Goal: Transaction & Acquisition: Purchase product/service

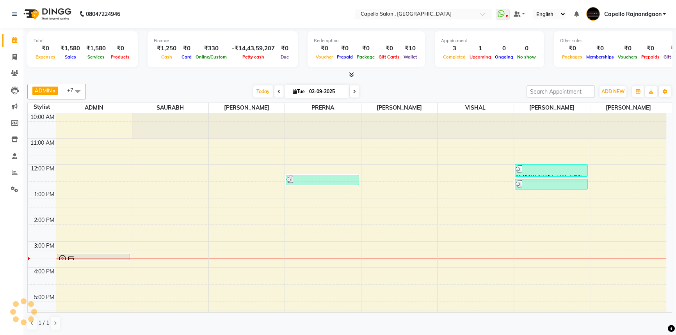
drag, startPoint x: 490, startPoint y: 81, endPoint x: 475, endPoint y: 117, distance: 38.8
click at [489, 81] on div "ADMIN x [PERSON_NAME] x [PERSON_NAME] x [PERSON_NAME] x [PERSON_NAME] x [PERSON…" at bounding box center [349, 207] width 645 height 253
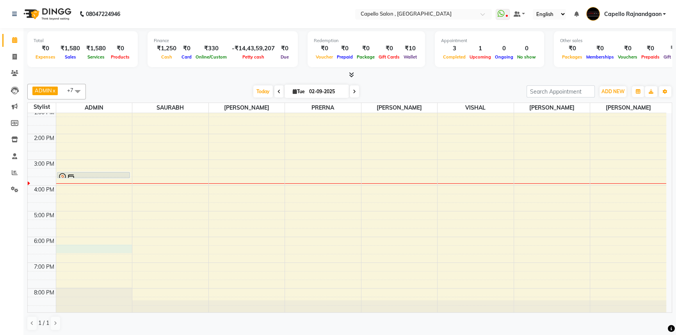
click at [79, 247] on div "10:00 AM 11:00 AM 12:00 PM 1:00 PM 2:00 PM 3:00 PM 4:00 PM 5:00 PM 6:00 PM 7:00…" at bounding box center [347, 172] width 638 height 283
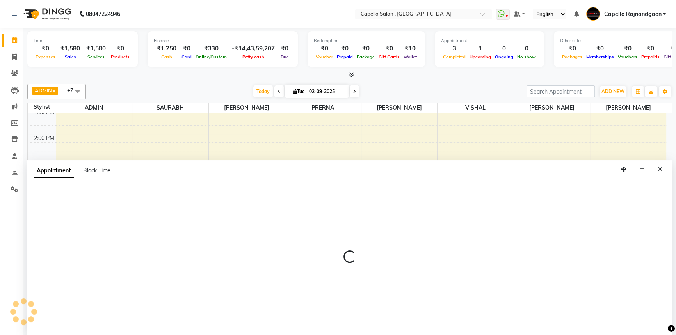
select select "14663"
select select "tentative"
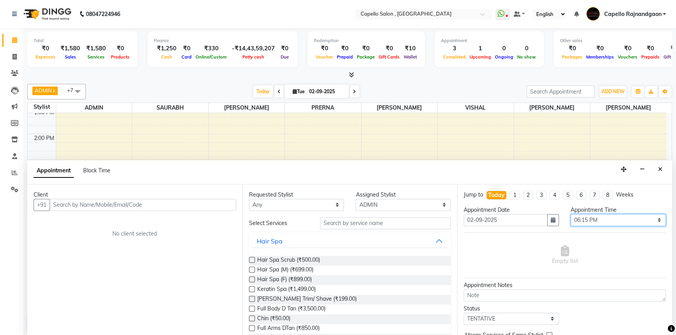
click at [587, 221] on select "Select 11:00 AM 11:15 AM 11:30 AM 11:45 AM 12:00 PM 12:15 PM 12:30 PM 12:45 PM …" at bounding box center [618, 220] width 95 height 12
select select "1110"
click at [571, 214] on select "Select 11:00 AM 11:15 AM 11:30 AM 11:45 AM 12:00 PM 12:15 PM 12:30 PM 12:45 PM …" at bounding box center [618, 220] width 95 height 12
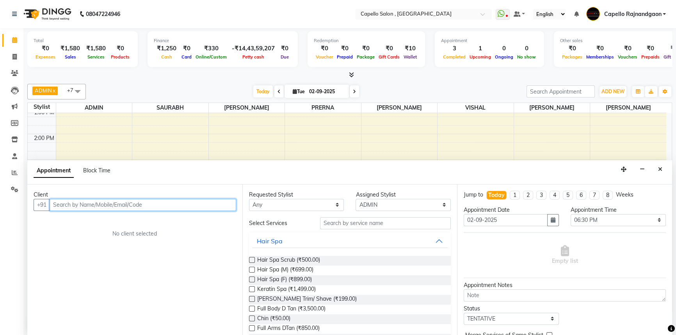
click at [180, 205] on input "text" at bounding box center [143, 205] width 187 height 12
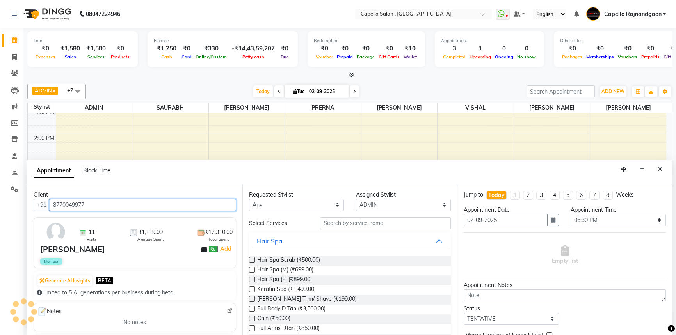
type input "8770049977"
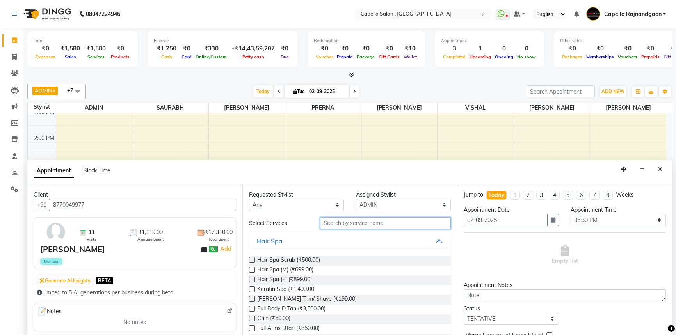
click at [350, 225] on input "text" at bounding box center [385, 223] width 131 height 12
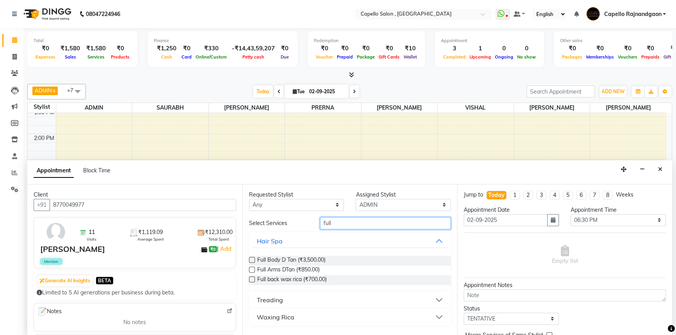
type input "full"
click at [274, 314] on div "Waxing Rica" at bounding box center [275, 317] width 37 height 9
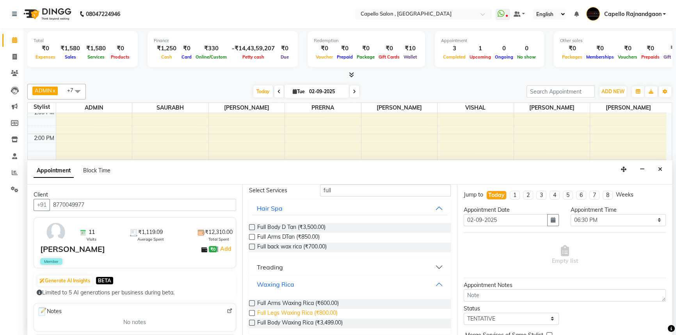
scroll to position [33, 0]
click at [275, 304] on span "Full Arms Waxing Rica (₹600.00)" at bounding box center [298, 304] width 82 height 10
checkbox input "false"
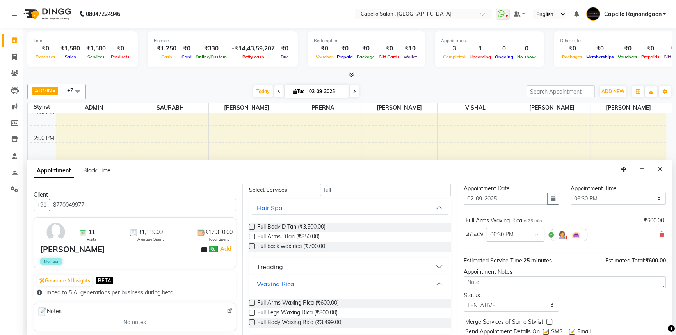
scroll to position [46, 0]
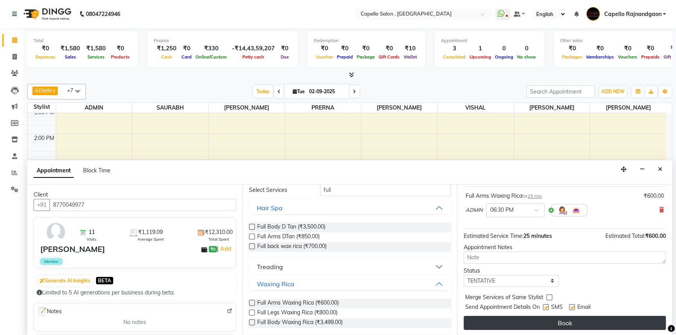
click at [542, 327] on button "Book" at bounding box center [565, 323] width 202 height 14
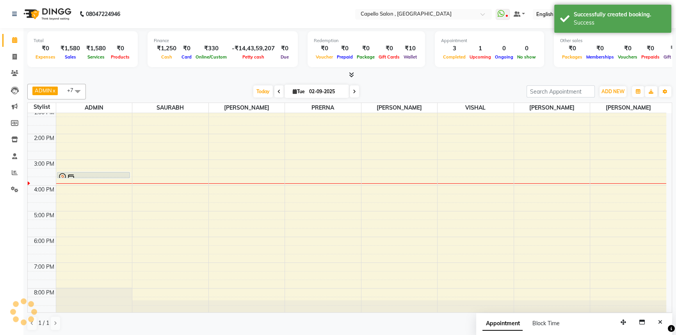
scroll to position [0, 0]
click at [658, 319] on button "Close" at bounding box center [659, 322] width 11 height 12
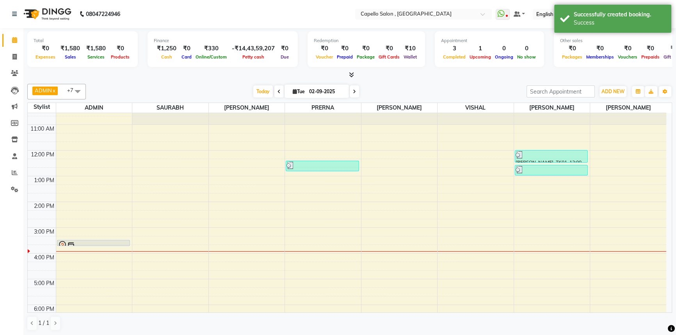
scroll to position [11, 0]
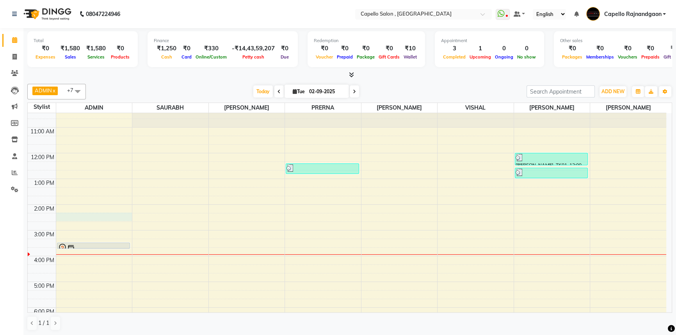
click at [68, 216] on div "10:00 AM 11:00 AM 12:00 PM 1:00 PM 2:00 PM 3:00 PM 4:00 PM 5:00 PM 6:00 PM 7:00…" at bounding box center [347, 243] width 638 height 283
select select "14663"
select select "tentative"
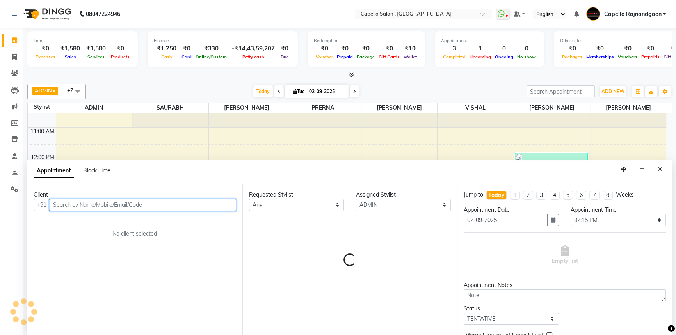
scroll to position [0, 0]
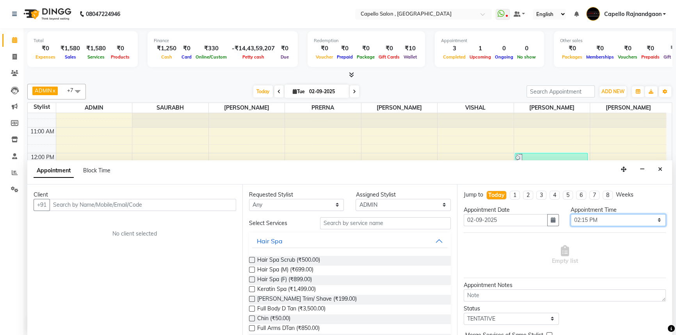
click at [614, 219] on select "Select 11:00 AM 11:15 AM 11:30 AM 11:45 AM 12:00 PM 12:15 PM 12:30 PM 12:45 PM …" at bounding box center [618, 220] width 95 height 12
select select "870"
click at [571, 214] on select "Select 11:00 AM 11:15 AM 11:30 AM 11:45 AM 12:00 PM 12:15 PM 12:30 PM 12:45 PM …" at bounding box center [618, 220] width 95 height 12
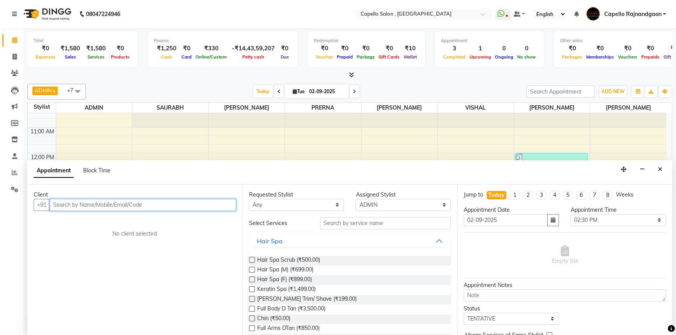
click at [158, 203] on input "text" at bounding box center [143, 205] width 187 height 12
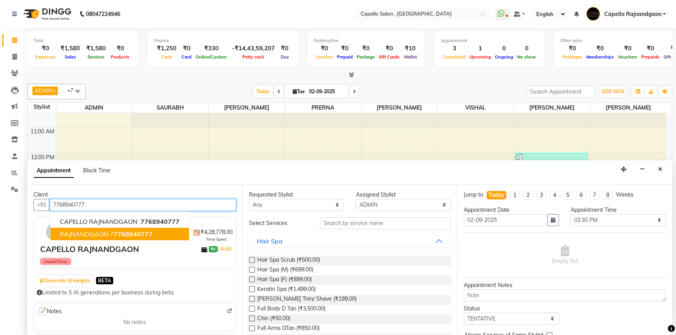
type input "7768940777"
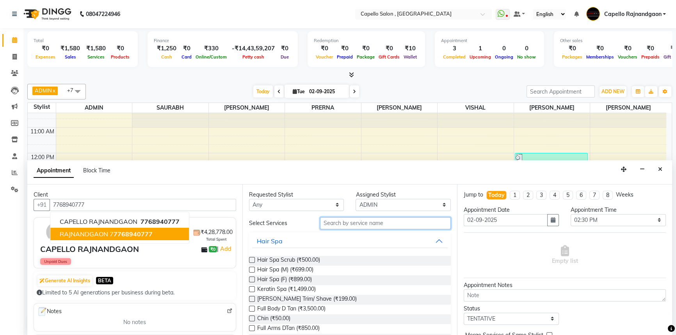
click at [345, 225] on input "text" at bounding box center [385, 223] width 131 height 12
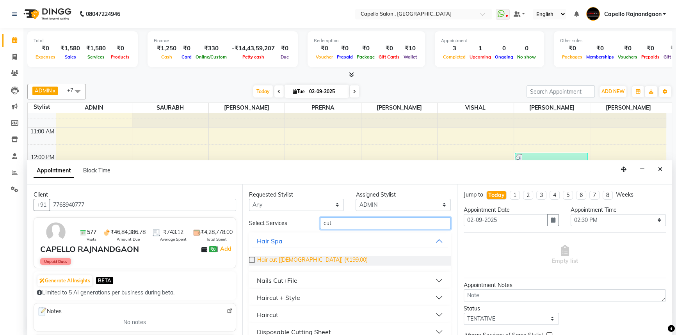
type input "cut"
click at [294, 256] on span "Hair cut [[DEMOGRAPHIC_DATA]] (₹199.00)" at bounding box center [312, 261] width 110 height 10
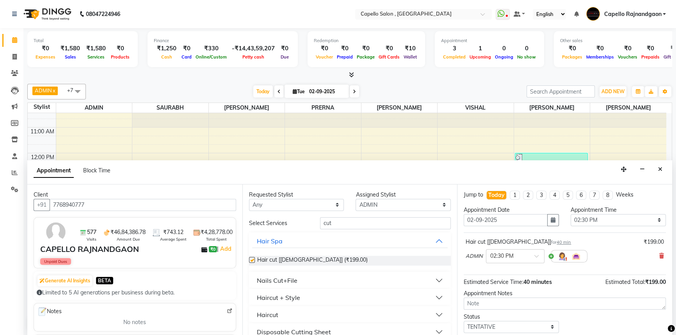
checkbox input "false"
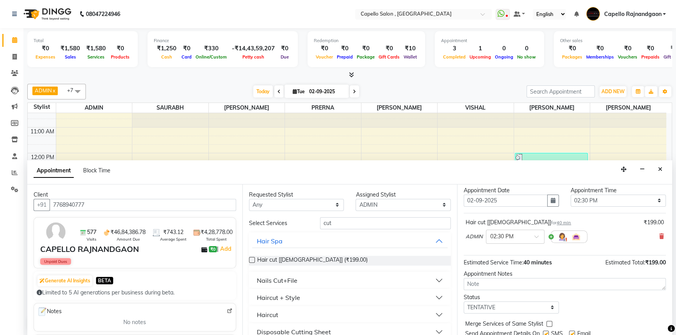
scroll to position [46, 0]
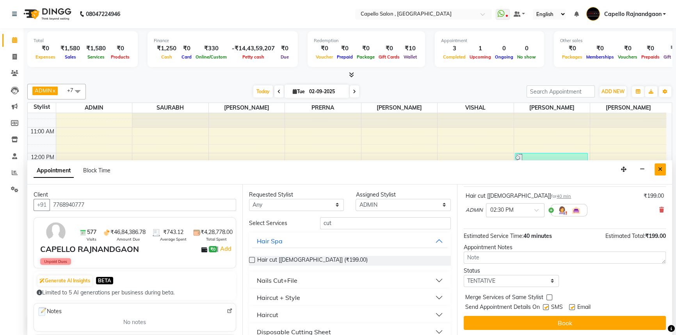
click at [661, 168] on icon "Close" at bounding box center [660, 169] width 4 height 5
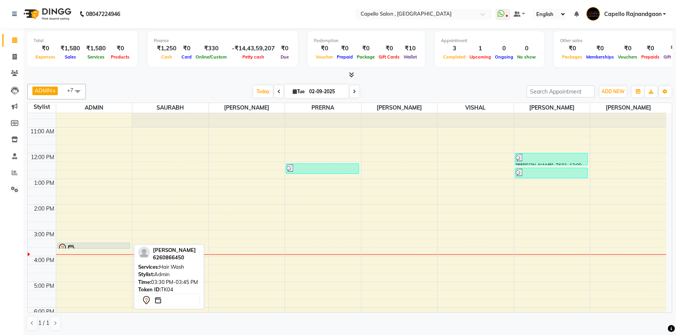
click at [82, 245] on div at bounding box center [94, 247] width 72 height 9
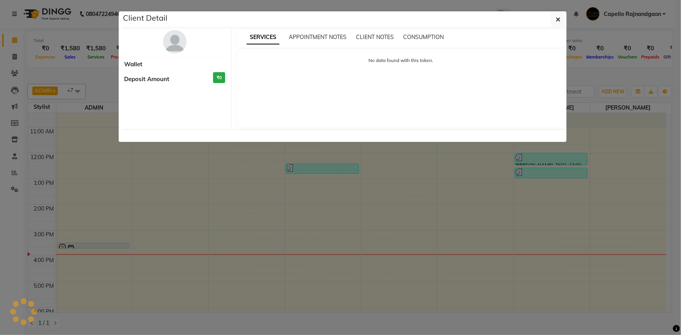
select select "7"
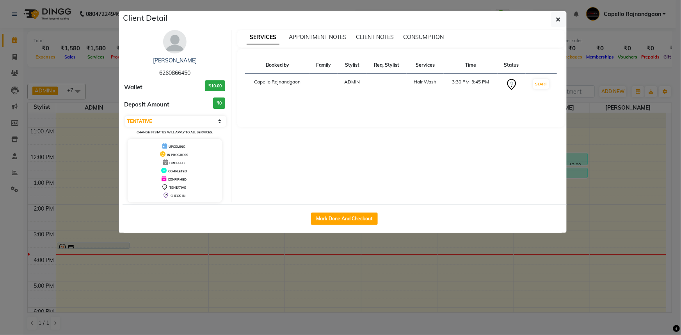
drag, startPoint x: 558, startPoint y: 19, endPoint x: 517, endPoint y: 43, distance: 47.6
click at [558, 19] on icon "button" at bounding box center [558, 19] width 5 height 6
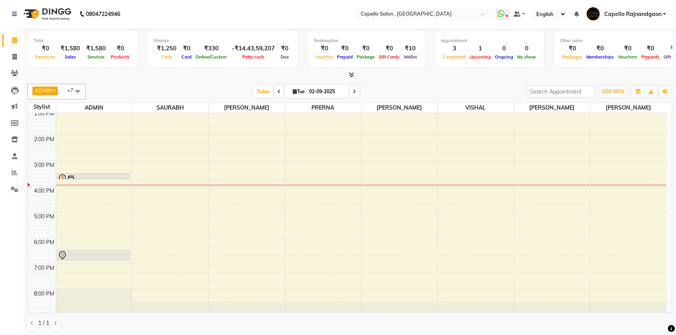
scroll to position [82, 0]
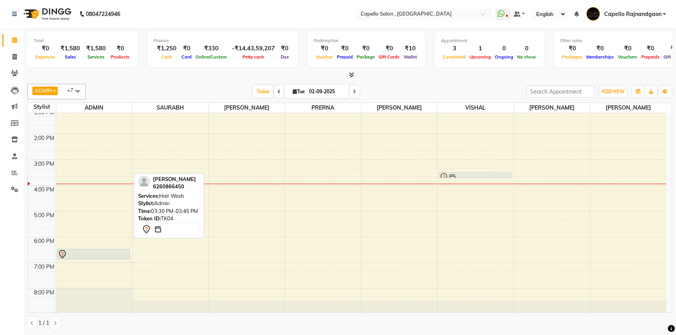
drag, startPoint x: 105, startPoint y: 173, endPoint x: 464, endPoint y: 168, distance: 359.0
click at [464, 168] on div "10:00 AM 11:00 AM 12:00 PM 1:00 PM 2:00 PM 3:00 PM 4:00 PM 5:00 PM 6:00 PM 7:00…" at bounding box center [347, 172] width 638 height 283
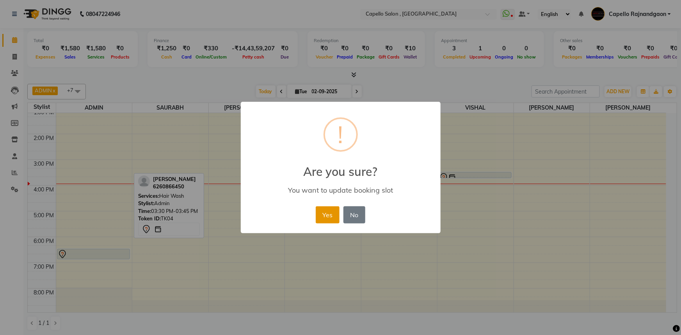
click at [332, 207] on button "Yes" at bounding box center [328, 214] width 24 height 17
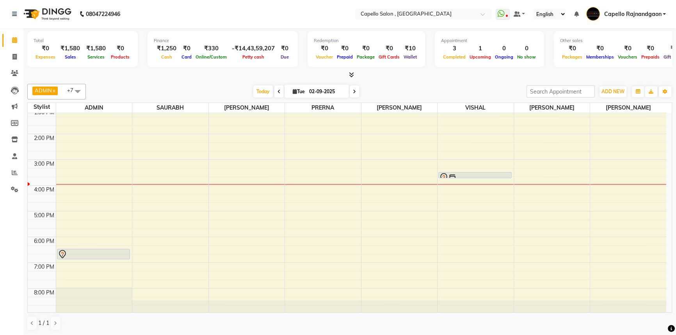
click at [447, 88] on div "[DATE] [DATE]" at bounding box center [306, 92] width 433 height 12
click at [15, 74] on icon at bounding box center [14, 73] width 7 height 6
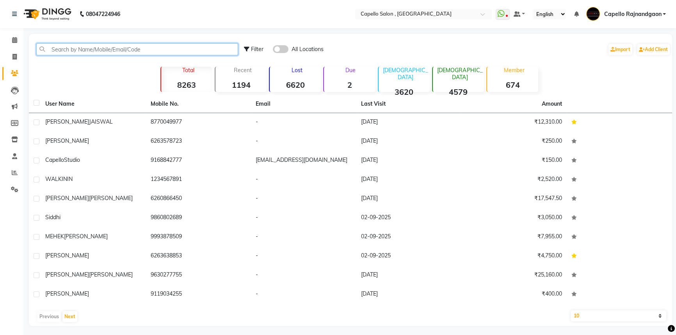
click at [199, 47] on input "text" at bounding box center [137, 49] width 202 height 12
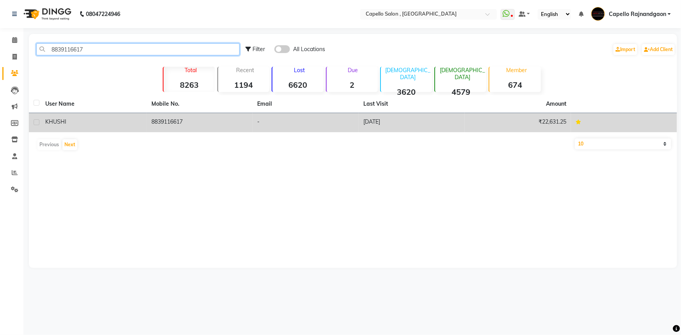
type input "8839116617"
click at [205, 121] on td "8839116617" at bounding box center [200, 122] width 106 height 19
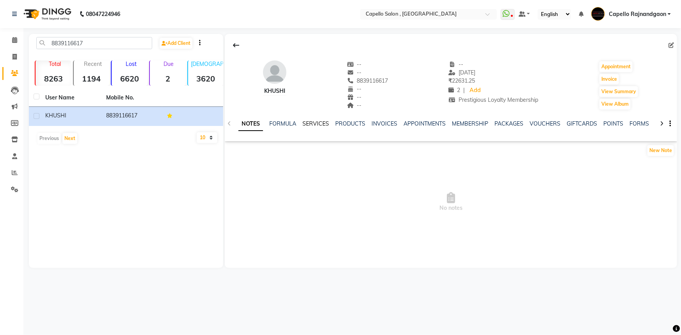
click at [318, 126] on link "SERVICES" at bounding box center [315, 123] width 27 height 7
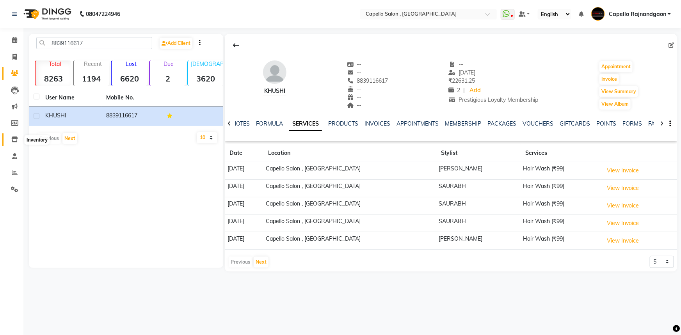
click at [15, 137] on icon at bounding box center [14, 140] width 7 height 6
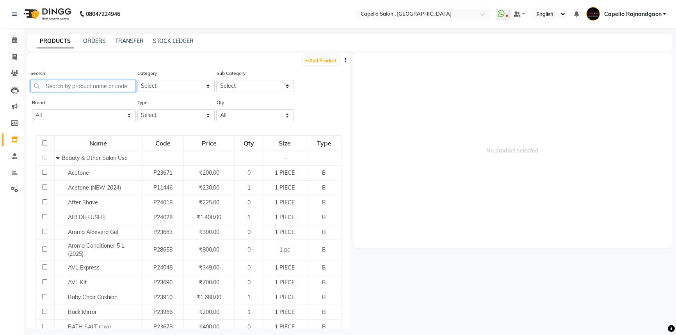
click at [90, 89] on input "text" at bounding box center [82, 86] width 105 height 12
click at [88, 44] on link "ORDERS" at bounding box center [94, 40] width 23 height 7
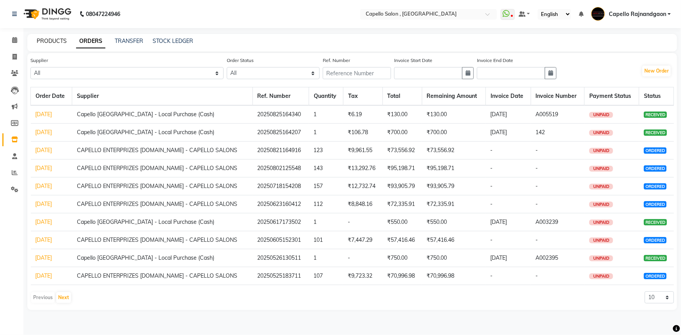
click at [56, 39] on link "PRODUCTS" at bounding box center [52, 40] width 30 height 7
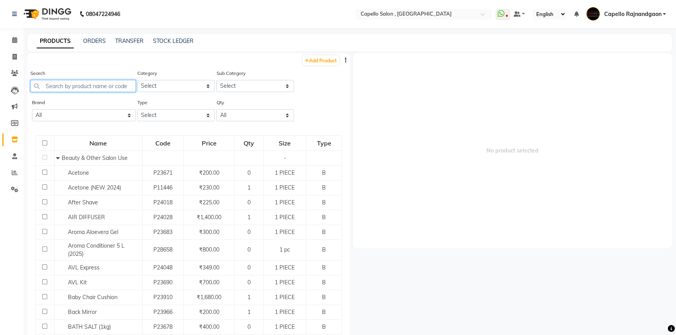
click at [77, 83] on input "text" at bounding box center [82, 86] width 105 height 12
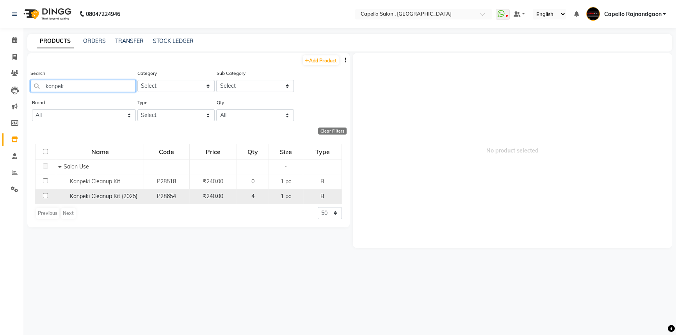
type input "kanpek"
click at [46, 196] on input "checkbox" at bounding box center [45, 195] width 5 height 5
checkbox input "true"
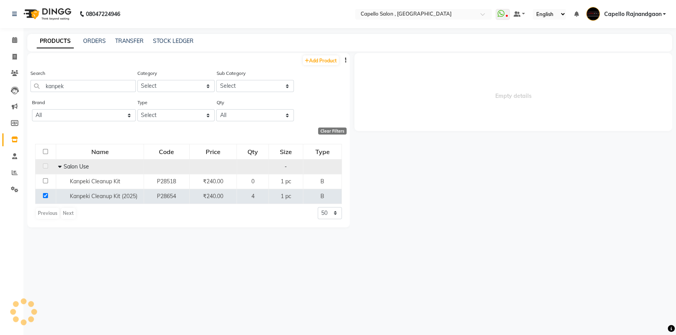
select select
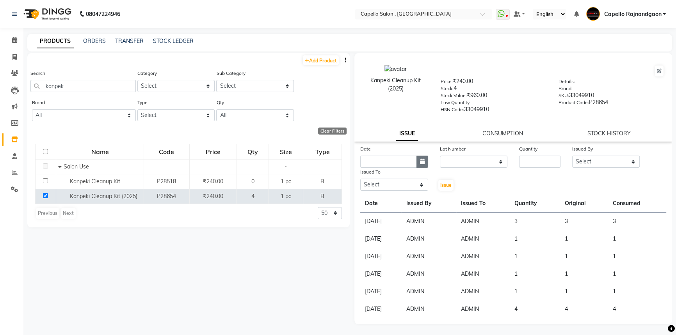
click at [422, 164] on icon "button" at bounding box center [422, 161] width 5 height 5
select select "9"
select select "2025"
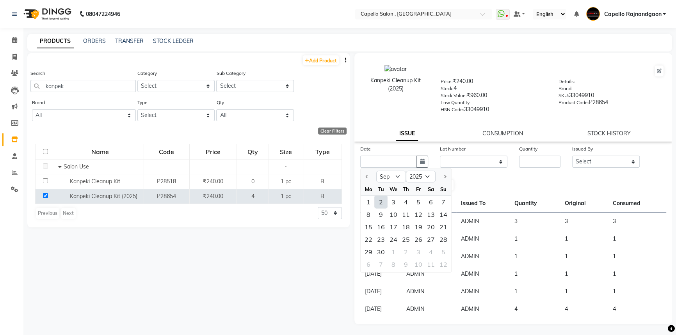
click at [382, 205] on div "2" at bounding box center [381, 202] width 12 height 12
type input "02-09-2025"
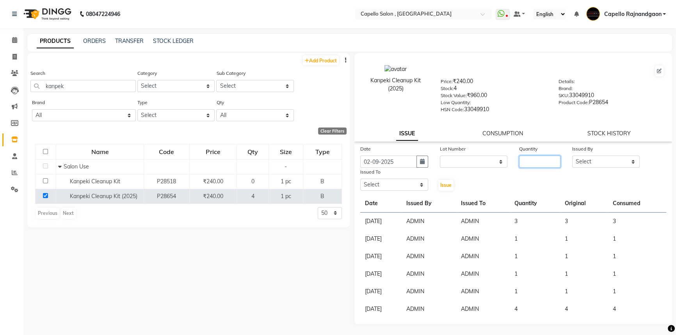
click at [534, 161] on input "number" at bounding box center [539, 162] width 41 height 12
type input "1"
click at [579, 164] on select "Select ADMIN Capello Rajnandgaon [PERSON_NAME] [PERSON_NAME] [PERSON_NAME] [PER…" at bounding box center [606, 162] width 68 height 12
click at [572, 157] on select "Select ADMIN Capello Rajnandgaon [PERSON_NAME] [PERSON_NAME] [PERSON_NAME] [PER…" at bounding box center [606, 162] width 68 height 12
drag, startPoint x: 584, startPoint y: 164, endPoint x: 584, endPoint y: 168, distance: 3.9
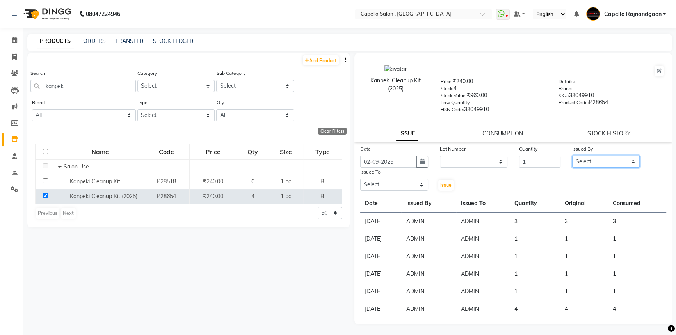
click at [584, 164] on select "Select ADMIN Capello Rajnandgaon [PERSON_NAME] [PERSON_NAME] [PERSON_NAME] [PER…" at bounding box center [606, 162] width 68 height 12
select select "14663"
click at [572, 157] on select "Select ADMIN Capello Rajnandgaon [PERSON_NAME] [PERSON_NAME] [PERSON_NAME] [PER…" at bounding box center [606, 162] width 68 height 12
drag, startPoint x: 370, startPoint y: 186, endPoint x: 370, endPoint y: 192, distance: 6.2
click at [370, 186] on select "Select ADMIN Capello Rajnandgaon [PERSON_NAME] [PERSON_NAME] [PERSON_NAME] [PER…" at bounding box center [394, 185] width 68 height 12
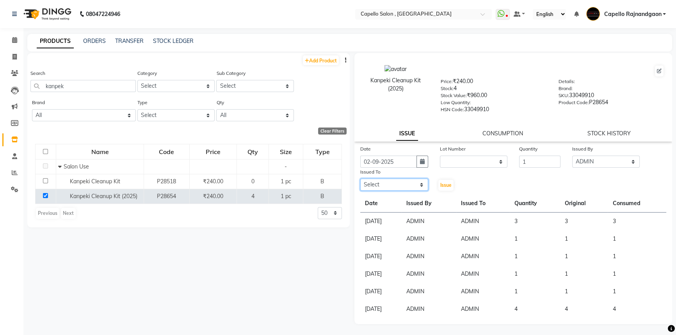
select select "14663"
click at [360, 180] on select "Select ADMIN Capello Rajnandgaon [PERSON_NAME] [PERSON_NAME] [PERSON_NAME] [PER…" at bounding box center [394, 185] width 68 height 12
click at [446, 185] on span "Issue" at bounding box center [445, 185] width 11 height 6
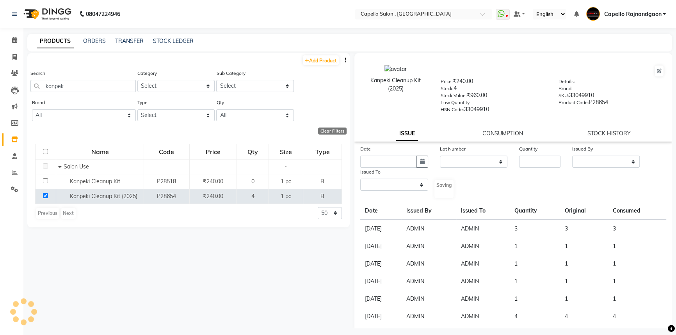
select select
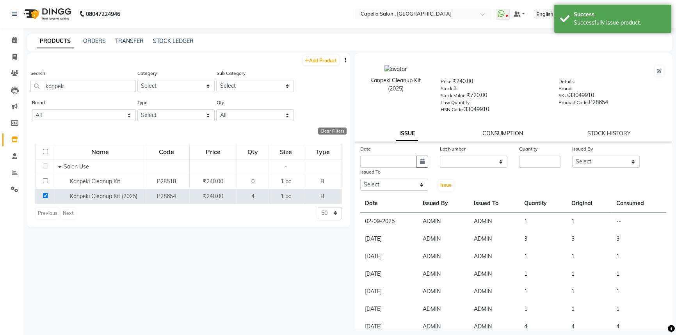
click at [492, 137] on link "CONSUMPTION" at bounding box center [502, 133] width 41 height 7
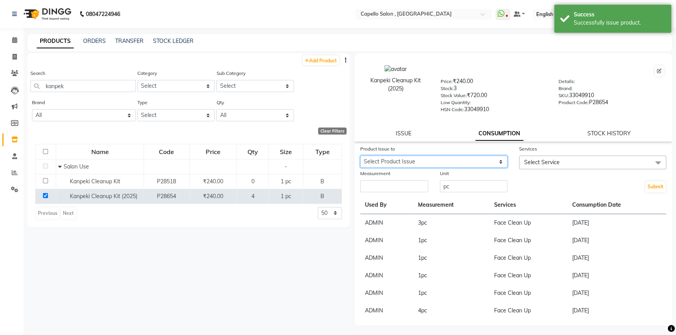
click at [467, 163] on select "Select Product Issue [DATE], Issued to: ADMIN, Balance: 1" at bounding box center [433, 162] width 147 height 12
select select "1200215"
click at [360, 157] on select "Select Product Issue [DATE], Issued to: ADMIN, Balance: 1" at bounding box center [433, 162] width 147 height 12
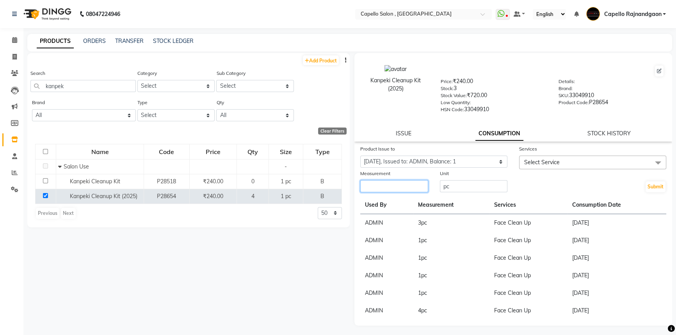
click at [383, 192] on input "number" at bounding box center [394, 186] width 68 height 12
type input "1"
click at [531, 164] on span "Select Service" at bounding box center [542, 162] width 36 height 7
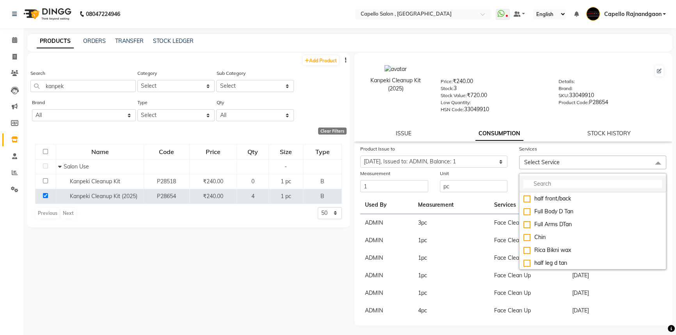
click at [548, 188] on input "multiselect-search" at bounding box center [592, 184] width 139 height 8
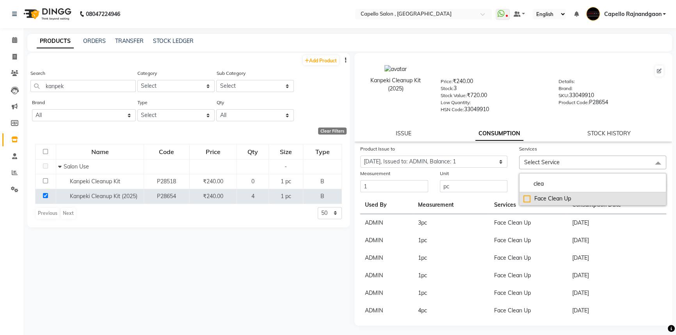
type input "clea"
click at [544, 197] on div "Face Clean Up" at bounding box center [592, 199] width 139 height 8
checkbox input "true"
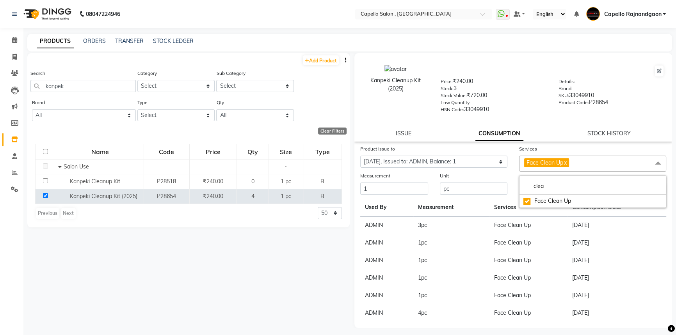
click at [542, 232] on td "Face Clean Up" at bounding box center [528, 226] width 78 height 18
click at [649, 190] on button "Submit" at bounding box center [655, 189] width 20 height 11
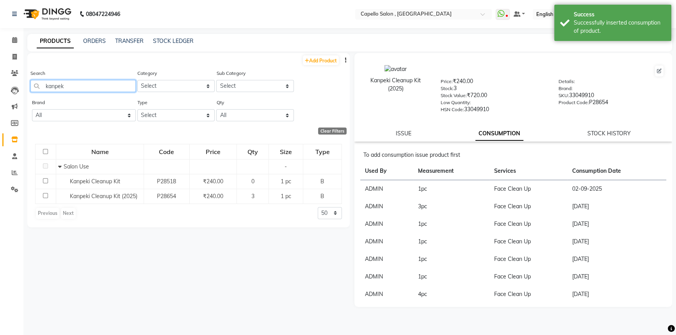
drag, startPoint x: 43, startPoint y: 84, endPoint x: 75, endPoint y: 85, distance: 32.8
click at [75, 85] on input "kanpek" at bounding box center [82, 86] width 105 height 12
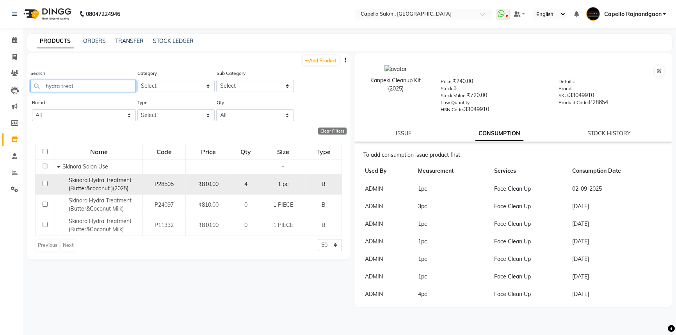
type input "hydra treat"
click at [43, 185] on input "checkbox" at bounding box center [45, 183] width 5 height 5
checkbox input "true"
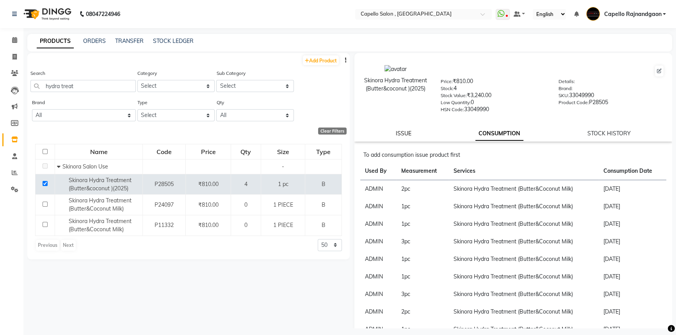
click at [403, 133] on link "ISSUE" at bounding box center [404, 133] width 16 height 7
select select
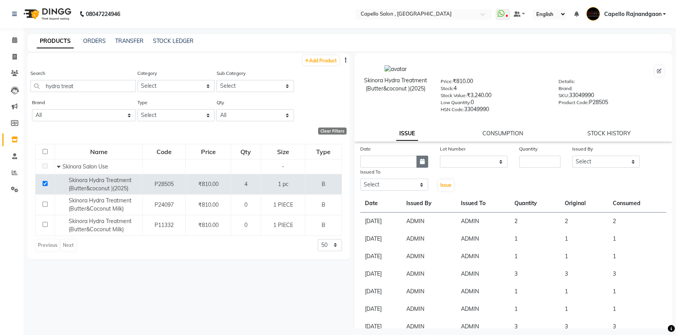
click at [425, 162] on button "button" at bounding box center [422, 162] width 12 height 12
select select "9"
select select "2025"
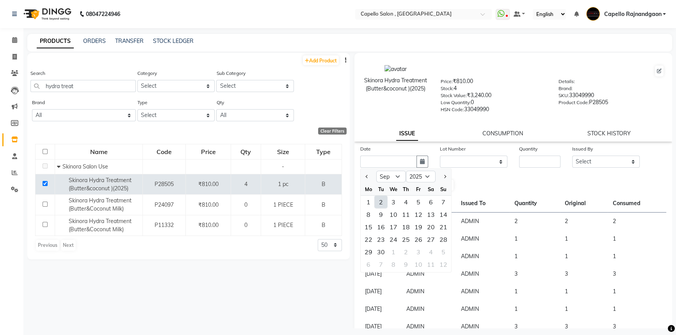
click at [379, 207] on div "2" at bounding box center [381, 202] width 12 height 12
type input "02-09-2025"
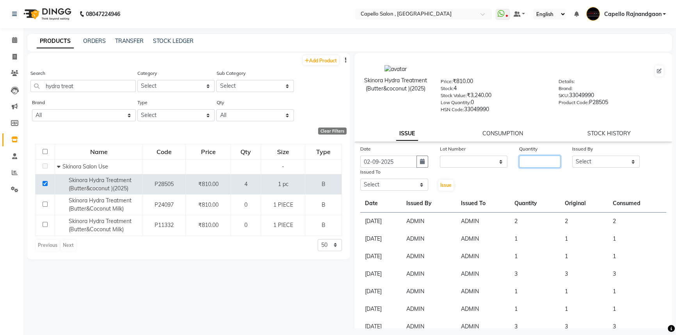
click at [535, 163] on input "number" at bounding box center [539, 162] width 41 height 12
type input "1"
click at [572, 163] on select "Select ADMIN Capello Rajnandgaon [PERSON_NAME] [PERSON_NAME] [PERSON_NAME] [PER…" at bounding box center [606, 162] width 68 height 12
select select "14663"
click at [572, 157] on select "Select ADMIN Capello Rajnandgaon [PERSON_NAME] [PERSON_NAME] [PERSON_NAME] [PER…" at bounding box center [606, 162] width 68 height 12
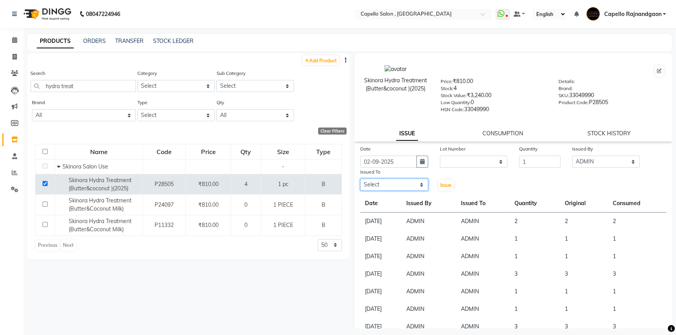
click at [393, 187] on select "Select ADMIN Capello Rajnandgaon [PERSON_NAME] [PERSON_NAME] [PERSON_NAME] [PER…" at bounding box center [394, 185] width 68 height 12
select select "14663"
click at [360, 180] on select "Select ADMIN Capello Rajnandgaon [PERSON_NAME] [PERSON_NAME] [PERSON_NAME] [PER…" at bounding box center [394, 185] width 68 height 12
click at [443, 183] on button "Issue" at bounding box center [445, 185] width 15 height 11
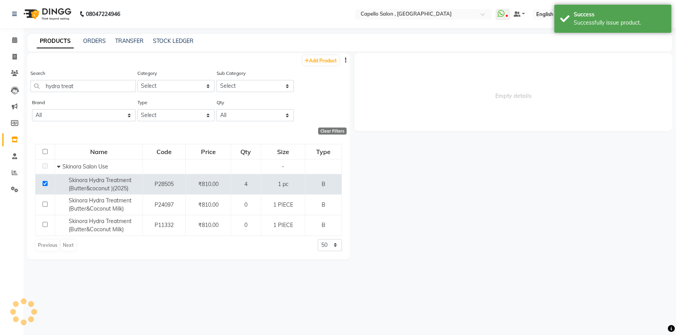
select select
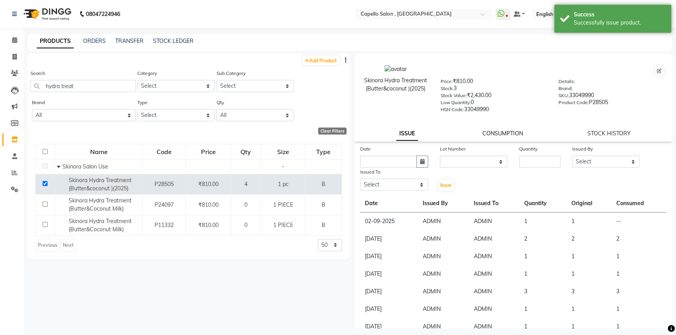
click at [487, 134] on link "CONSUMPTION" at bounding box center [502, 133] width 41 height 7
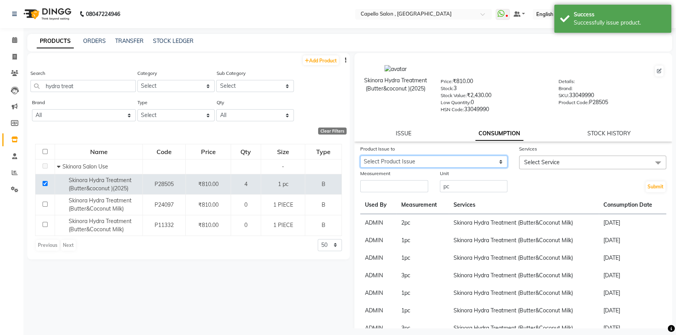
drag, startPoint x: 463, startPoint y: 164, endPoint x: 462, endPoint y: 169, distance: 4.4
click at [463, 166] on select "Select Product Issue [DATE], Issued to: ADMIN, Balance: 1" at bounding box center [433, 162] width 147 height 12
select select "1200225"
click at [360, 157] on select "Select Product Issue [DATE], Issued to: ADMIN, Balance: 1" at bounding box center [433, 162] width 147 height 12
drag, startPoint x: 429, startPoint y: 182, endPoint x: 419, endPoint y: 187, distance: 11.0
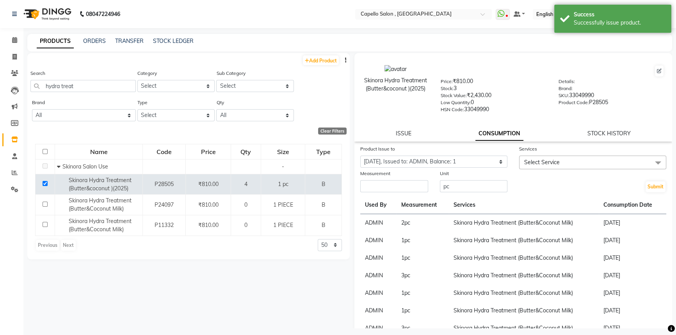
click at [425, 185] on div "Measurement" at bounding box center [394, 181] width 80 height 24
click at [414, 189] on input "number" at bounding box center [394, 186] width 68 height 12
type input "1"
click at [563, 162] on span "Select Service" at bounding box center [592, 163] width 147 height 14
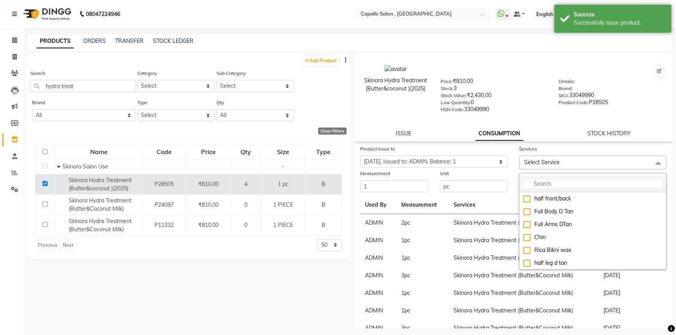
click at [554, 183] on input "multiselect-search" at bounding box center [592, 184] width 139 height 8
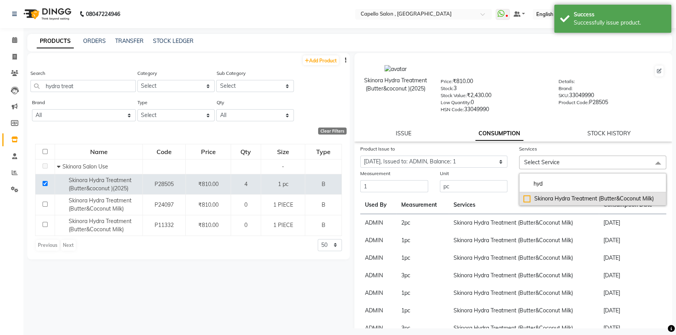
type input "hyd"
click at [554, 203] on div "Skinora Hydra Treatment (Butter&Coconut Milk)" at bounding box center [592, 199] width 139 height 8
checkbox input "true"
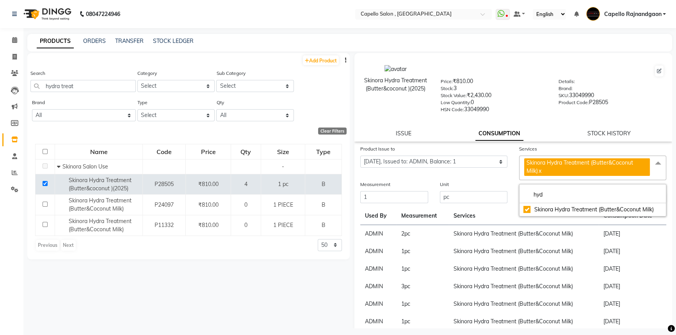
click at [590, 249] on td "Skinora Hydra Treatment (Butter&Coconut Milk)" at bounding box center [524, 252] width 150 height 18
click at [645, 200] on button "Submit" at bounding box center [655, 197] width 20 height 11
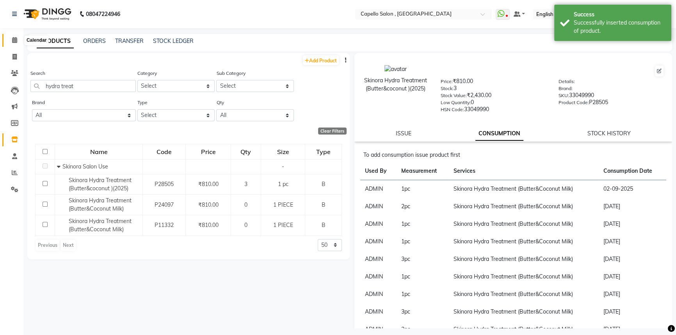
click at [12, 43] on icon at bounding box center [14, 40] width 5 height 6
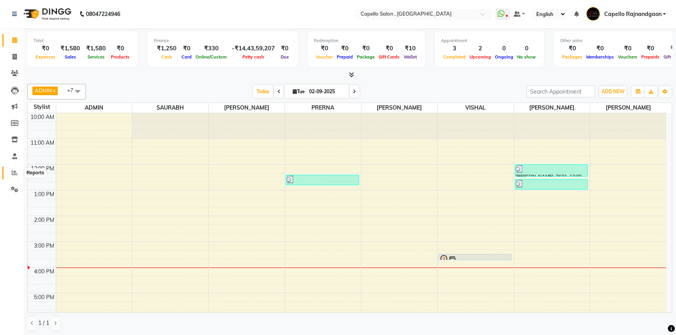
click at [13, 171] on icon at bounding box center [15, 173] width 6 height 6
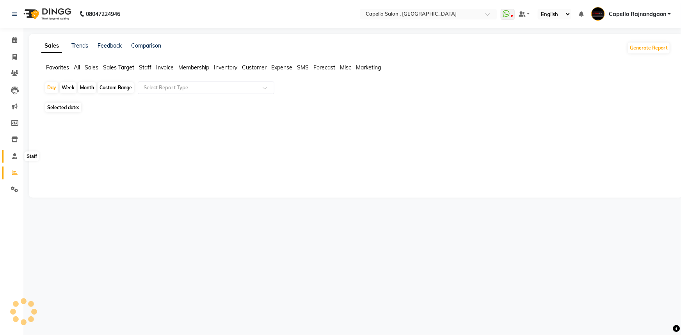
click at [14, 153] on icon at bounding box center [14, 156] width 5 height 6
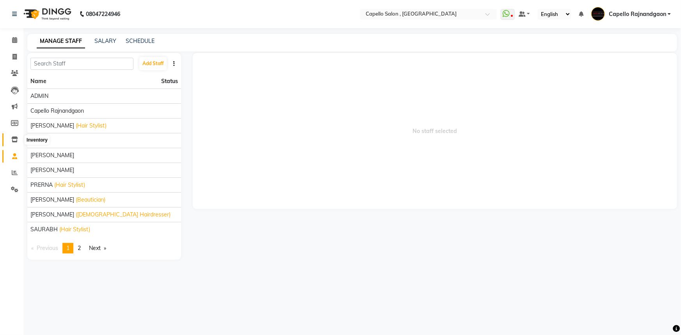
click at [9, 140] on span at bounding box center [15, 139] width 14 height 9
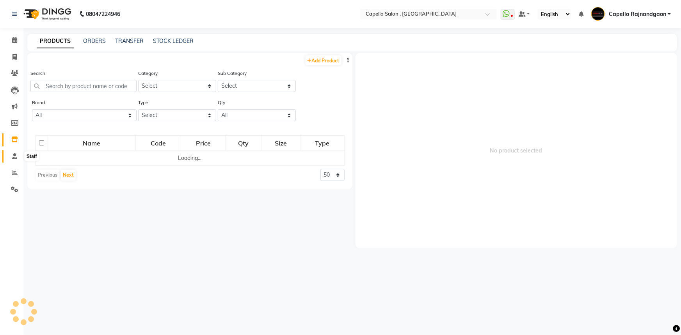
click at [15, 157] on icon at bounding box center [14, 156] width 5 height 6
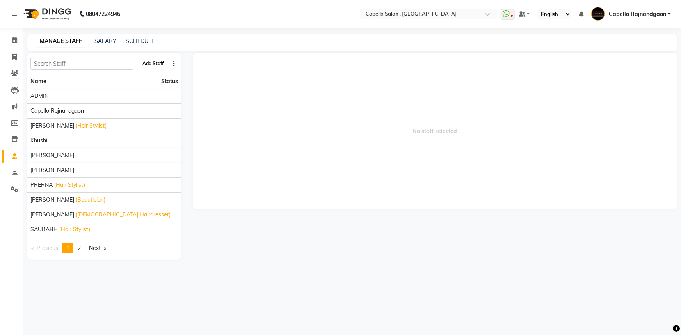
click at [158, 62] on button "Add Staff" at bounding box center [152, 63] width 27 height 13
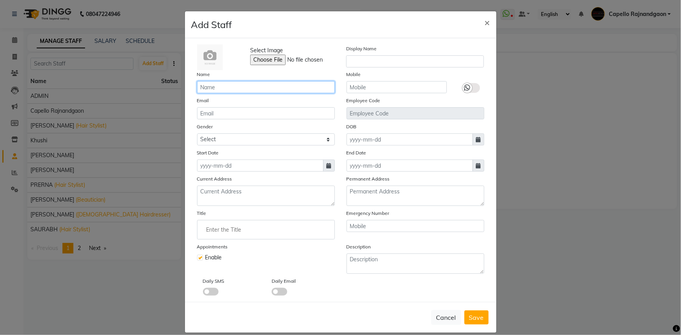
click at [229, 86] on input "text" at bounding box center [266, 87] width 138 height 12
click at [361, 86] on input "text" at bounding box center [397, 87] width 100 height 12
click at [241, 228] on input "Enter the Title" at bounding box center [266, 230] width 131 height 16
click at [442, 319] on div at bounding box center [340, 167] width 681 height 335
click at [451, 323] on button "Cancel" at bounding box center [446, 317] width 30 height 15
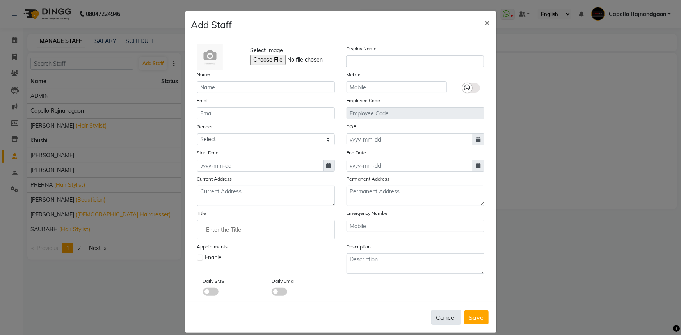
checkbox input "false"
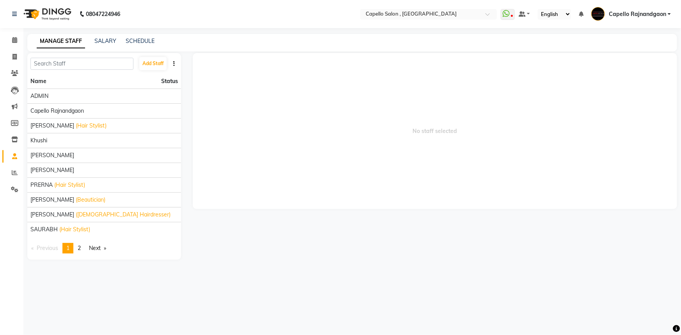
click at [174, 63] on icon "button" at bounding box center [174, 63] width 2 height 5
click at [189, 103] on div "No staff selected" at bounding box center [435, 156] width 496 height 207
click at [8, 186] on span at bounding box center [15, 189] width 14 height 9
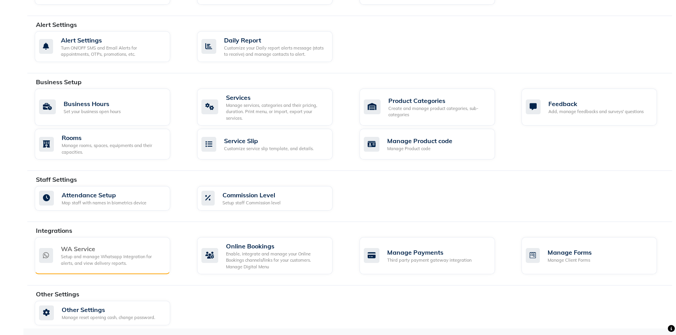
scroll to position [208, 0]
click at [125, 252] on div "WA Service" at bounding box center [112, 249] width 103 height 9
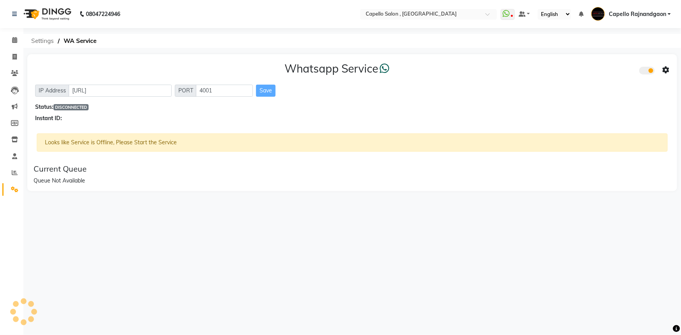
click at [45, 43] on span "Settings" at bounding box center [42, 41] width 30 height 14
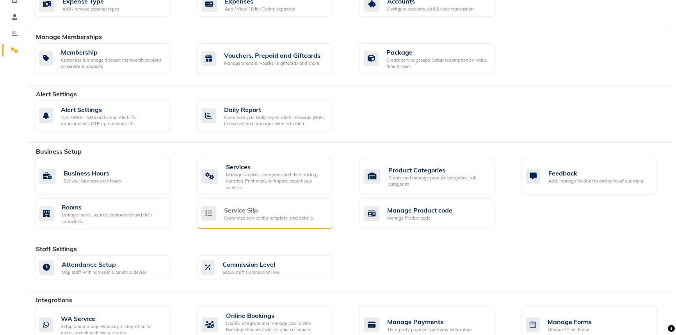
scroll to position [137, 0]
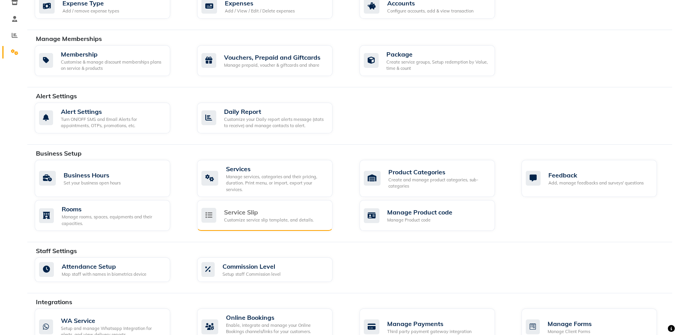
click at [258, 217] on div "Customize service slip template, and details." at bounding box center [269, 220] width 90 height 7
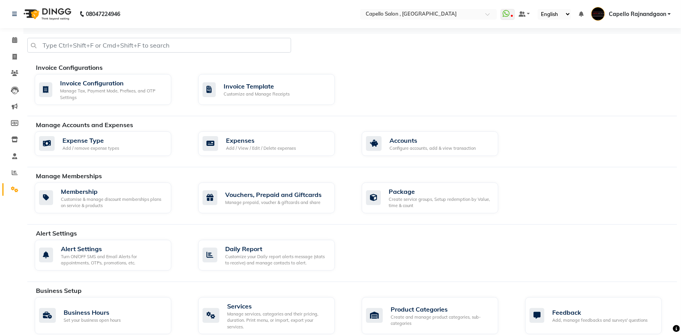
select select
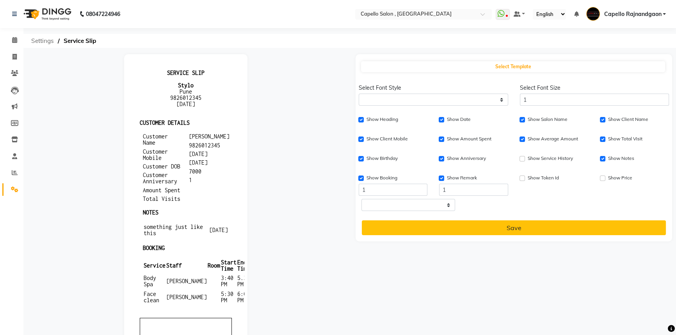
click at [50, 41] on span "Settings" at bounding box center [42, 41] width 30 height 14
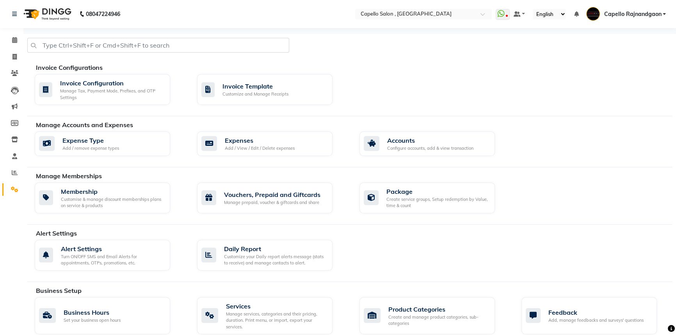
click at [2, 44] on li "Calendar" at bounding box center [11, 40] width 23 height 17
click at [14, 39] on icon at bounding box center [14, 40] width 5 height 6
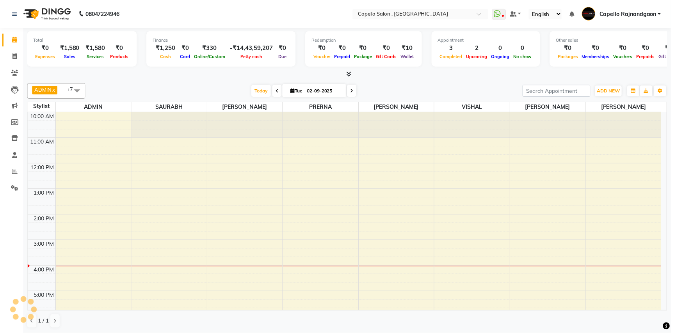
scroll to position [68, 0]
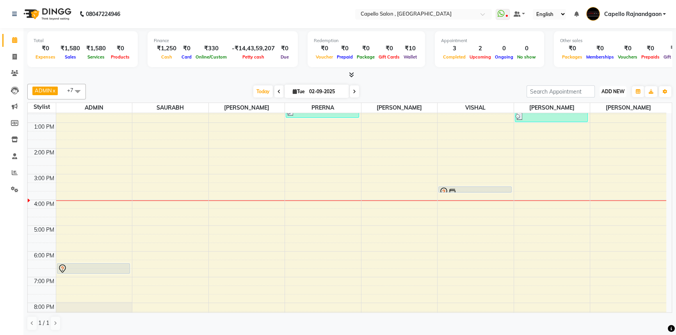
click at [611, 86] on button "ADD NEW Toggle Dropdown" at bounding box center [612, 91] width 27 height 11
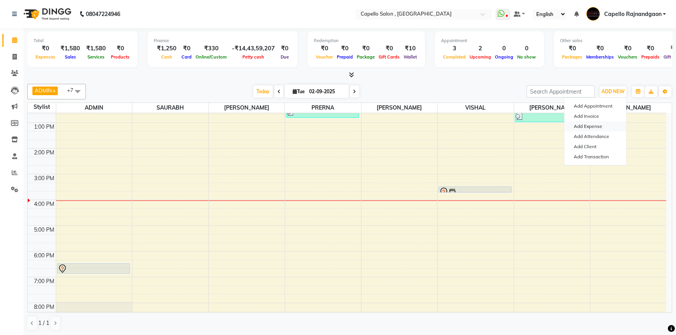
click at [599, 126] on link "Add Expense" at bounding box center [595, 126] width 62 height 10
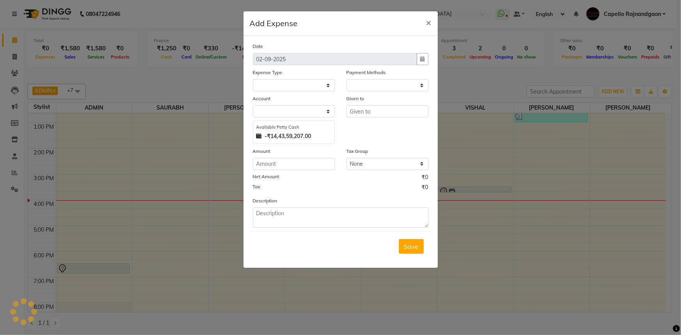
select select "1"
select select "2555"
click at [262, 82] on select "Select Advance Salary Annual Lift Maintenance Charges BUILDING MAINTANANCE EXP …" at bounding box center [294, 85] width 82 height 12
click at [253, 80] on select "Select Advance Salary Annual Lift Maintenance Charges BUILDING MAINTANANCE EXP …" at bounding box center [294, 85] width 82 height 12
click at [278, 83] on select "Select Advance Salary Annual Lift Maintenance Charges BUILDING MAINTANANCE EXP …" at bounding box center [294, 85] width 82 height 12
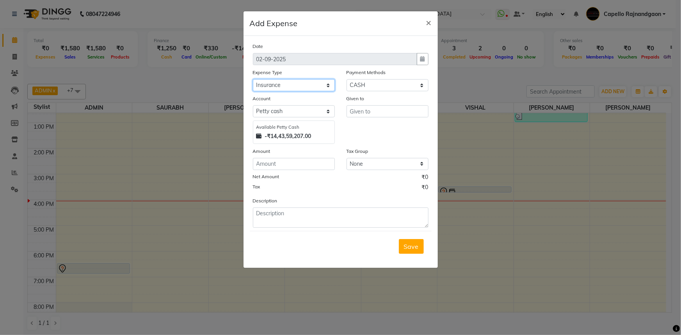
select select "1459"
click at [253, 80] on select "Select Advance Salary Annual Lift Maintenance Charges BUILDING MAINTANANCE EXP …" at bounding box center [294, 85] width 82 height 12
click at [366, 111] on input "text" at bounding box center [388, 111] width 82 height 12
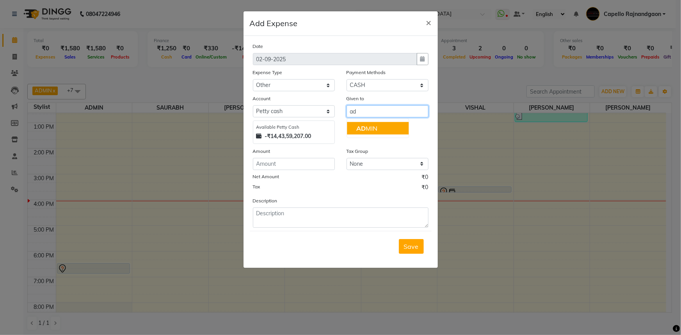
click at [366, 130] on ngb-highlight "AD MIN" at bounding box center [366, 128] width 21 height 8
type input "ADMIN"
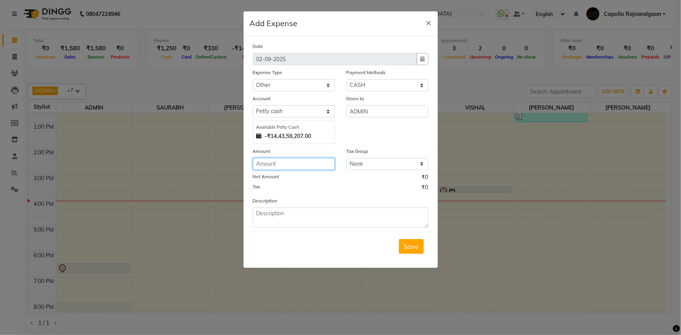
click at [300, 164] on input "number" at bounding box center [294, 164] width 82 height 12
type input "600"
click at [285, 217] on textarea at bounding box center [341, 218] width 176 height 20
click at [427, 23] on span "×" at bounding box center [428, 22] width 5 height 12
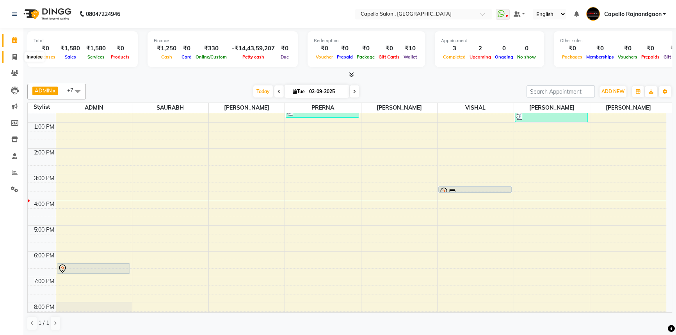
click at [14, 59] on icon at bounding box center [14, 57] width 4 height 6
select select "service"
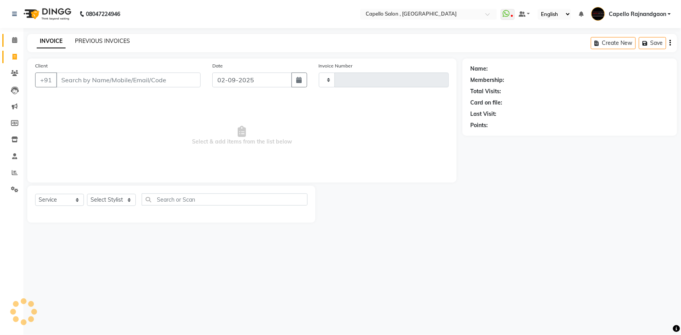
type input "3670"
select select "856"
click at [113, 41] on link "PREVIOUS INVOICES" at bounding box center [102, 40] width 55 height 7
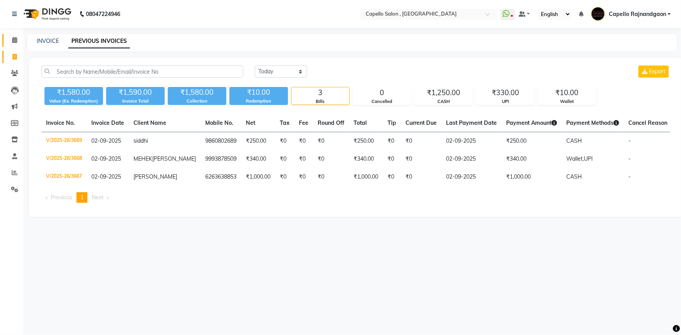
click at [14, 38] on icon at bounding box center [14, 40] width 5 height 6
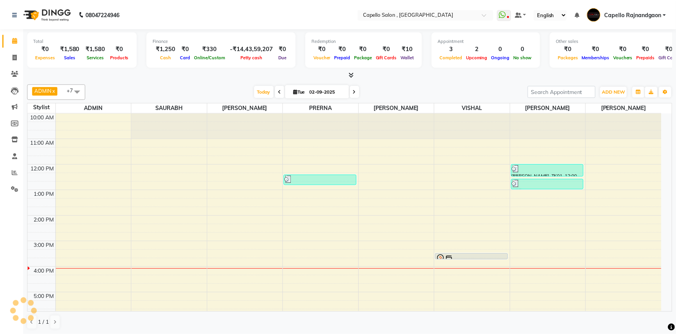
scroll to position [68, 0]
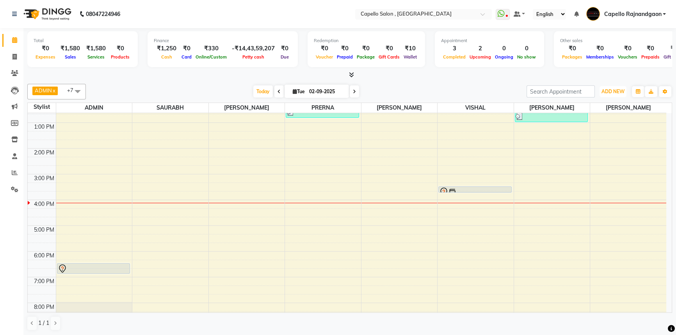
drag, startPoint x: 605, startPoint y: 91, endPoint x: 601, endPoint y: 124, distance: 33.4
click at [605, 91] on span "ADD NEW" at bounding box center [612, 92] width 23 height 6
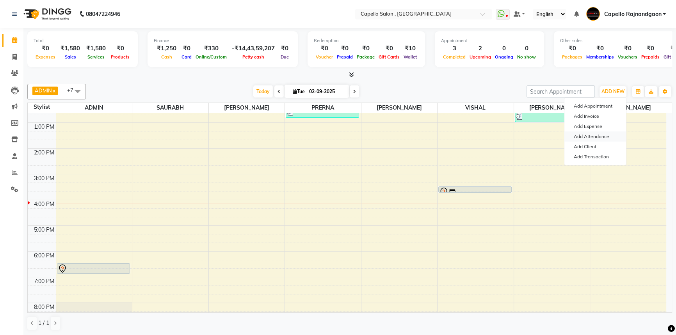
click at [594, 134] on link "Add Attendance" at bounding box center [595, 137] width 62 height 10
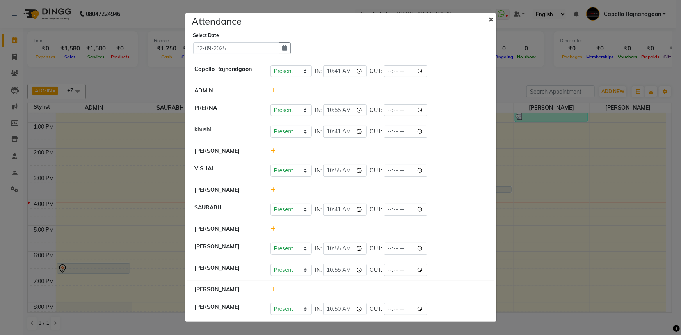
click at [492, 19] on span "×" at bounding box center [491, 19] width 5 height 12
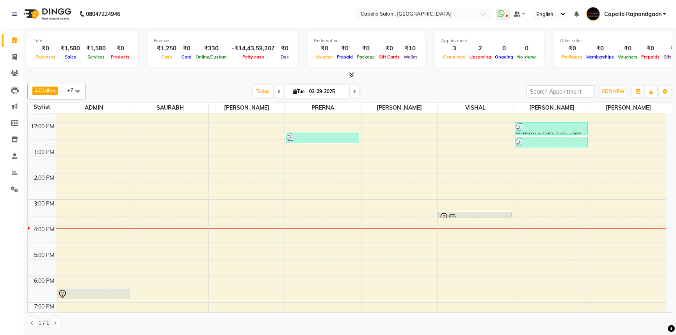
scroll to position [0, 0]
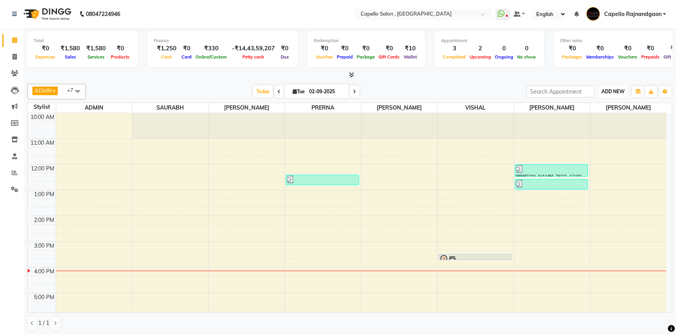
click at [608, 92] on span "ADD NEW" at bounding box center [612, 92] width 23 height 6
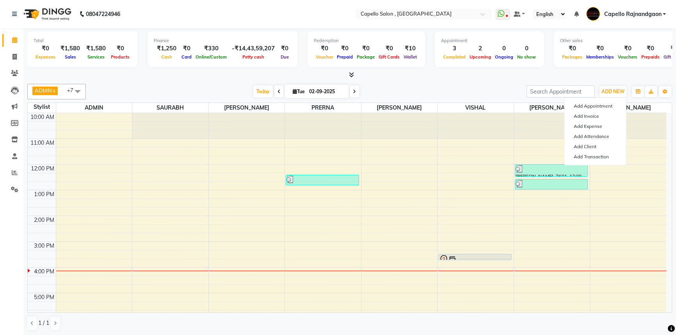
click at [439, 75] on div at bounding box center [349, 75] width 645 height 8
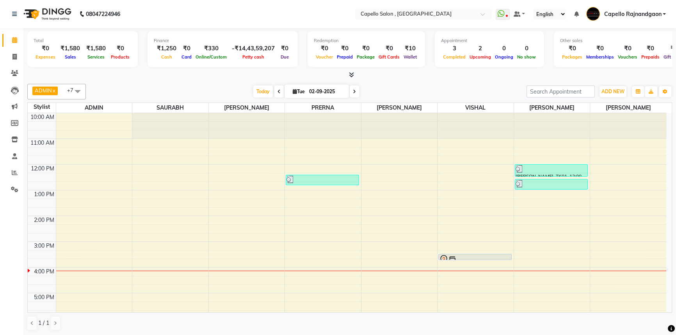
click at [350, 73] on icon at bounding box center [351, 75] width 5 height 6
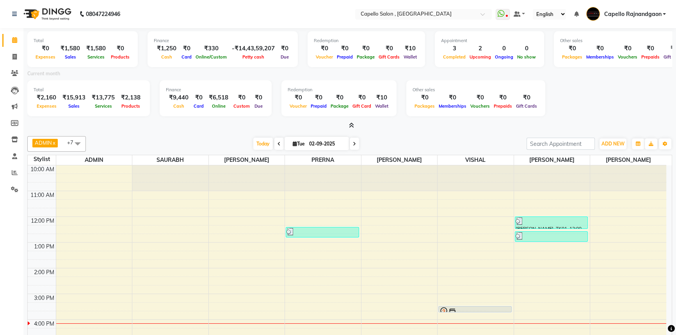
click at [351, 125] on icon at bounding box center [351, 126] width 5 height 6
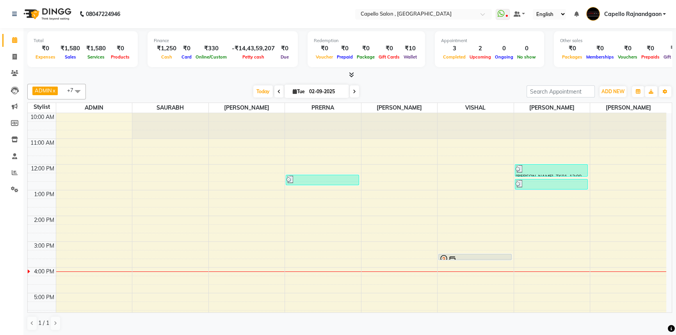
drag, startPoint x: 80, startPoint y: 89, endPoint x: 71, endPoint y: 123, distance: 34.5
click at [79, 89] on span at bounding box center [78, 91] width 16 height 15
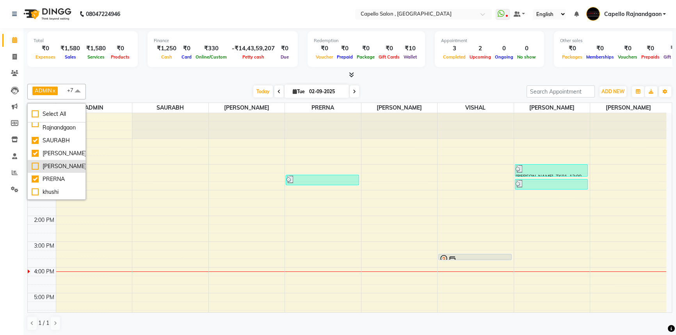
scroll to position [71, 0]
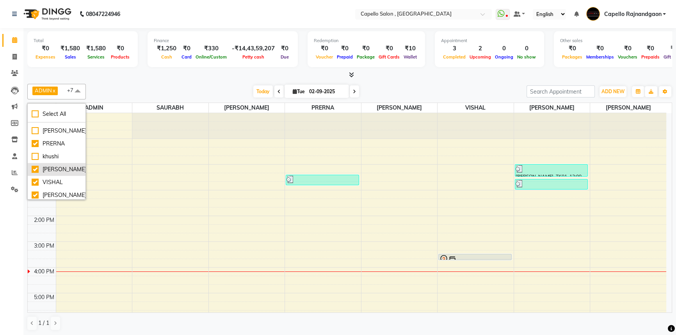
click at [51, 167] on div "[PERSON_NAME]" at bounding box center [57, 169] width 50 height 8
checkbox input "false"
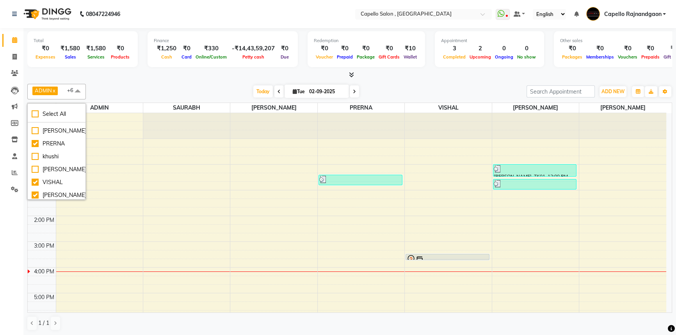
click at [130, 88] on div "[DATE] [DATE]" at bounding box center [306, 92] width 433 height 12
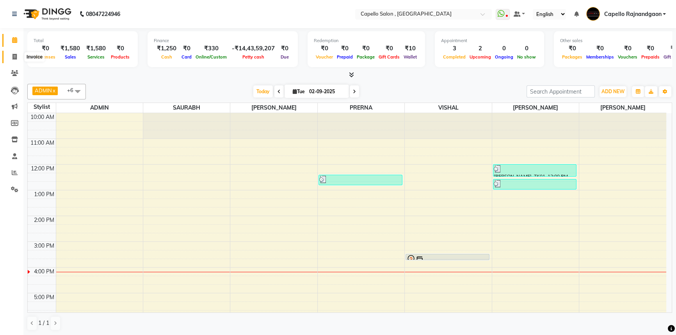
click at [12, 58] on icon at bounding box center [14, 57] width 4 height 6
select select "service"
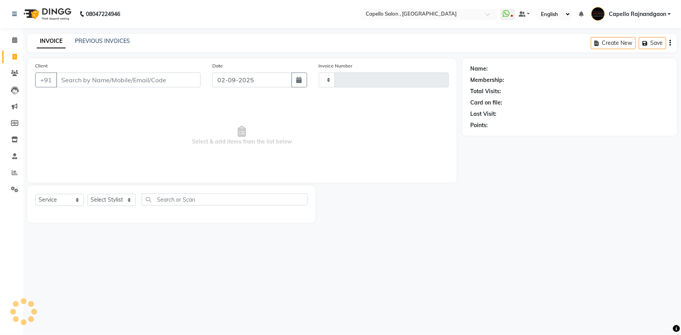
type input "3670"
select select "856"
click at [12, 72] on icon at bounding box center [14, 73] width 7 height 6
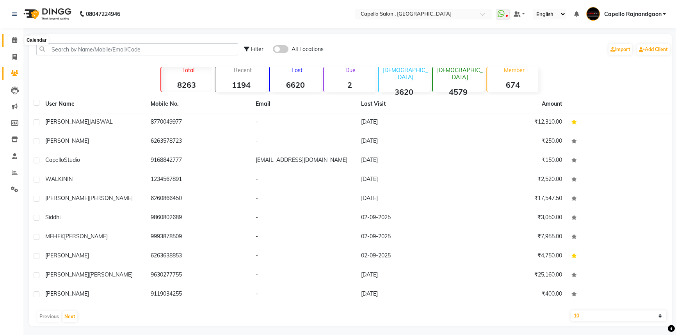
click at [14, 41] on icon at bounding box center [14, 40] width 5 height 6
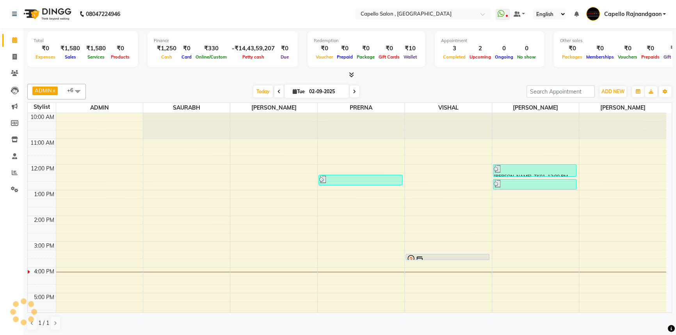
scroll to position [68, 0]
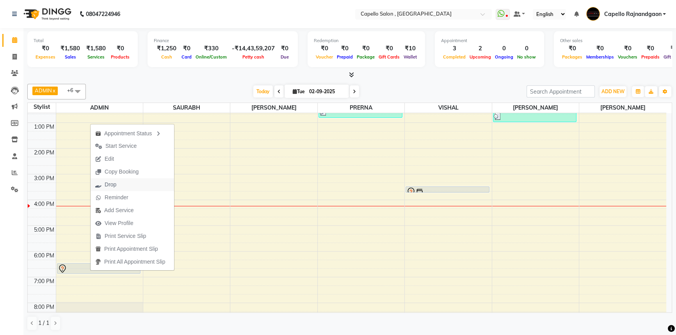
click at [120, 182] on span "Drop" at bounding box center [106, 184] width 30 height 13
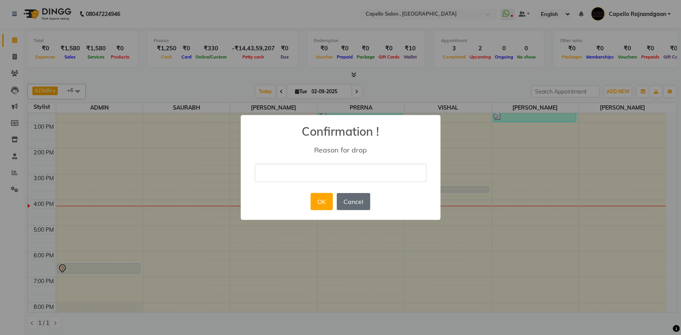
click at [363, 207] on button "Cancel" at bounding box center [354, 201] width 34 height 17
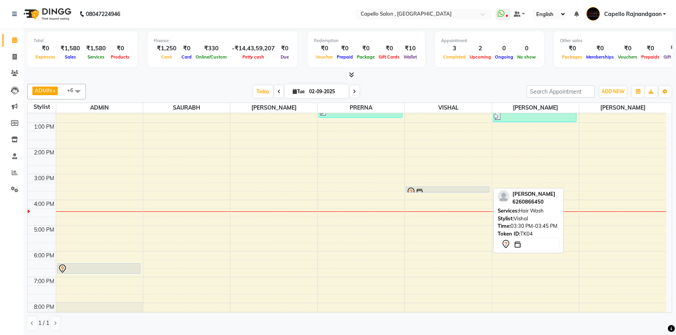
click at [431, 189] on div at bounding box center [447, 191] width 82 height 9
select select "7"
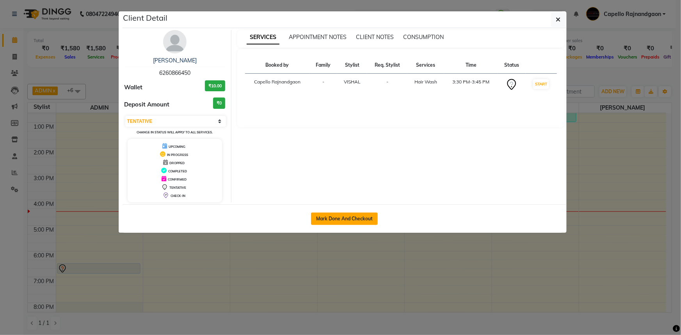
click at [356, 219] on button "Mark Done And Checkout" at bounding box center [344, 219] width 67 height 12
select select "service"
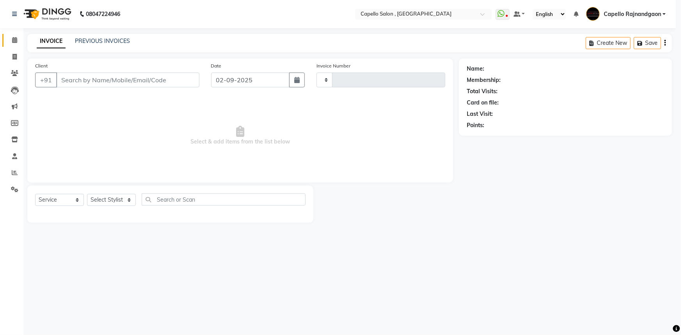
type input "3670"
select select "856"
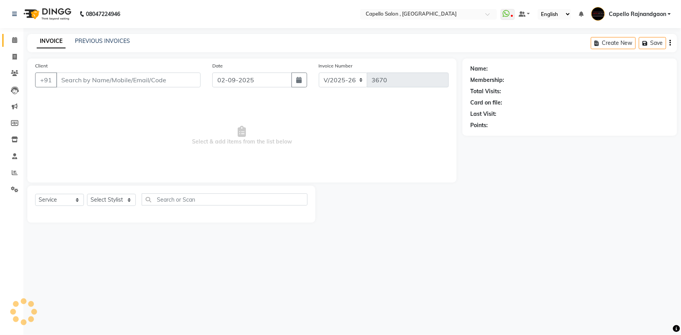
type input "6260866450"
select select "34173"
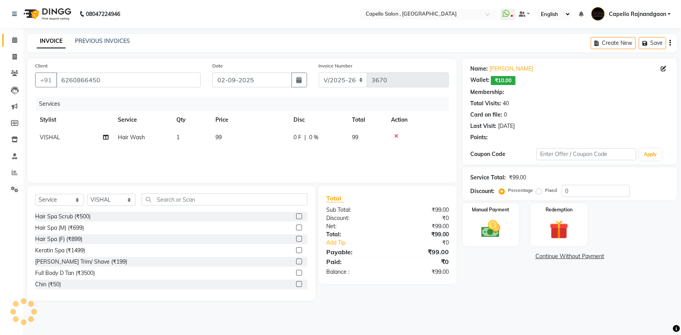
select select "1: Object"
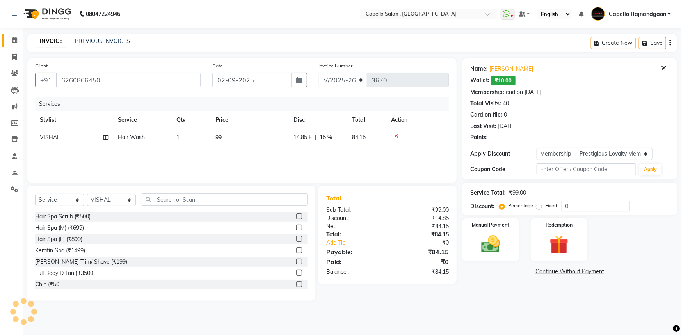
type input "15"
click at [234, 144] on td "99" at bounding box center [250, 138] width 78 height 18
select select "34173"
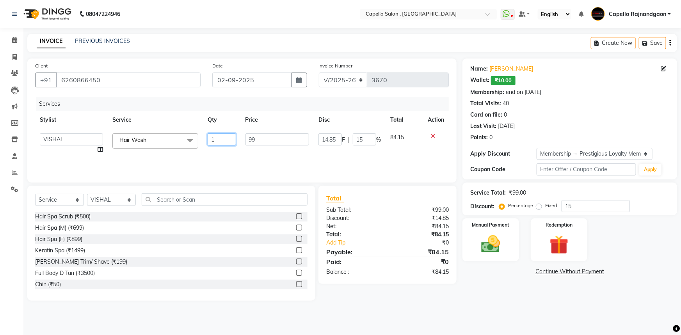
drag, startPoint x: 254, startPoint y: 138, endPoint x: 269, endPoint y: 138, distance: 15.6
click at [269, 138] on tr "ADMIN Capello Rajnandgaon [PERSON_NAME] [PERSON_NAME] [PERSON_NAME] [PERSON_NAM…" at bounding box center [242, 144] width 414 height 30
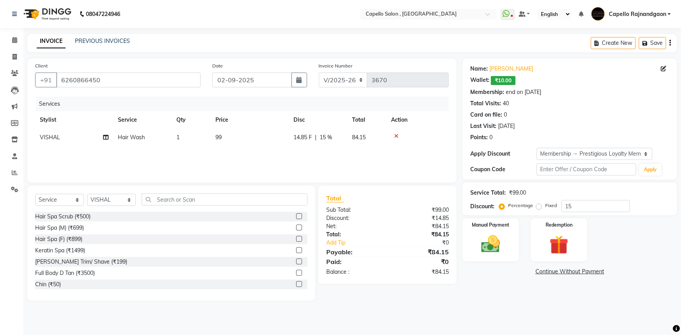
click at [269, 138] on td "99" at bounding box center [250, 138] width 78 height 18
select select "34173"
click at [269, 138] on input "99" at bounding box center [277, 139] width 64 height 12
type input "400"
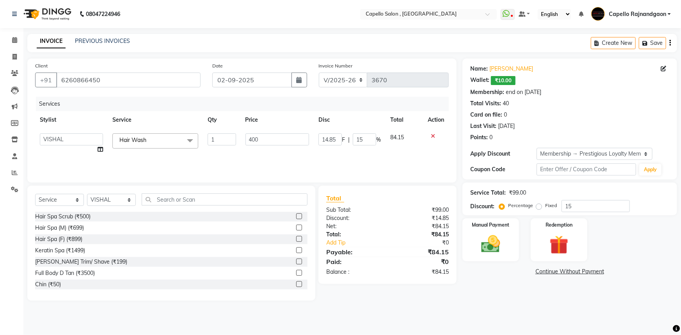
click at [492, 304] on main "INVOICE PREVIOUS INVOICES Create New Save Client [PHONE_NUMBER] Date [DATE] Inv…" at bounding box center [352, 173] width 658 height 279
click at [498, 245] on img at bounding box center [491, 244] width 32 height 23
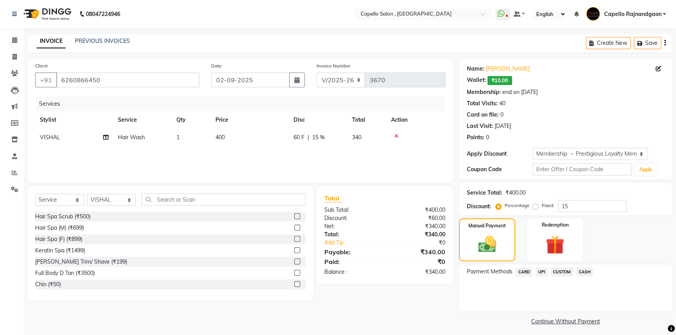
click at [579, 269] on span "CASH" at bounding box center [584, 272] width 17 height 9
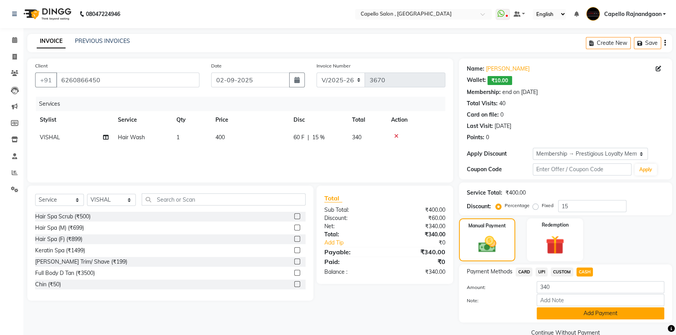
click at [563, 311] on button "Add Payment" at bounding box center [601, 313] width 128 height 12
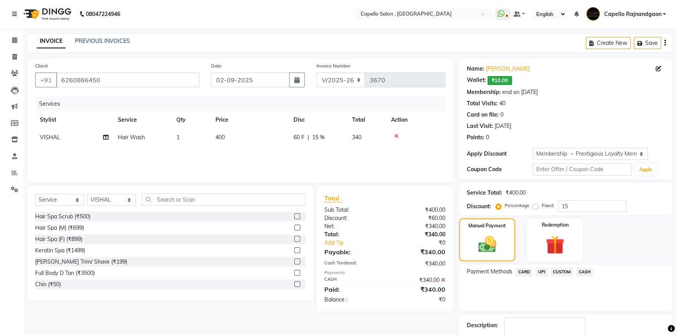
scroll to position [47, 0]
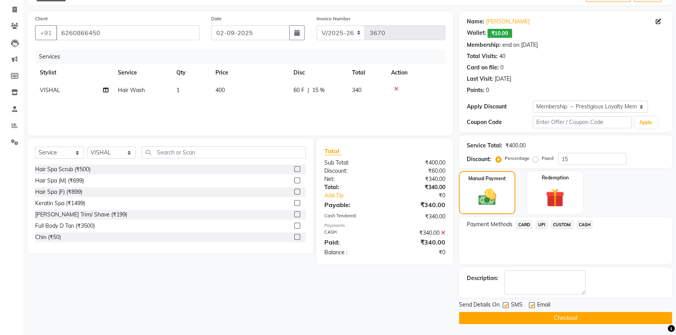
click at [558, 318] on button "Checkout" at bounding box center [565, 318] width 213 height 12
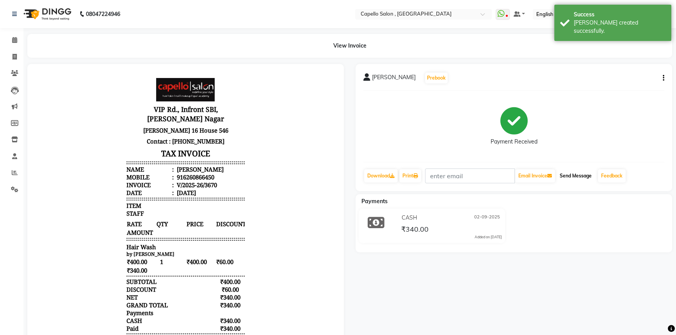
click at [574, 177] on button "Send Message" at bounding box center [575, 175] width 38 height 13
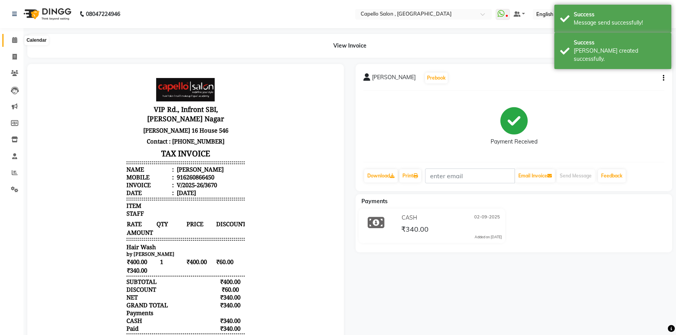
click at [11, 41] on span at bounding box center [15, 40] width 14 height 9
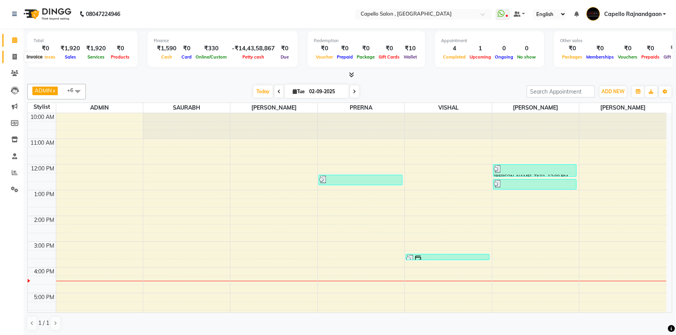
click at [10, 53] on span at bounding box center [15, 57] width 14 height 9
select select "service"
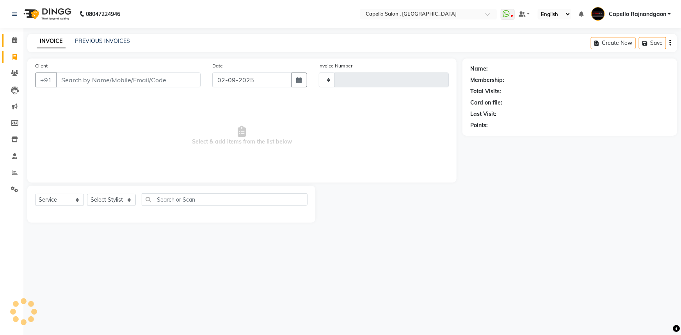
type input "3671"
select select "856"
click at [136, 84] on input "Client" at bounding box center [128, 80] width 144 height 15
click at [110, 196] on select "Select Stylist ADMIN Capello [GEOGRAPHIC_DATA] [GEOGRAPHIC_DATA] [PERSON_NAME] …" at bounding box center [111, 200] width 49 height 12
select select "66386"
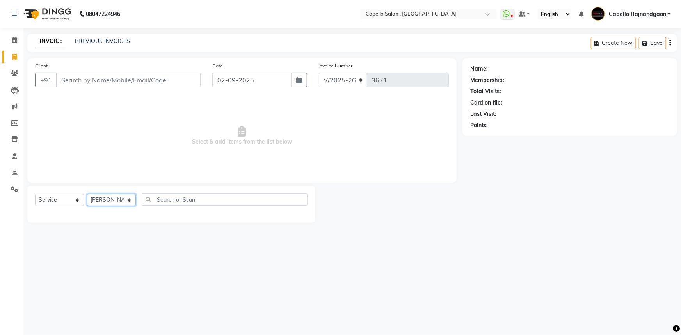
click at [87, 194] on select "Select Stylist ADMIN Capello [GEOGRAPHIC_DATA] [GEOGRAPHIC_DATA] [PERSON_NAME] …" at bounding box center [111, 200] width 49 height 12
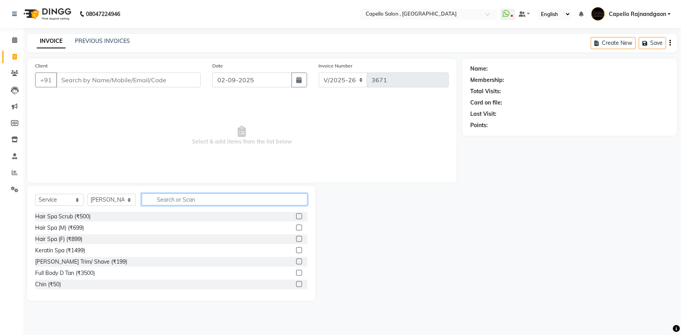
click at [156, 202] on input "text" at bounding box center [225, 200] width 166 height 12
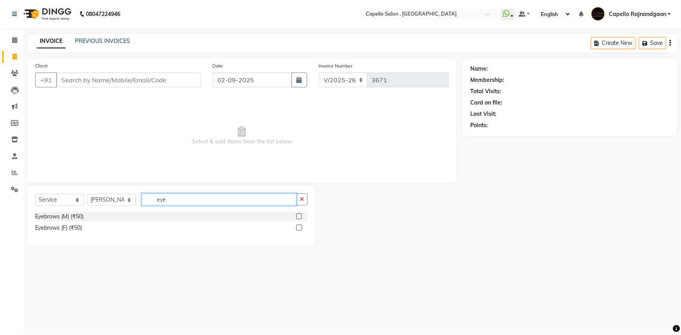
type input "eye"
click at [137, 82] on input "Client" at bounding box center [128, 80] width 144 height 15
type input "6"
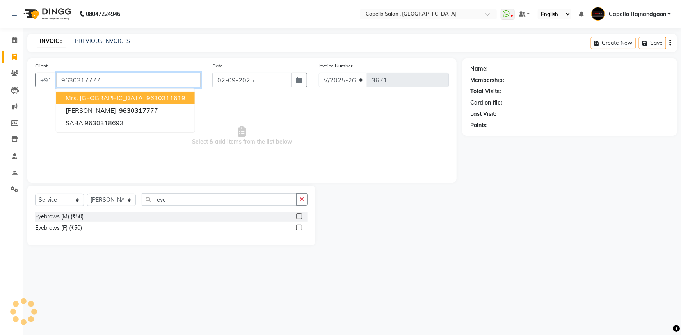
type input "9630317777"
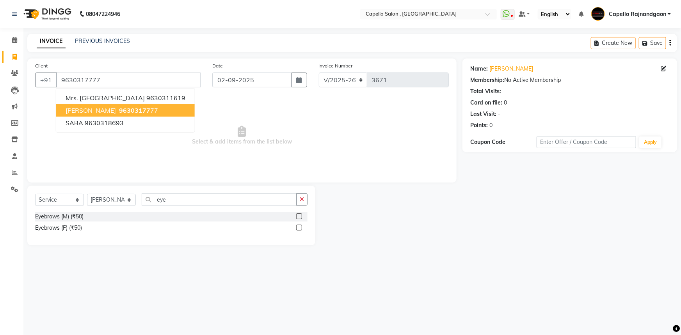
click at [130, 107] on ngb-highlight "96303177 77" at bounding box center [137, 111] width 41 height 8
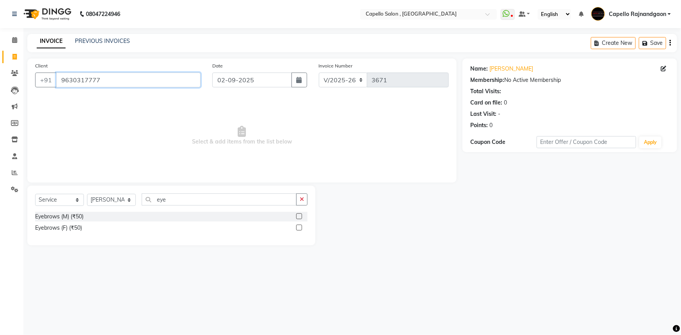
drag, startPoint x: 69, startPoint y: 80, endPoint x: 139, endPoint y: 82, distance: 70.3
click at [139, 82] on input "9630317777" at bounding box center [128, 80] width 144 height 15
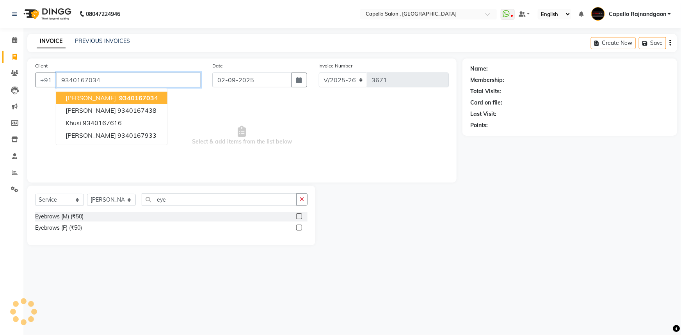
type input "9340167034"
select select "1: Object"
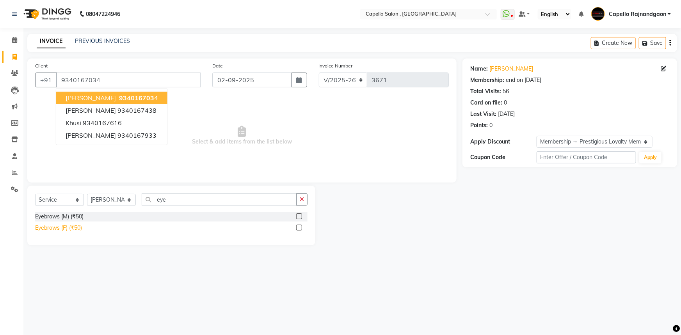
click at [70, 227] on div "Eyebrows (F) (₹50)" at bounding box center [58, 228] width 47 height 8
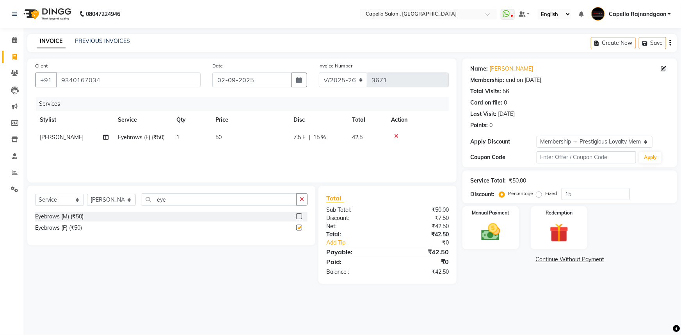
checkbox input "false"
drag, startPoint x: 180, startPoint y: 198, endPoint x: 196, endPoint y: 198, distance: 16.8
click at [196, 198] on input "eye" at bounding box center [219, 200] width 155 height 12
type input "upp"
click at [73, 216] on div "Upper Lips (₹50)" at bounding box center [55, 217] width 41 height 8
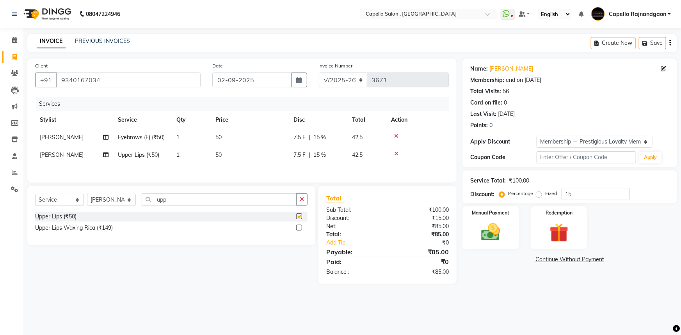
checkbox input "false"
drag, startPoint x: 112, startPoint y: 203, endPoint x: 111, endPoint y: 195, distance: 7.4
click at [112, 203] on select "Select Stylist ADMIN Capello [GEOGRAPHIC_DATA] [GEOGRAPHIC_DATA] [PERSON_NAME] …" at bounding box center [111, 200] width 49 height 12
select select "42167"
click at [87, 195] on select "Select Stylist ADMIN Capello [GEOGRAPHIC_DATA] [GEOGRAPHIC_DATA] [PERSON_NAME] …" at bounding box center [111, 200] width 49 height 12
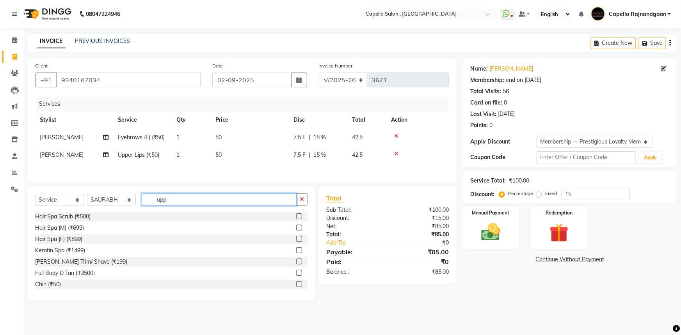
drag, startPoint x: 153, startPoint y: 201, endPoint x: 206, endPoint y: 207, distance: 53.9
click at [206, 207] on div "Select Service Product Membership Package Voucher Prepaid Gift Card Select Styl…" at bounding box center [171, 203] width 272 height 18
type input "cut"
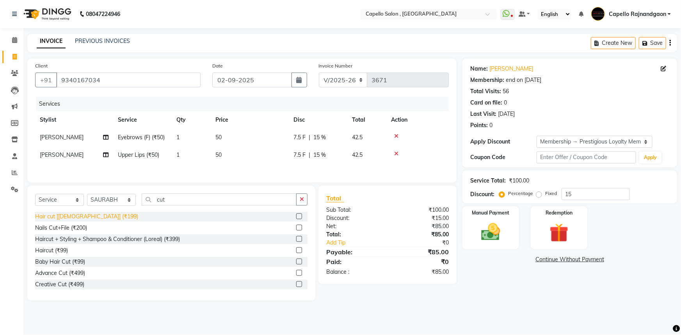
click at [79, 215] on div "Hair cut [[DEMOGRAPHIC_DATA]] (₹199)" at bounding box center [86, 217] width 103 height 8
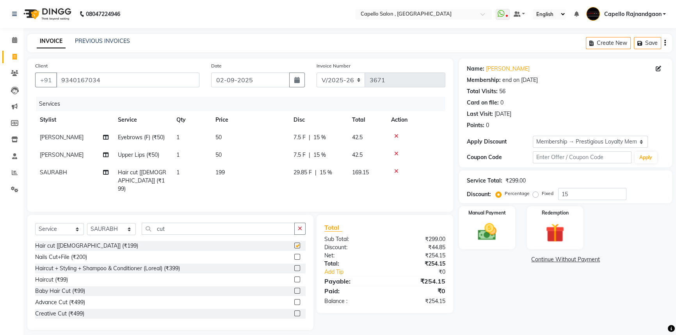
checkbox input "false"
click at [244, 179] on td "199" at bounding box center [250, 181] width 78 height 34
select select "42167"
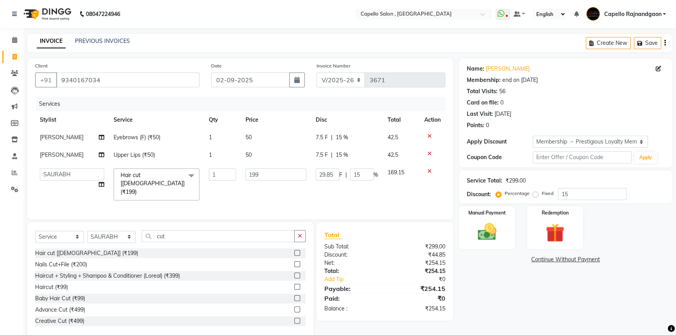
click at [429, 171] on icon at bounding box center [429, 171] width 4 height 5
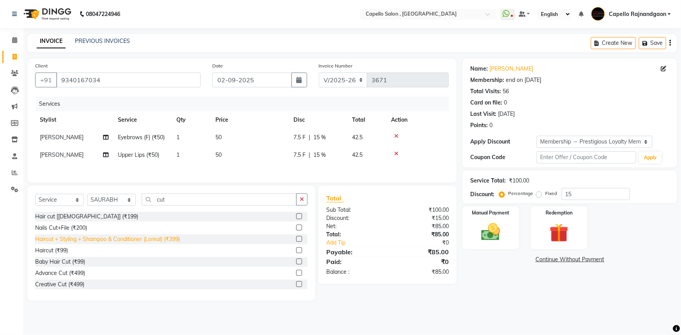
click at [164, 238] on div "Haircut + Styling + Shampoo & Conditioner (Loreal) (₹399)" at bounding box center [107, 239] width 145 height 8
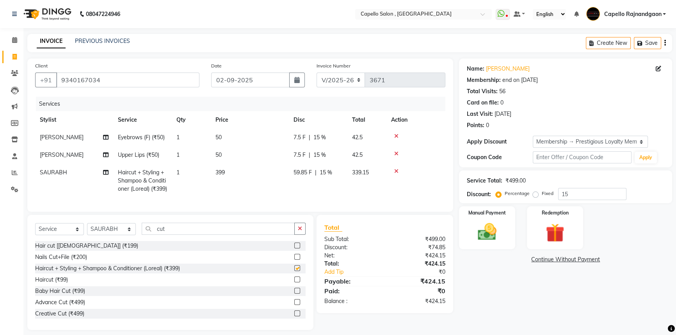
checkbox input "false"
click at [264, 169] on td "399" at bounding box center [250, 181] width 78 height 34
select select "42167"
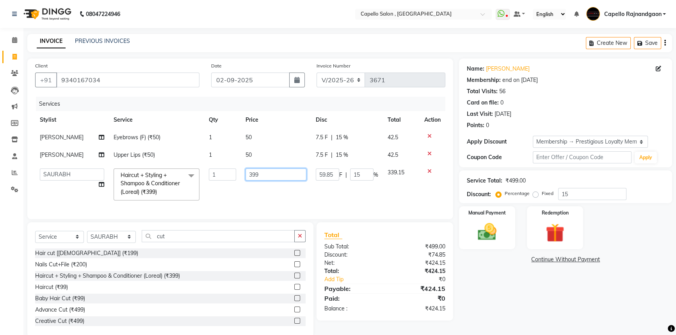
click at [267, 170] on input "399" at bounding box center [275, 175] width 61 height 12
type input "400"
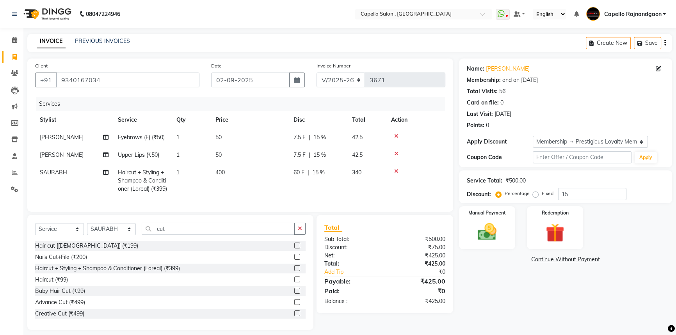
click at [351, 136] on tr "[PERSON_NAME] Eyebrows (F) (₹50) 1 50 7.5 F | 15 % 42.5" at bounding box center [240, 138] width 410 height 18
click at [351, 136] on td "42.5" at bounding box center [366, 138] width 39 height 18
select select "66386"
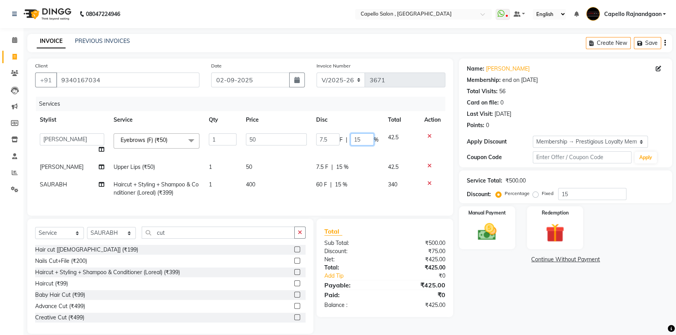
drag, startPoint x: 352, startPoint y: 137, endPoint x: 371, endPoint y: 138, distance: 19.9
click at [371, 138] on input "15" at bounding box center [361, 139] width 23 height 12
type input "0"
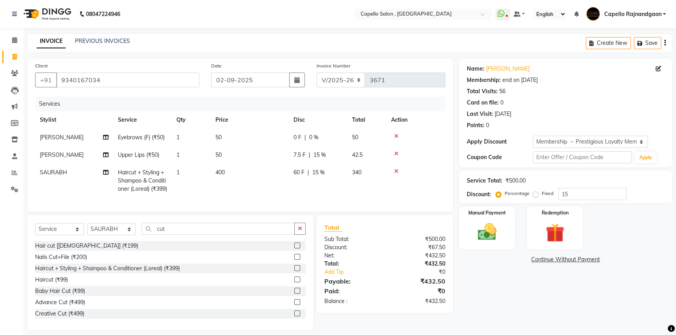
click at [360, 164] on tr "[PERSON_NAME] Upper Lips (₹50) 1 50 7.5 F | 15 % 42.5" at bounding box center [240, 155] width 410 height 18
click at [360, 164] on td "42.5" at bounding box center [366, 155] width 39 height 18
select select "66386"
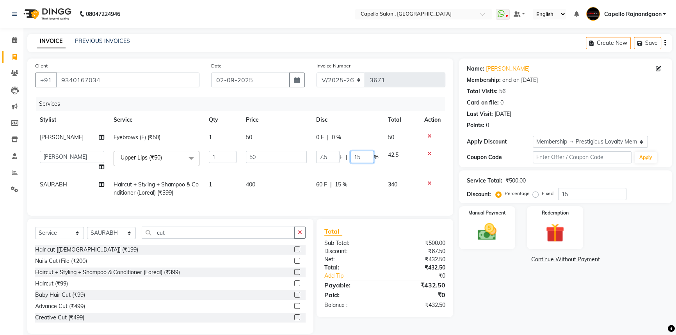
drag, startPoint x: 353, startPoint y: 158, endPoint x: 366, endPoint y: 158, distance: 12.9
click at [366, 158] on input "15" at bounding box center [361, 157] width 23 height 12
type input "0"
click at [501, 312] on div "Name: [PERSON_NAME] Membership: end on [DATE] Total Visits: 56 Card on file: 0 …" at bounding box center [568, 196] width 219 height 275
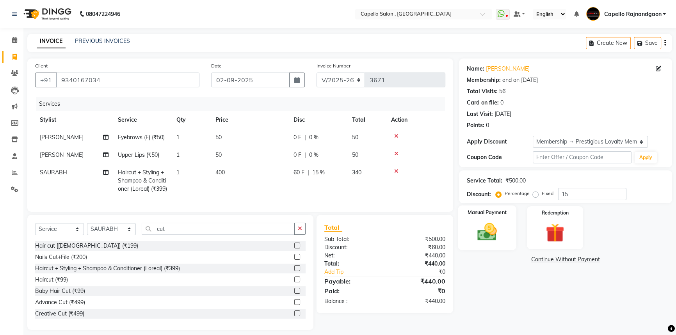
click at [489, 231] on img at bounding box center [487, 232] width 32 height 22
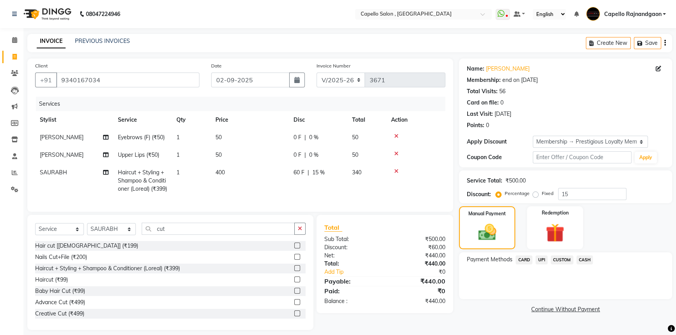
click at [540, 261] on span "UPI" at bounding box center [541, 260] width 12 height 9
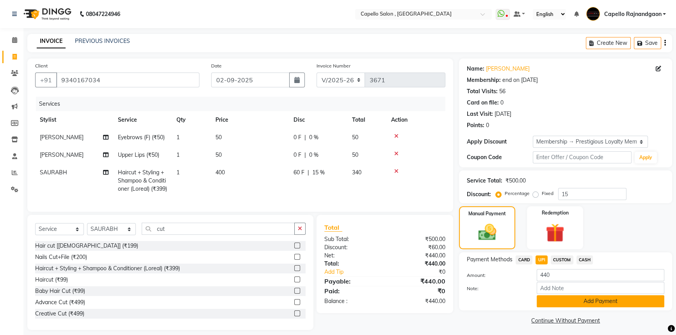
click at [545, 304] on button "Add Payment" at bounding box center [601, 301] width 128 height 12
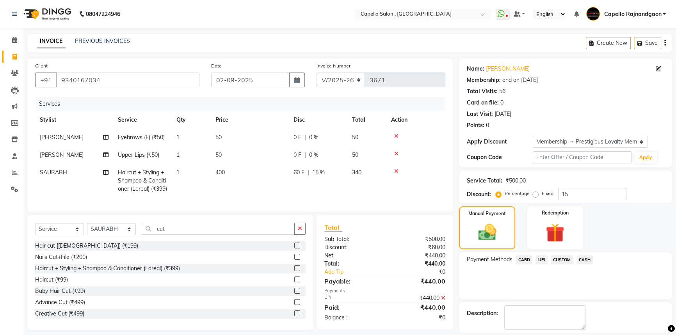
scroll to position [35, 0]
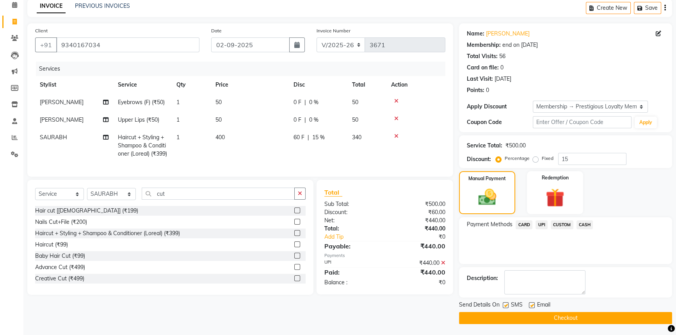
click at [557, 315] on button "Checkout" at bounding box center [565, 318] width 213 height 12
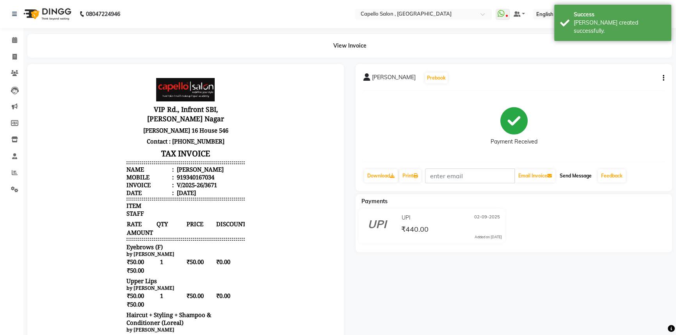
click at [575, 172] on button "Send Message" at bounding box center [575, 175] width 38 height 13
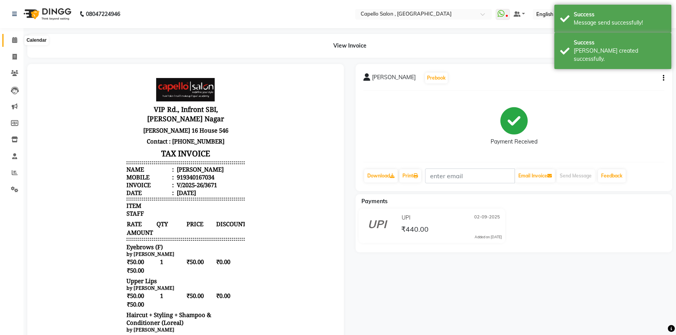
click at [15, 41] on icon at bounding box center [14, 40] width 5 height 6
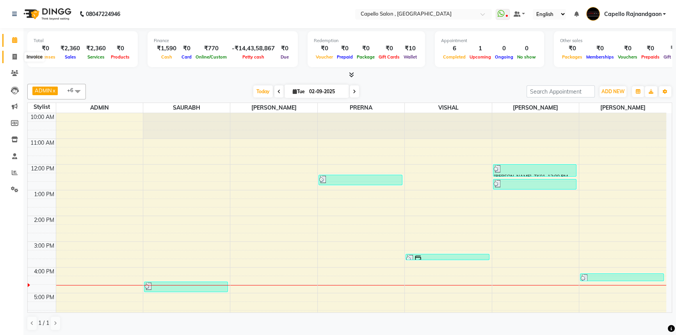
click at [15, 59] on icon at bounding box center [14, 57] width 4 height 6
select select "service"
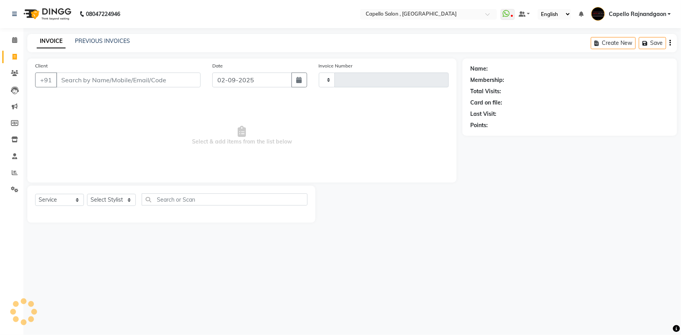
type input "3672"
select select "856"
click at [128, 197] on select "Select Stylist" at bounding box center [111, 200] width 49 height 12
select select "34173"
click at [87, 194] on select "Select Stylist ADMIN Capello [GEOGRAPHIC_DATA] [GEOGRAPHIC_DATA] [PERSON_NAME] …" at bounding box center [111, 200] width 49 height 12
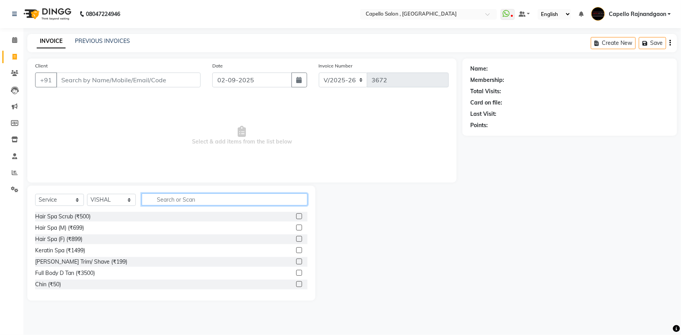
click at [183, 199] on input "text" at bounding box center [225, 200] width 166 height 12
type input "cut"
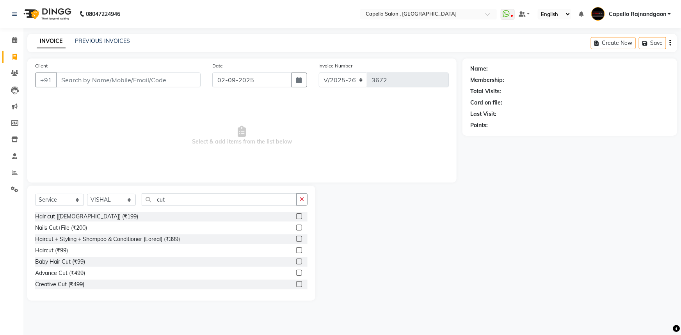
click at [53, 256] on div "Hair cut [[DEMOGRAPHIC_DATA]] (₹199) Nails Cut+File (₹200) Haircut + Styling + …" at bounding box center [171, 251] width 272 height 78
click at [54, 252] on div "Haircut (₹99)" at bounding box center [51, 251] width 33 height 8
checkbox input "false"
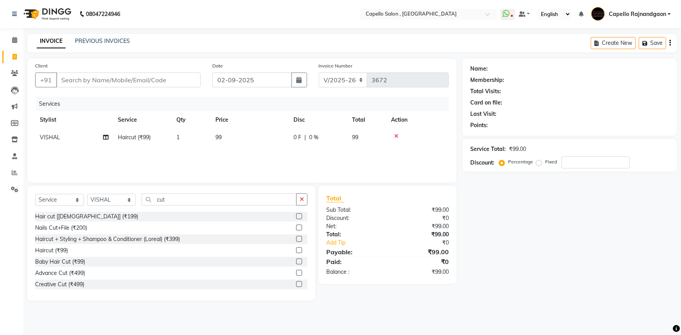
drag, startPoint x: 224, startPoint y: 156, endPoint x: 244, endPoint y: 147, distance: 22.5
click at [238, 150] on div "Services Stylist Service Qty Price Disc Total Action VISHAL Haircut (₹99) 1 99 …" at bounding box center [242, 136] width 414 height 78
click at [245, 145] on td "99" at bounding box center [250, 138] width 78 height 18
select select "34173"
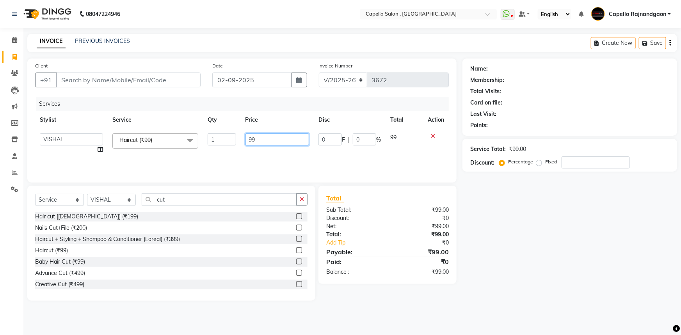
click at [245, 145] on input "99" at bounding box center [277, 139] width 64 height 12
type input "200"
click at [147, 82] on input "Client" at bounding box center [128, 80] width 144 height 15
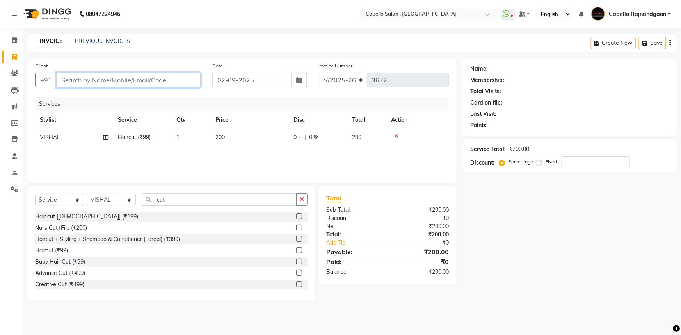
type input "7"
type input "0"
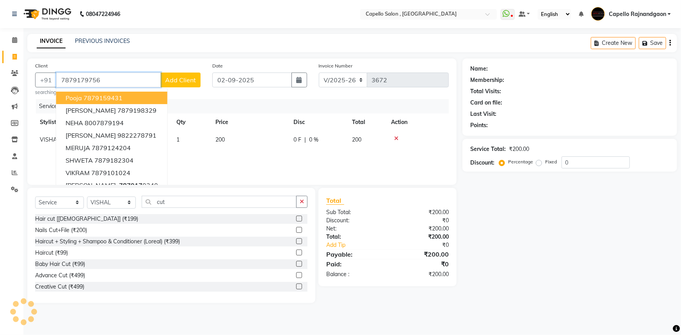
type input "7879179756"
click at [187, 78] on span "Add Client" at bounding box center [180, 80] width 31 height 8
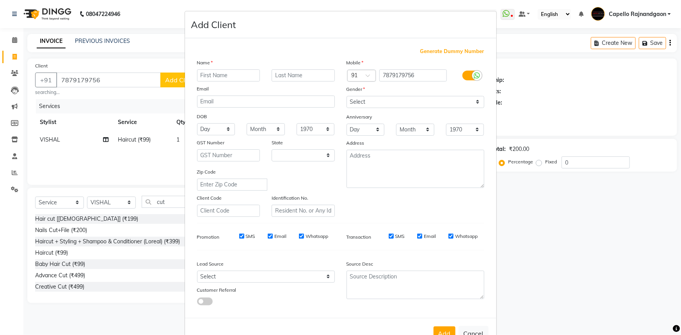
select select "7"
click at [210, 74] on input "nandini" at bounding box center [228, 75] width 63 height 12
type input "[PERSON_NAME]"
click at [360, 106] on select "Select [DEMOGRAPHIC_DATA] [DEMOGRAPHIC_DATA] Other Prefer Not To Say" at bounding box center [416, 102] width 138 height 12
select select "[DEMOGRAPHIC_DATA]"
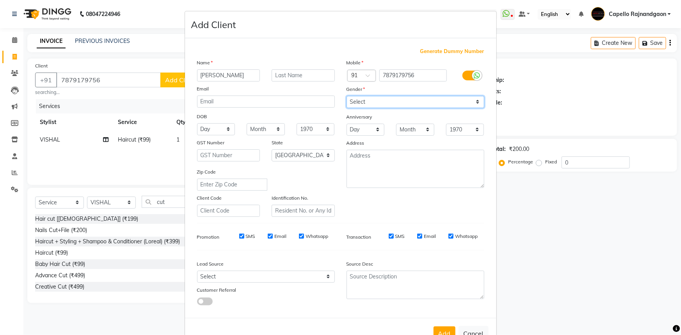
click at [347, 96] on select "Select [DEMOGRAPHIC_DATA] [DEMOGRAPHIC_DATA] Other Prefer Not To Say" at bounding box center [416, 102] width 138 height 12
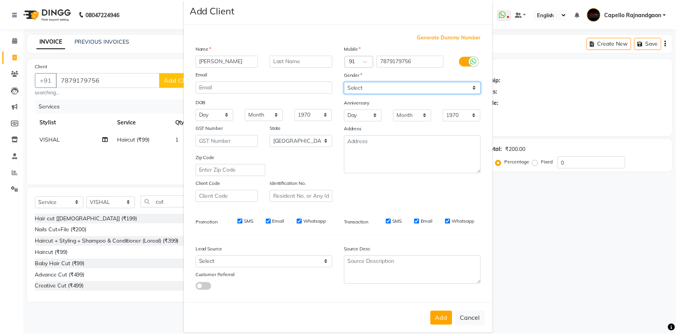
scroll to position [27, 0]
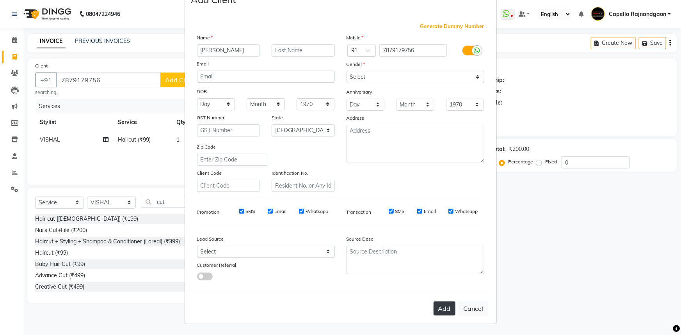
click at [443, 312] on button "Add" at bounding box center [445, 309] width 22 height 14
select select
select select "null"
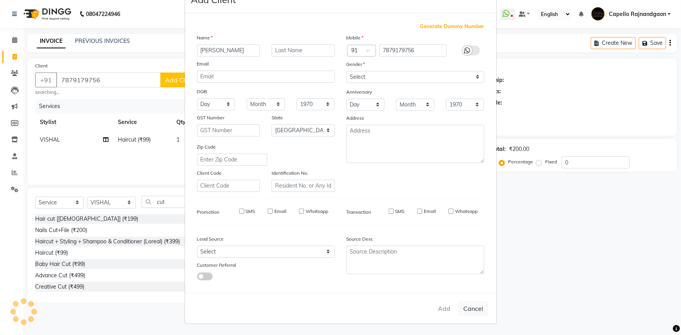
select select
checkbox input "false"
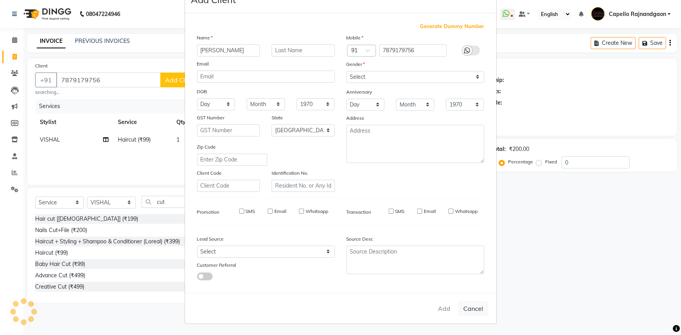
checkbox input "false"
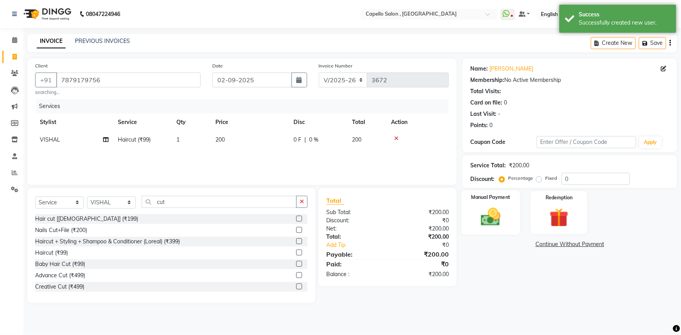
click at [499, 215] on img at bounding box center [491, 217] width 32 height 23
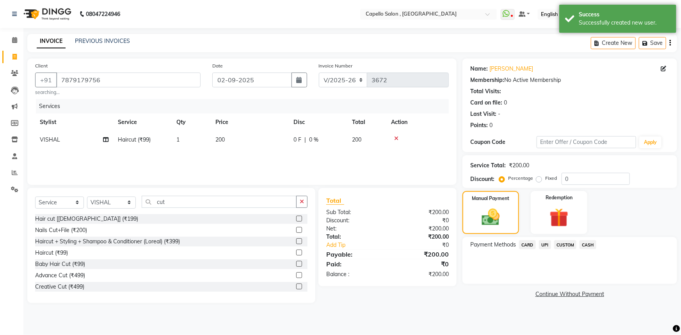
drag, startPoint x: 542, startPoint y: 243, endPoint x: 543, endPoint y: 251, distance: 7.8
click at [542, 244] on span "UPI" at bounding box center [545, 244] width 12 height 9
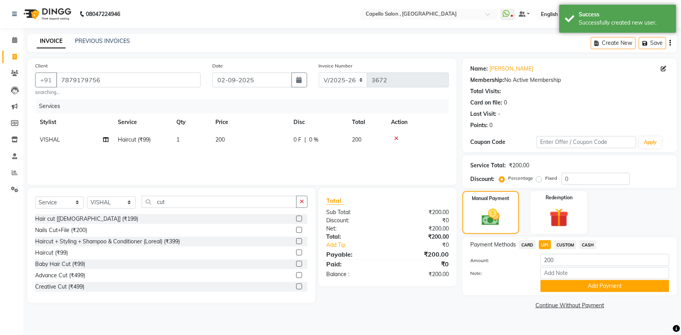
click at [547, 284] on button "Add Payment" at bounding box center [604, 286] width 129 height 12
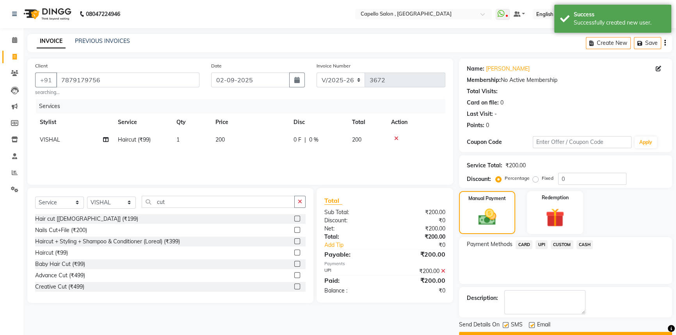
scroll to position [20, 0]
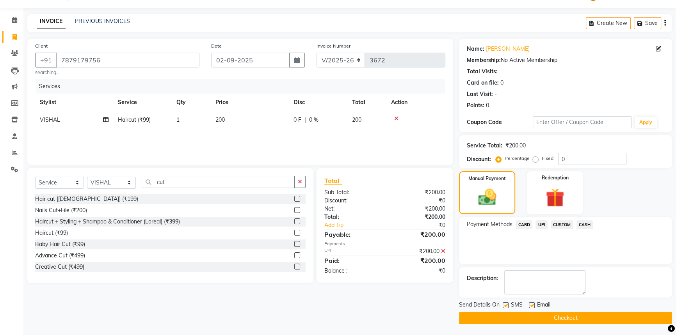
click at [557, 316] on button "Checkout" at bounding box center [565, 318] width 213 height 12
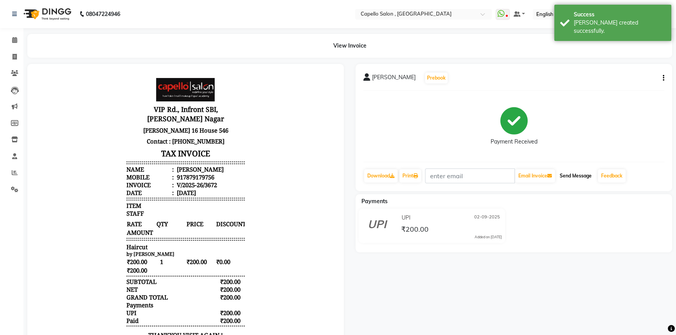
click at [581, 173] on button "Send Message" at bounding box center [575, 175] width 38 height 13
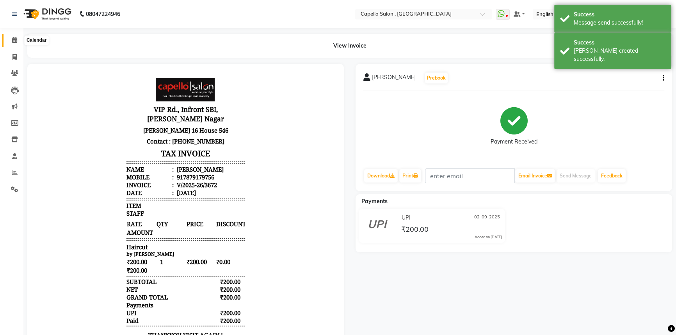
click at [15, 39] on icon at bounding box center [14, 40] width 5 height 6
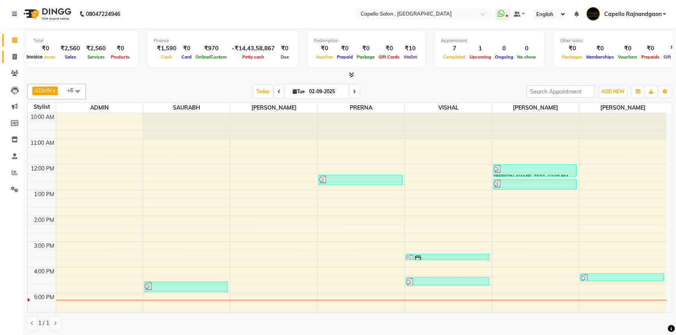
click at [16, 57] on icon at bounding box center [14, 57] width 4 height 6
select select "856"
select select "service"
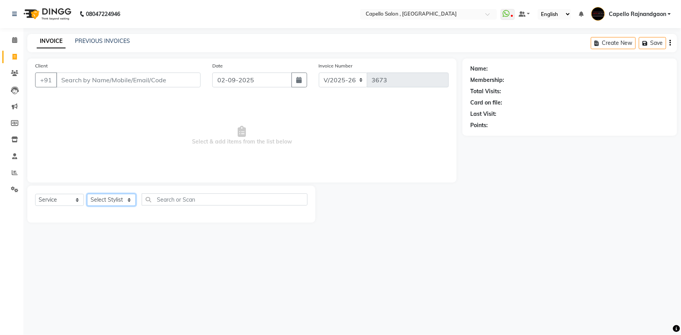
click at [103, 199] on select "Select Stylist ADMIN Capello [GEOGRAPHIC_DATA] [GEOGRAPHIC_DATA] [PERSON_NAME] …" at bounding box center [111, 200] width 49 height 12
select select "19635"
click at [87, 194] on select "Select Stylist ADMIN Capello [GEOGRAPHIC_DATA] [GEOGRAPHIC_DATA] [PERSON_NAME] …" at bounding box center [111, 200] width 49 height 12
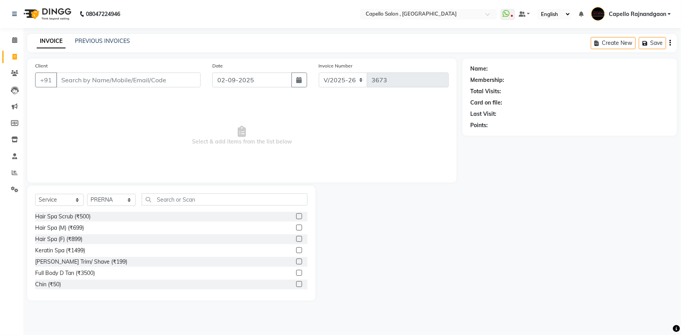
click at [152, 207] on div "Select Service Product Membership Package Voucher Prepaid Gift Card Select Styl…" at bounding box center [171, 203] width 272 height 18
click at [154, 201] on input "text" at bounding box center [225, 200] width 166 height 12
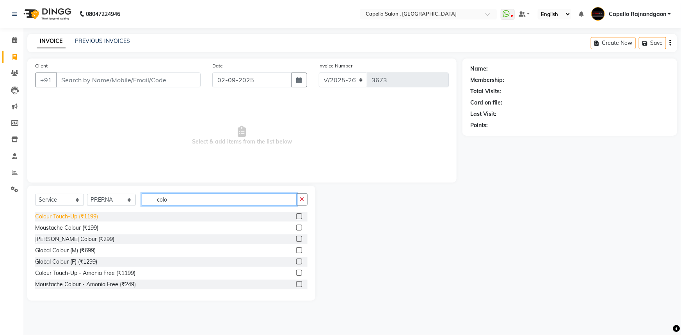
type input "colo"
click at [78, 219] on div "Colour Touch-Up (₹1199)" at bounding box center [66, 217] width 63 height 8
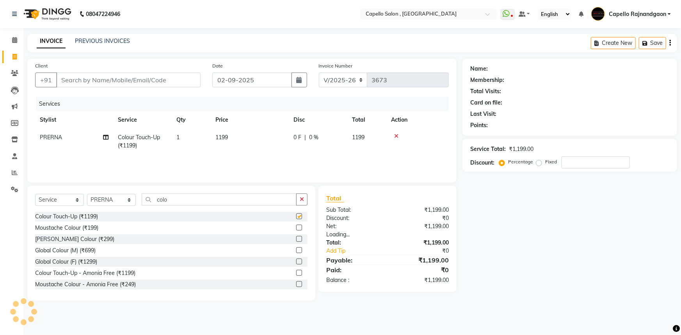
checkbox input "false"
click at [162, 85] on input "Client" at bounding box center [128, 80] width 144 height 15
type input "8"
type input "0"
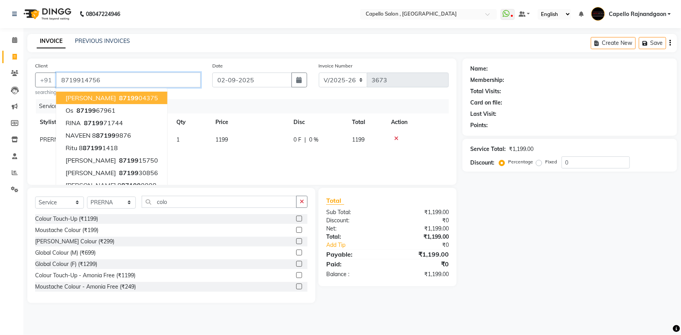
type input "8719914756"
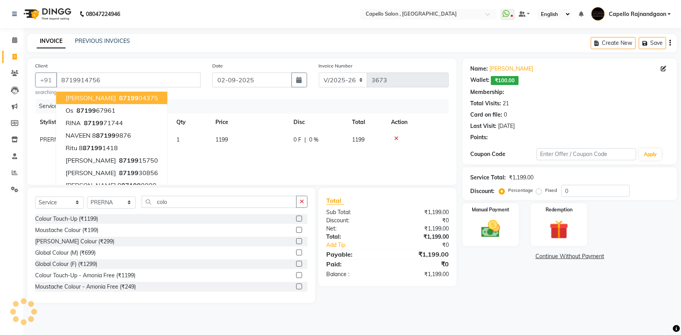
select select "1: Object"
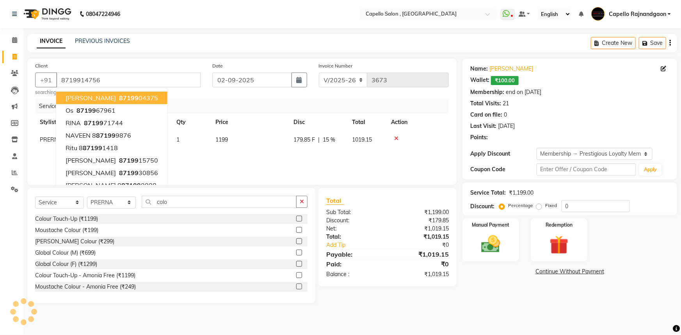
type input "15"
click at [232, 144] on td "1199" at bounding box center [250, 144] width 78 height 26
select select "19635"
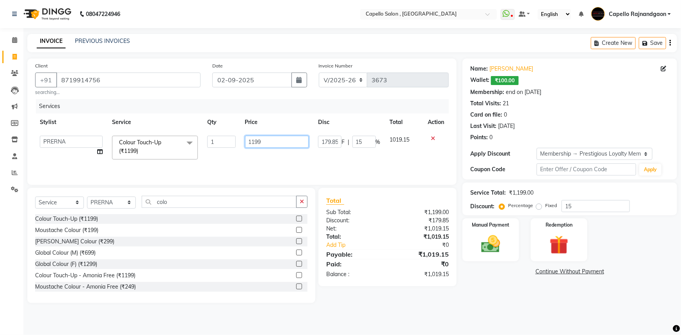
drag, startPoint x: 250, startPoint y: 139, endPoint x: 269, endPoint y: 133, distance: 19.9
click at [276, 138] on input "1199" at bounding box center [277, 142] width 64 height 12
type input "1600"
click at [485, 284] on div "Name: [PERSON_NAME] Wallet: ₹100.00 Membership: end on [DATE] Total Visits: 21 …" at bounding box center [572, 181] width 220 height 245
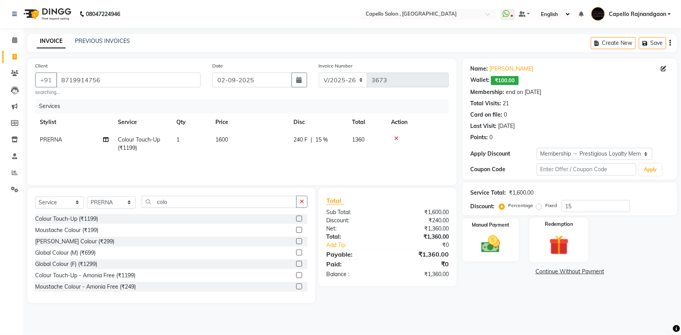
click at [549, 247] on img at bounding box center [559, 245] width 32 height 25
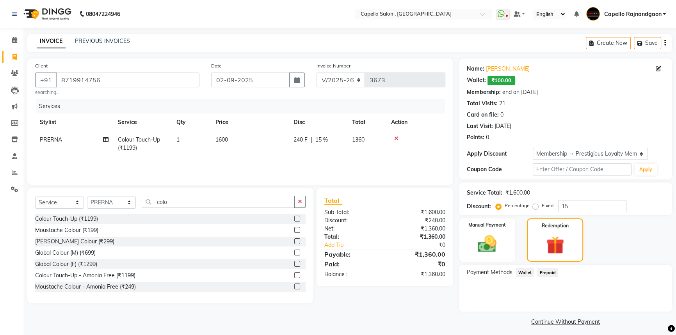
click at [525, 277] on span "Wallet" at bounding box center [524, 272] width 18 height 9
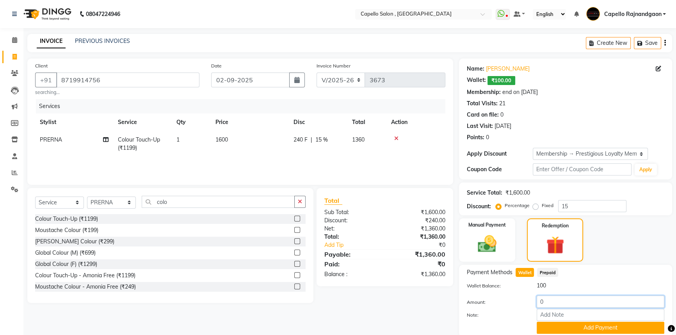
drag, startPoint x: 539, startPoint y: 299, endPoint x: 563, endPoint y: 299, distance: 24.6
click at [563, 299] on input "0" at bounding box center [601, 302] width 128 height 12
type input "100"
click at [556, 327] on button "Add Payment" at bounding box center [601, 328] width 128 height 12
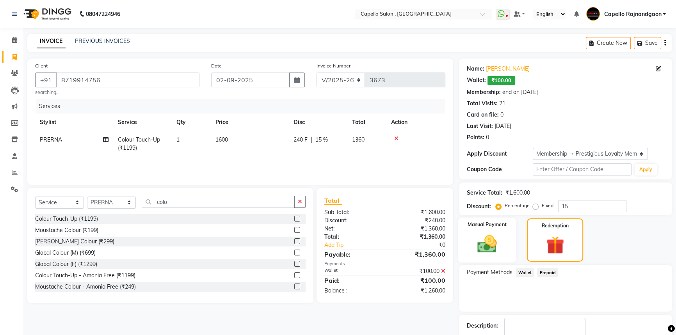
click at [501, 244] on img at bounding box center [487, 244] width 32 height 22
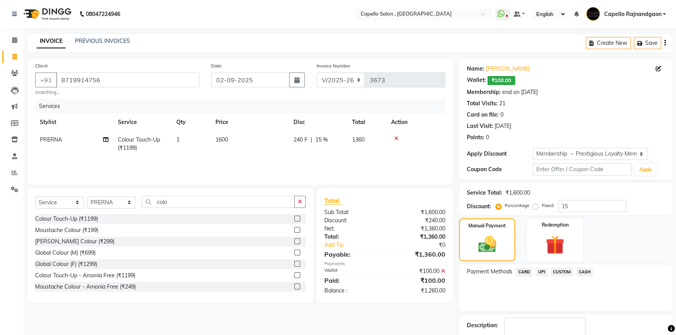
click at [541, 270] on span "UPI" at bounding box center [541, 272] width 12 height 9
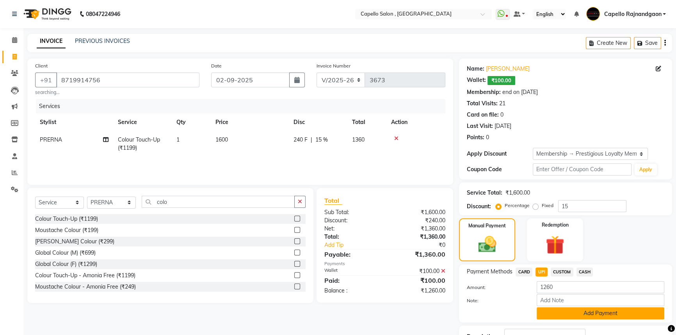
click at [551, 312] on button "Add Payment" at bounding box center [601, 313] width 128 height 12
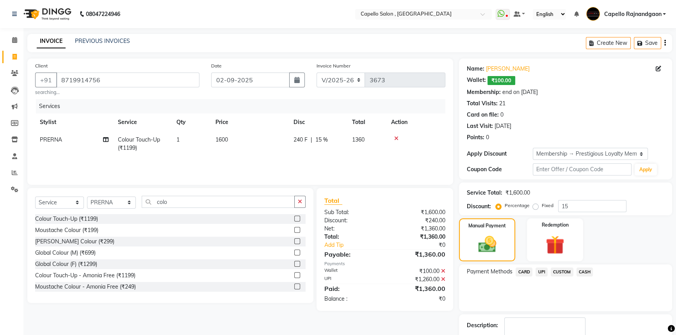
scroll to position [47, 0]
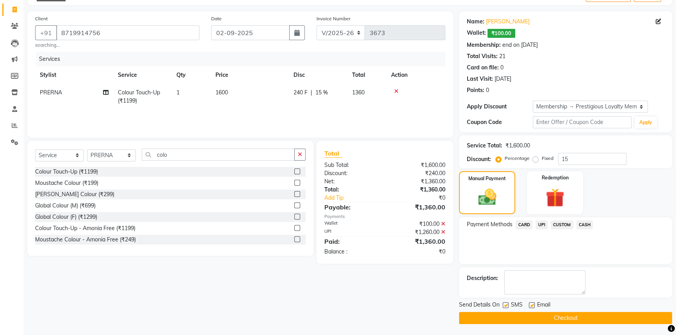
click at [550, 319] on button "Checkout" at bounding box center [565, 318] width 213 height 12
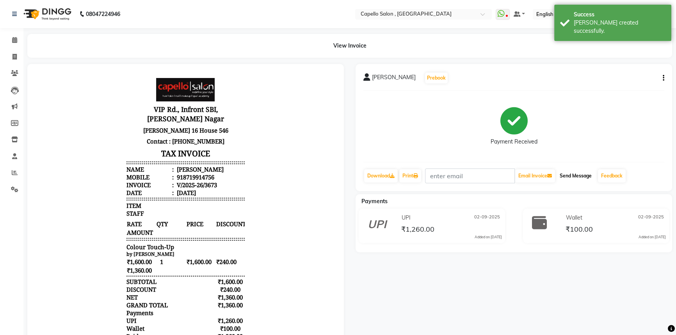
click at [572, 171] on button "Send Message" at bounding box center [575, 175] width 38 height 13
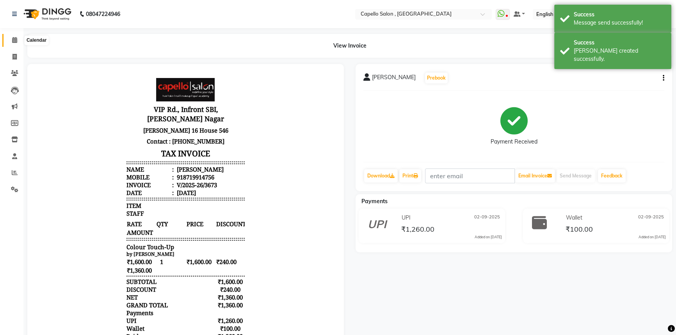
click at [18, 40] on span at bounding box center [15, 40] width 14 height 9
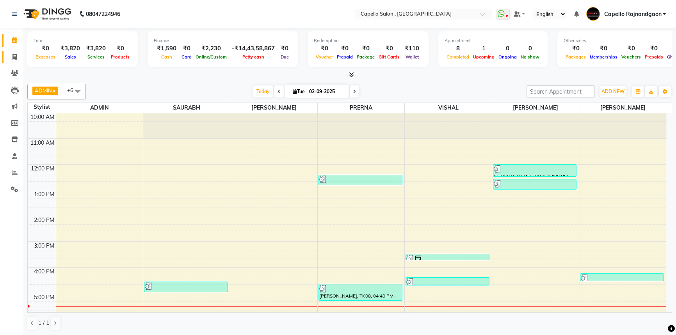
click at [18, 62] on link "Invoice" at bounding box center [11, 57] width 19 height 13
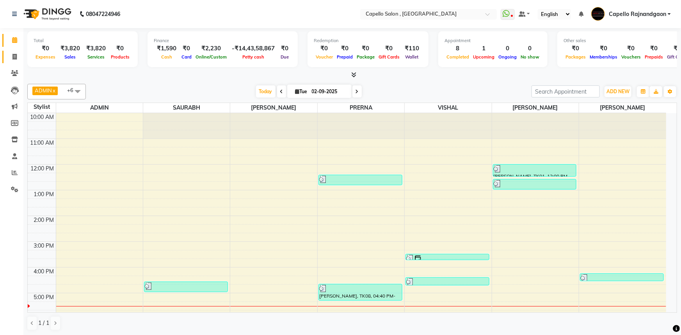
select select "service"
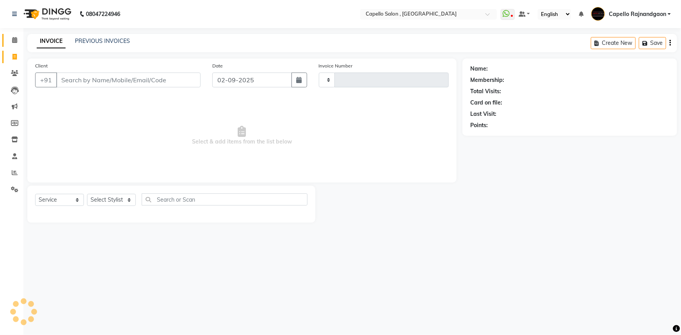
type input "3674"
select select "856"
click at [95, 76] on input "Client" at bounding box center [128, 80] width 144 height 15
drag, startPoint x: 105, startPoint y: 200, endPoint x: 105, endPoint y: 195, distance: 5.5
click at [105, 200] on select "Select Stylist ADMIN Capello [GEOGRAPHIC_DATA] [GEOGRAPHIC_DATA] [PERSON_NAME] …" at bounding box center [111, 200] width 49 height 12
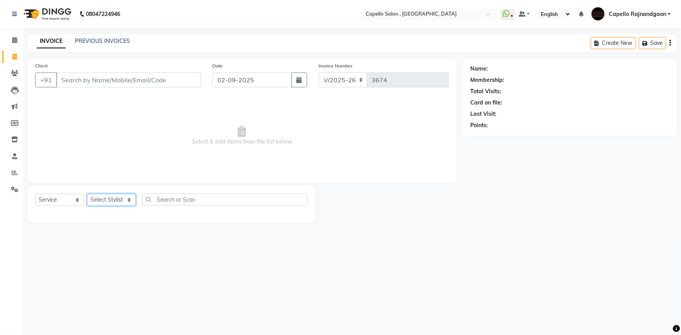
select select "82696"
click at [87, 194] on select "Select Stylist ADMIN Capello [GEOGRAPHIC_DATA] [GEOGRAPHIC_DATA] [PERSON_NAME] …" at bounding box center [111, 200] width 49 height 12
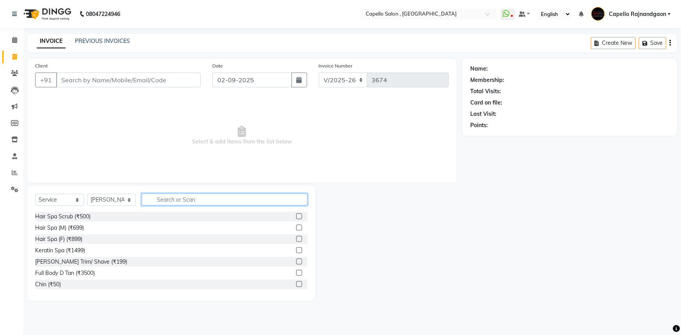
click at [158, 197] on input "text" at bounding box center [225, 200] width 166 height 12
type input "cut"
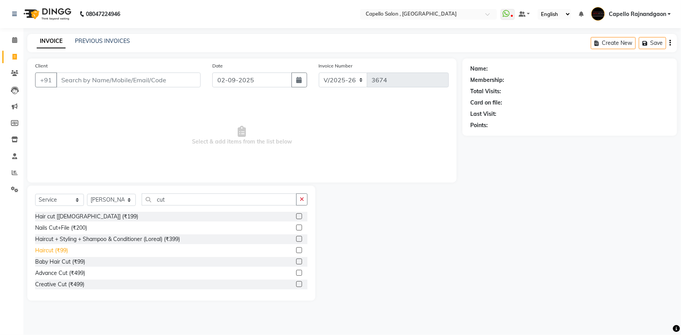
click at [55, 250] on div "Haircut (₹99)" at bounding box center [51, 251] width 33 height 8
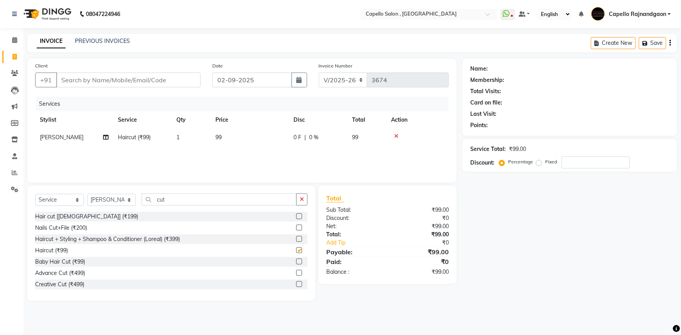
checkbox input "false"
drag, startPoint x: 151, startPoint y: 202, endPoint x: 206, endPoint y: 202, distance: 54.2
click at [206, 202] on input "cut" at bounding box center [219, 200] width 155 height 12
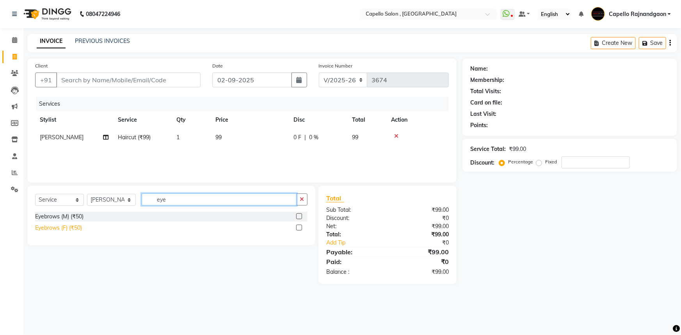
type input "eye"
click at [61, 229] on div "Eyebrows (F) (₹50)" at bounding box center [58, 228] width 47 height 8
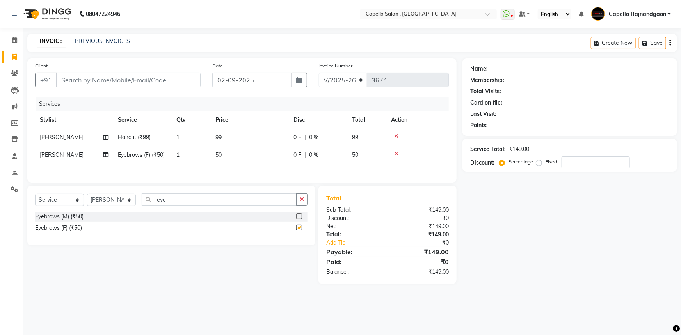
checkbox input "false"
drag, startPoint x: 146, startPoint y: 203, endPoint x: 188, endPoint y: 203, distance: 42.5
click at [188, 203] on input "eye" at bounding box center [219, 200] width 155 height 12
type input "upp"
click at [73, 217] on div "Upper Lips (₹50)" at bounding box center [55, 217] width 41 height 8
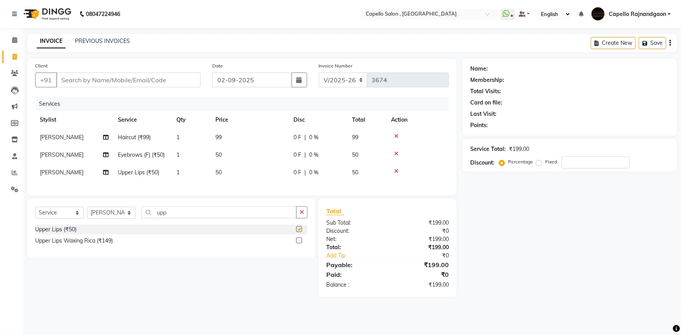
checkbox input "false"
drag, startPoint x: 153, startPoint y: 216, endPoint x: 186, endPoint y: 216, distance: 33.2
click at [186, 216] on input "upp" at bounding box center [219, 212] width 155 height 12
type input "for"
click at [58, 234] on div "Forehead (₹50)" at bounding box center [54, 230] width 38 height 8
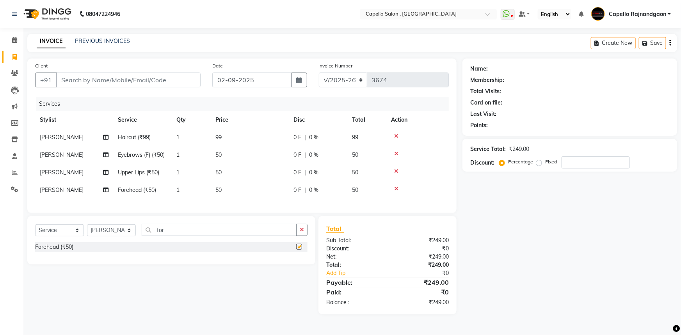
checkbox input "false"
click at [228, 135] on td "99" at bounding box center [250, 138] width 78 height 18
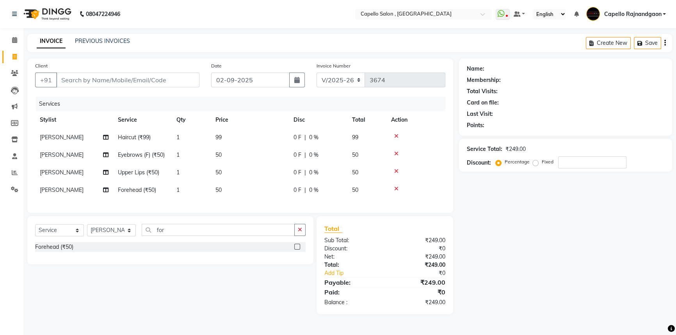
select select "82696"
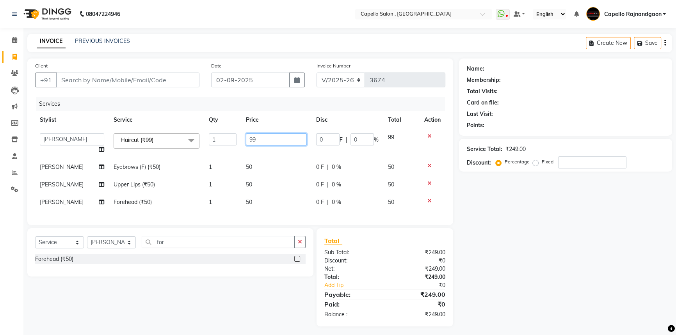
drag, startPoint x: 268, startPoint y: 140, endPoint x: 274, endPoint y: 140, distance: 5.9
click at [274, 140] on input "99" at bounding box center [276, 139] width 61 height 12
type input "200"
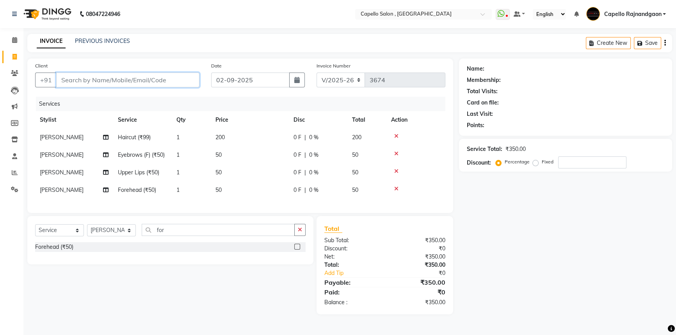
click at [66, 81] on input "Client" at bounding box center [127, 80] width 143 height 15
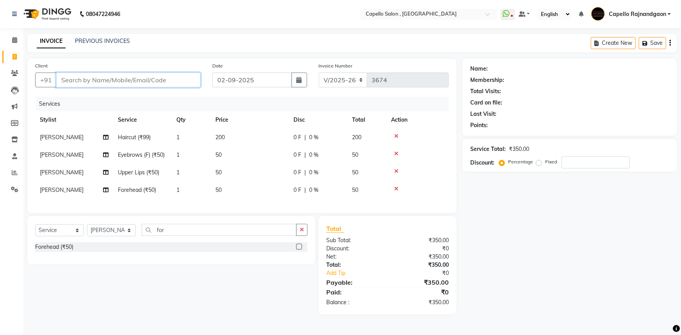
type input "9"
type input "0"
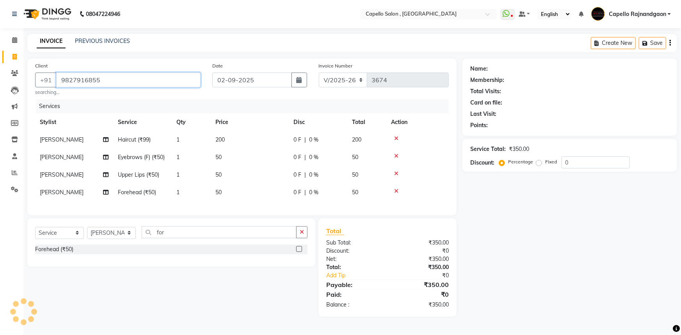
type input "9827916855"
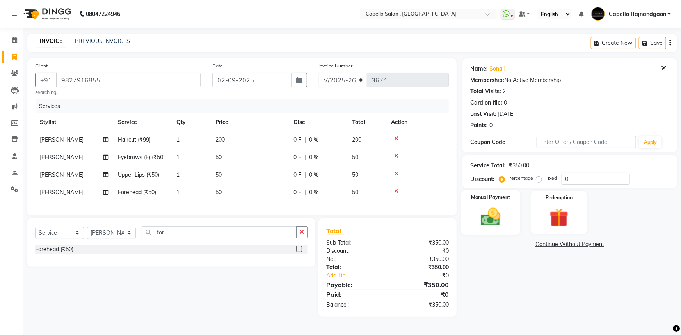
click at [509, 209] on div "Manual Payment" at bounding box center [490, 212] width 59 height 45
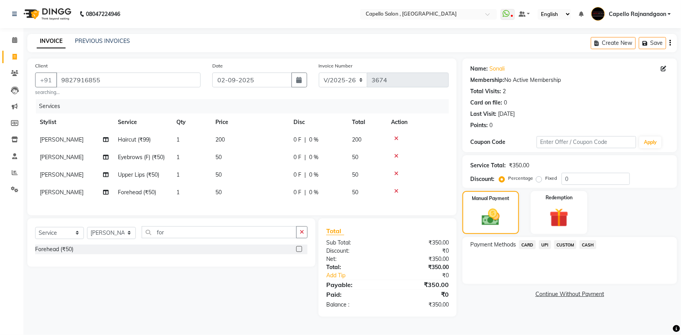
click at [582, 244] on span "CASH" at bounding box center [587, 244] width 17 height 9
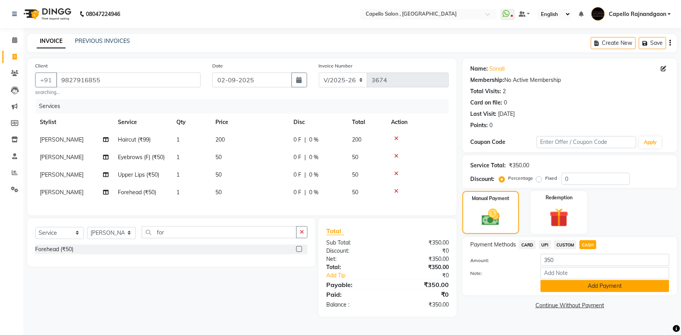
click at [607, 281] on button "Add Payment" at bounding box center [604, 286] width 129 height 12
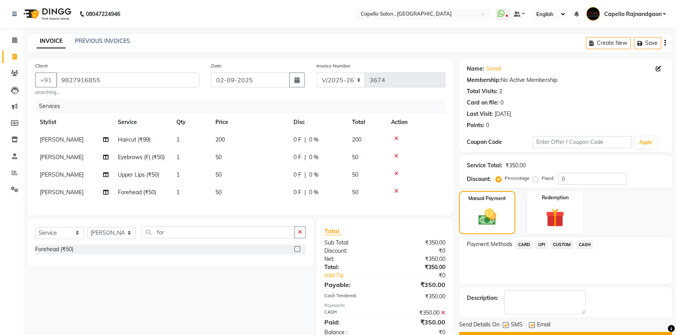
scroll to position [27, 0]
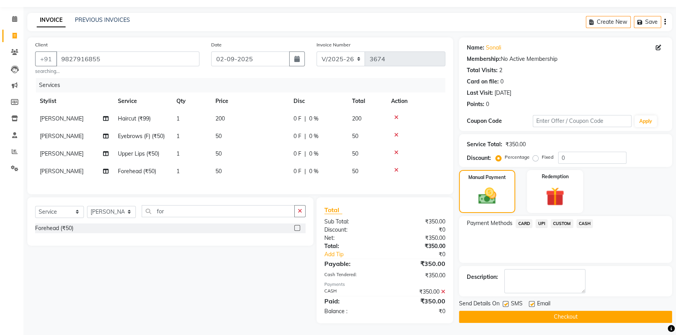
click at [553, 311] on button "Checkout" at bounding box center [565, 317] width 213 height 12
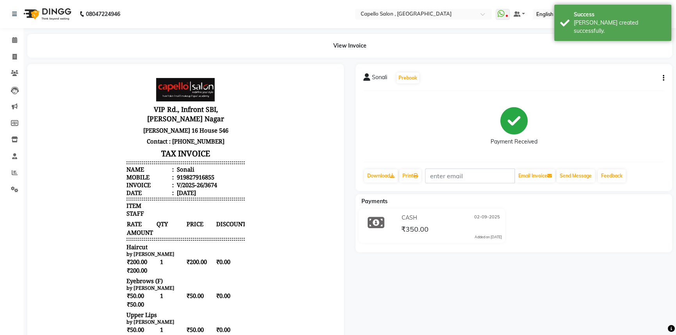
click at [416, 258] on div "[PERSON_NAME] Prebook Payment Received Download Print Email Invoice Send Messag…" at bounding box center [514, 268] width 328 height 409
click at [585, 176] on button "Send Message" at bounding box center [575, 175] width 38 height 13
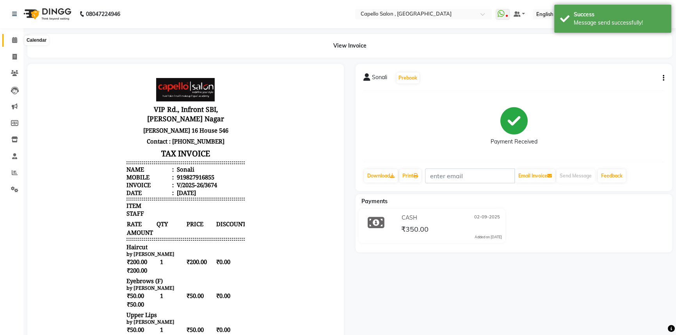
click at [9, 41] on span at bounding box center [15, 40] width 14 height 9
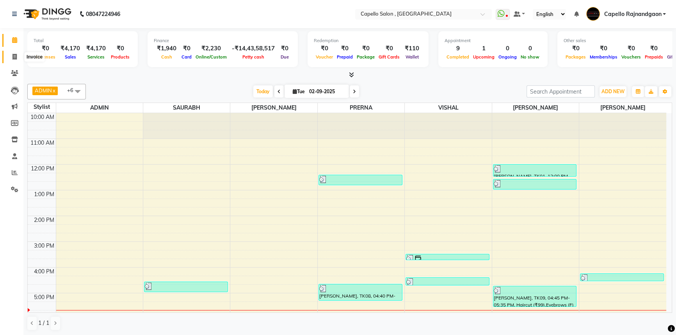
click at [16, 58] on icon at bounding box center [14, 57] width 4 height 6
select select "service"
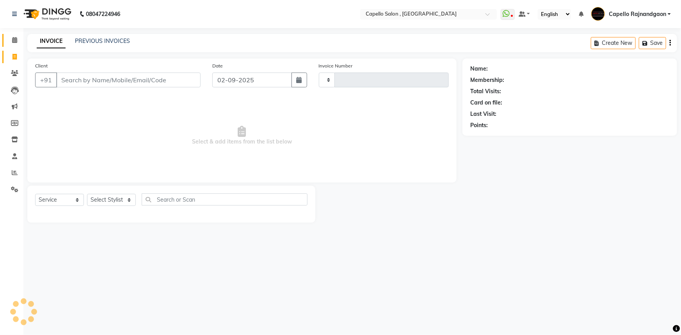
type input "3675"
select select "856"
click at [14, 36] on span at bounding box center [15, 40] width 14 height 9
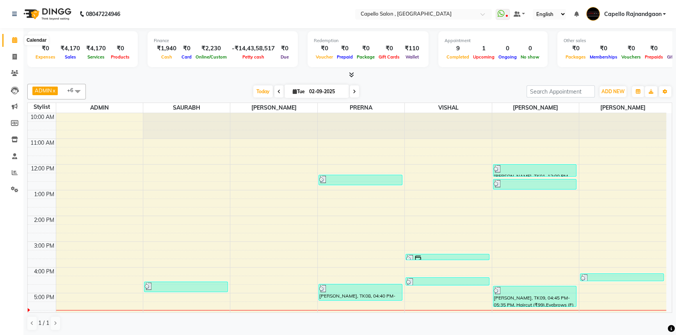
click at [12, 36] on span at bounding box center [15, 40] width 14 height 9
click at [12, 35] on link "Calendar" at bounding box center [11, 40] width 19 height 13
click at [11, 54] on span at bounding box center [15, 57] width 14 height 9
select select "service"
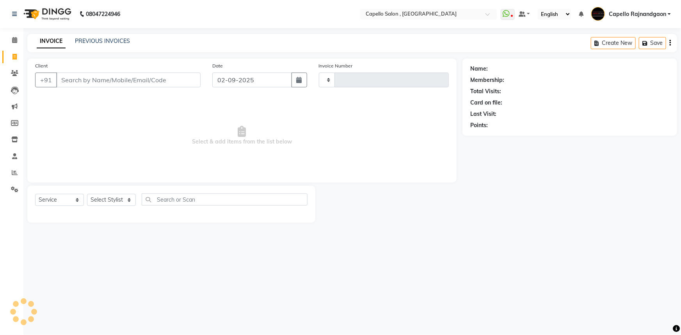
type input "3675"
select select "856"
click at [11, 46] on li "Calendar" at bounding box center [11, 40] width 23 height 17
click at [13, 41] on icon at bounding box center [14, 40] width 5 height 6
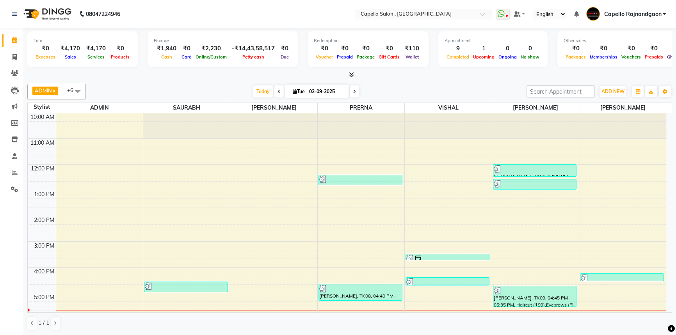
click at [66, 39] on div "Total" at bounding box center [83, 40] width 98 height 7
click at [619, 90] on span "ADD NEW" at bounding box center [612, 92] width 23 height 6
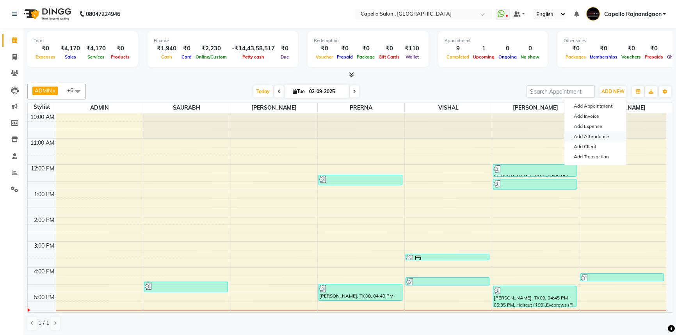
click at [577, 133] on link "Add Attendance" at bounding box center [595, 137] width 62 height 10
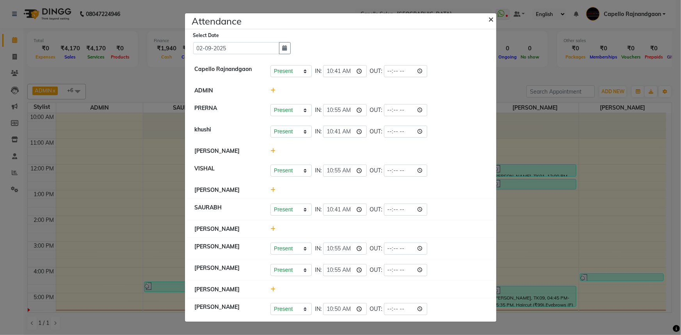
click at [491, 16] on span "×" at bounding box center [491, 19] width 5 height 12
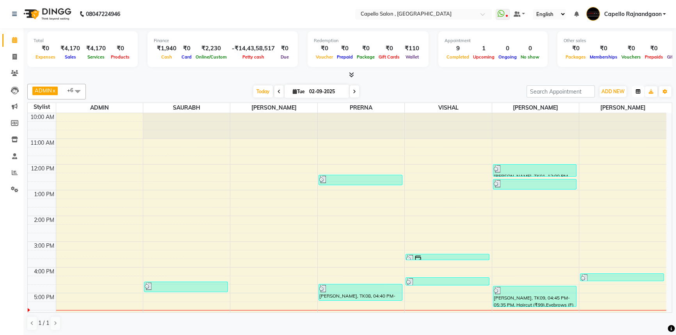
click at [639, 92] on icon "button" at bounding box center [638, 91] width 5 height 5
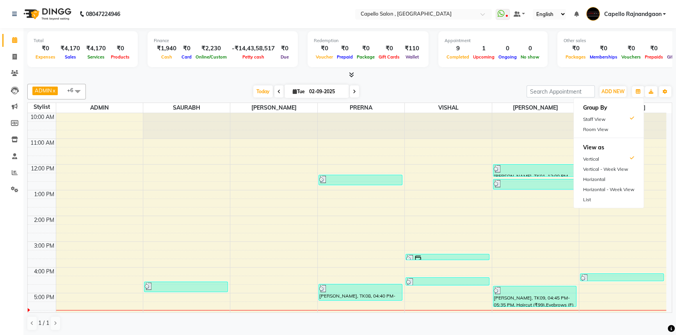
click at [628, 74] on div at bounding box center [349, 75] width 645 height 8
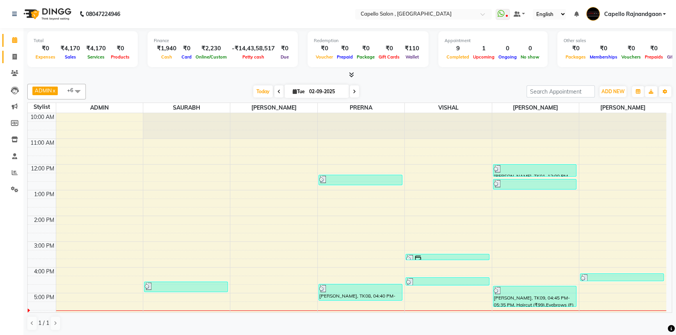
click at [13, 62] on link "Invoice" at bounding box center [11, 57] width 19 height 13
select select "service"
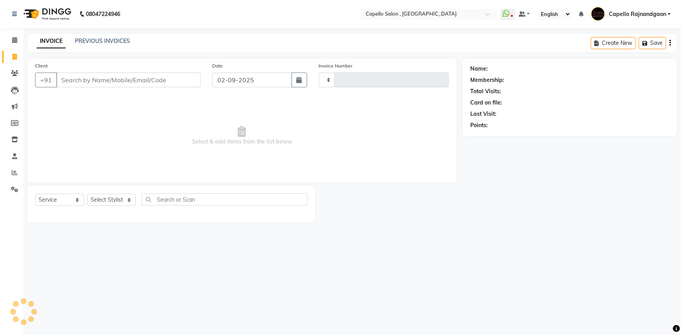
type input "3675"
select select "856"
click at [12, 71] on icon at bounding box center [14, 73] width 7 height 6
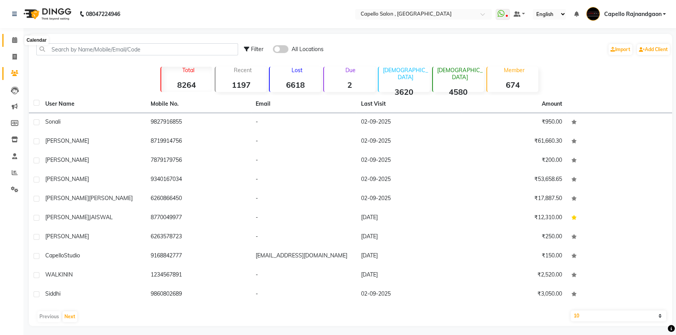
click at [16, 37] on icon at bounding box center [14, 40] width 5 height 6
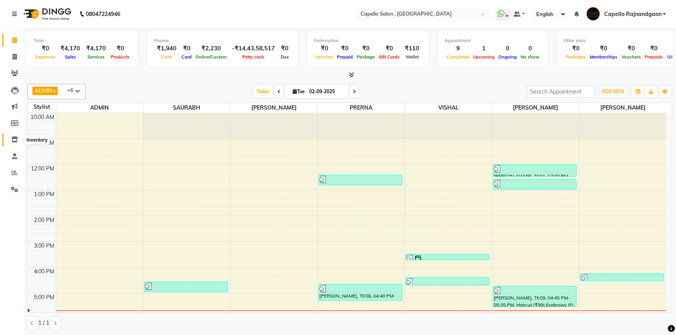
click at [11, 137] on icon at bounding box center [14, 140] width 7 height 6
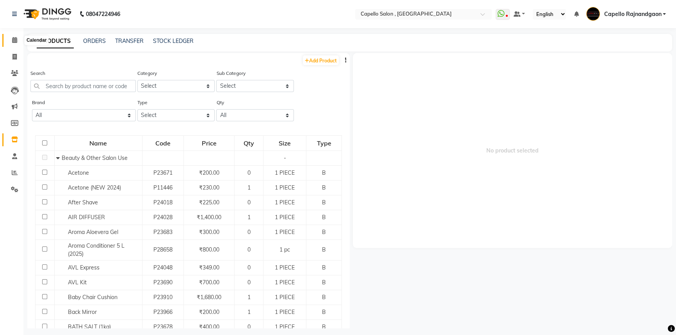
click at [12, 42] on icon at bounding box center [14, 40] width 5 height 6
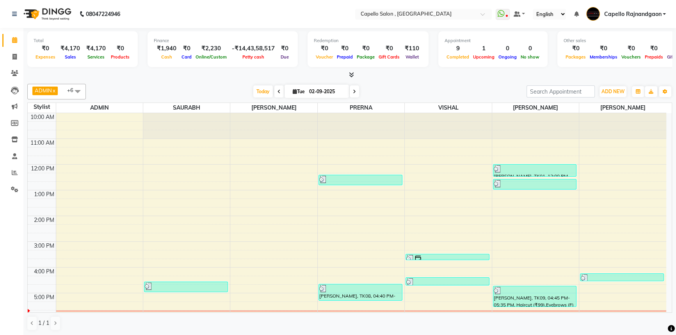
click at [352, 75] on icon at bounding box center [351, 75] width 5 height 6
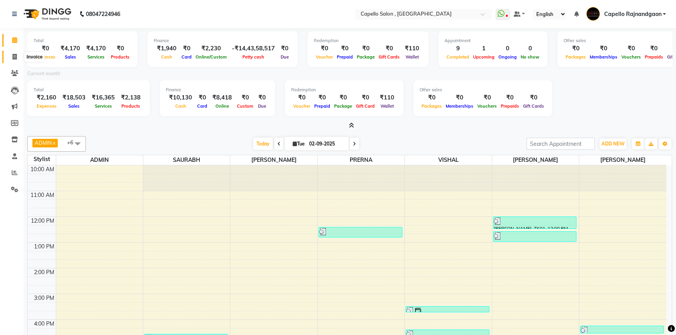
click at [12, 56] on icon at bounding box center [14, 57] width 4 height 6
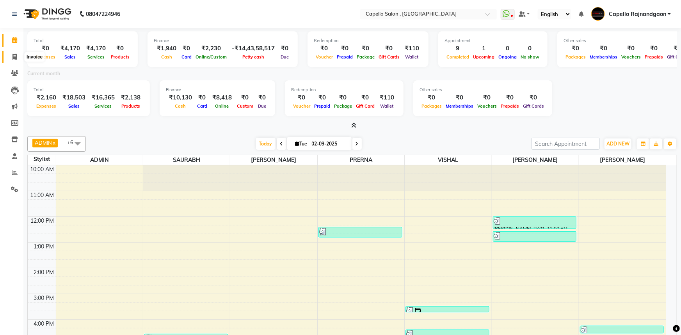
select select "service"
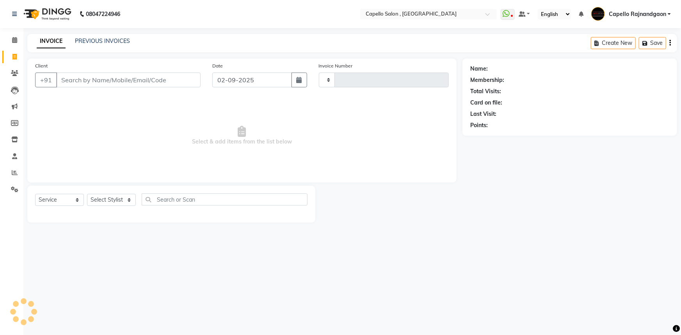
type input "3675"
select select "856"
click at [121, 40] on link "PREVIOUS INVOICES" at bounding box center [102, 40] width 55 height 7
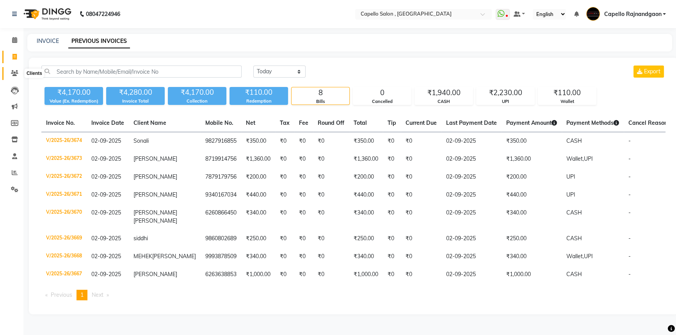
click at [11, 70] on icon at bounding box center [14, 73] width 7 height 6
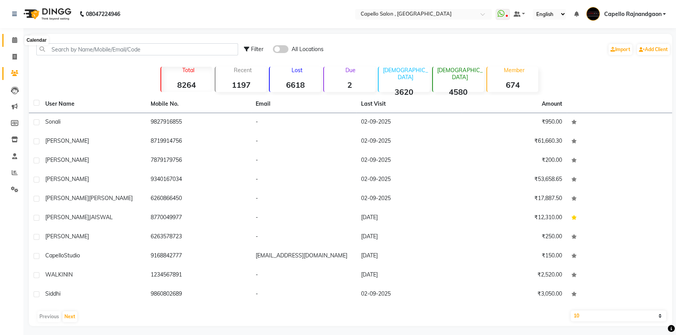
click at [16, 41] on icon at bounding box center [14, 40] width 5 height 6
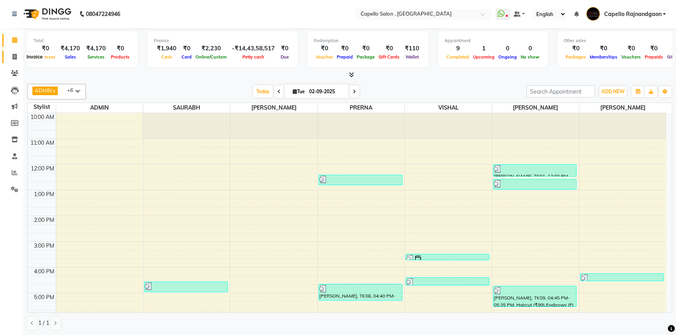
click at [14, 56] on icon at bounding box center [14, 57] width 4 height 6
select select "service"
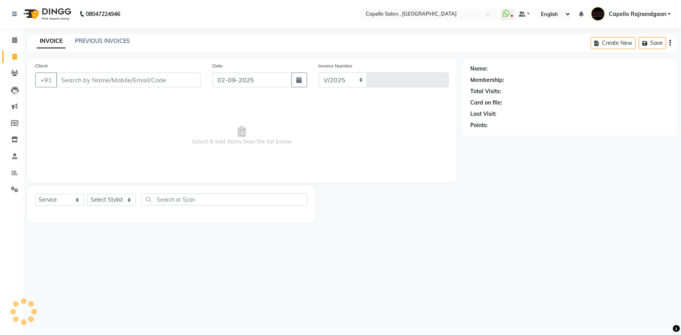
select select "856"
type input "3675"
click at [14, 40] on icon at bounding box center [14, 40] width 5 height 6
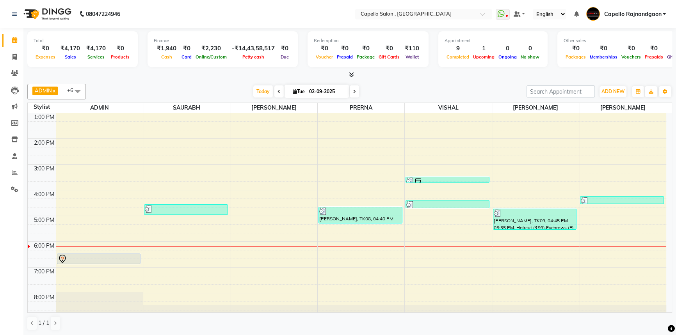
scroll to position [82, 0]
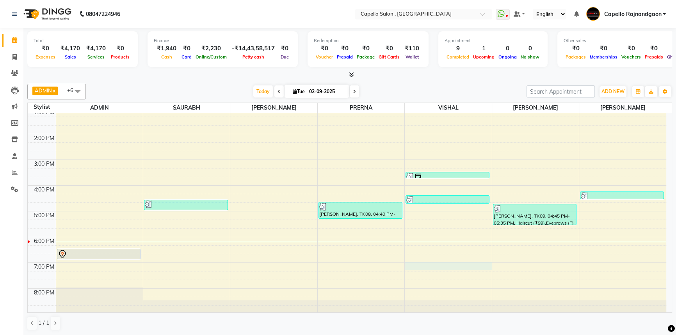
click at [453, 268] on div "10:00 AM 11:00 AM 12:00 PM 1:00 PM 2:00 PM 3:00 PM 4:00 PM 5:00 PM 6:00 PM 7:00…" at bounding box center [347, 172] width 638 height 283
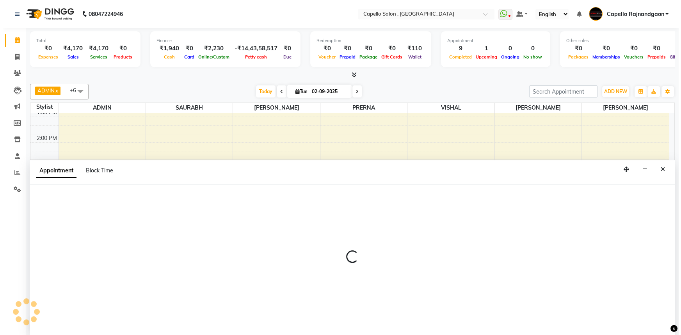
scroll to position [0, 0]
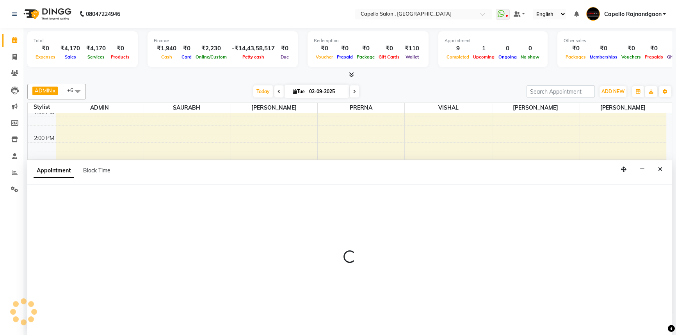
select select "34173"
select select "1140"
select select "tentative"
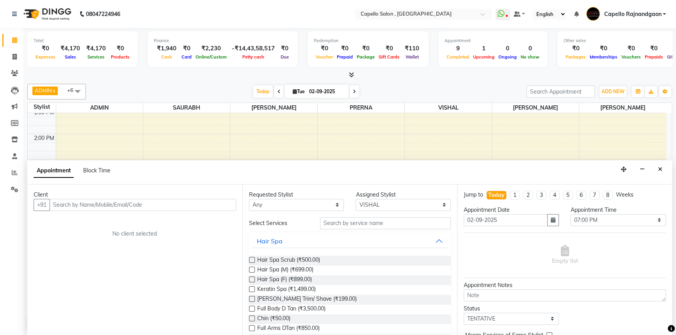
click at [124, 203] on input "text" at bounding box center [143, 205] width 187 height 12
click at [188, 205] on input "7000562245" at bounding box center [127, 205] width 154 height 12
type input "7000562245"
click at [210, 205] on span "Add Client" at bounding box center [220, 204] width 26 height 7
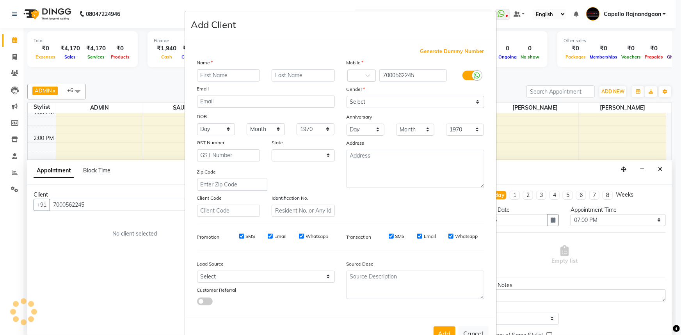
select select "7"
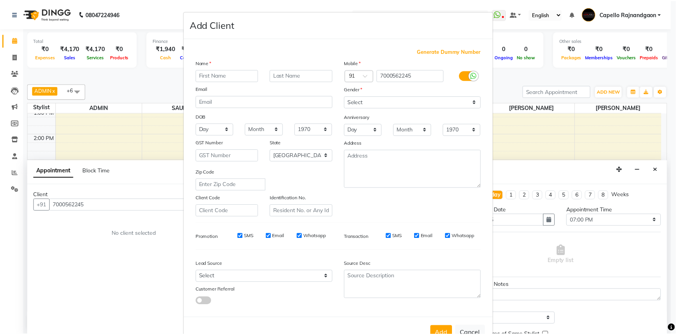
scroll to position [27, 0]
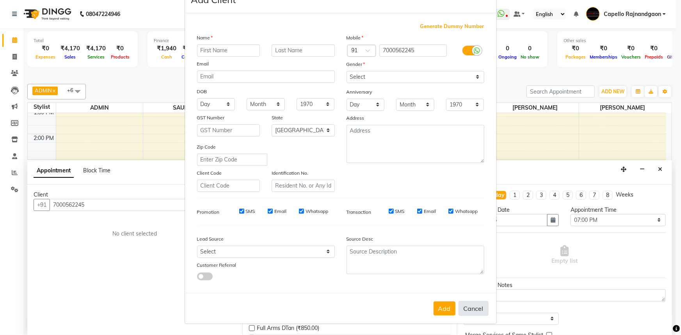
click at [471, 309] on button "Cancel" at bounding box center [474, 308] width 30 height 15
select select
select select "null"
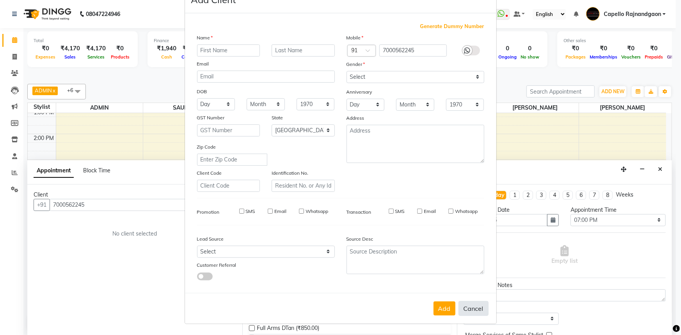
select select
checkbox input "false"
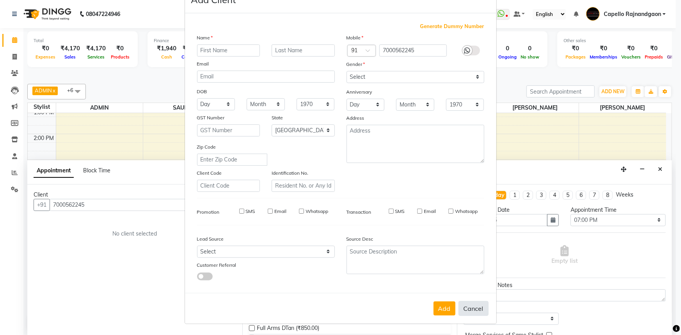
checkbox input "false"
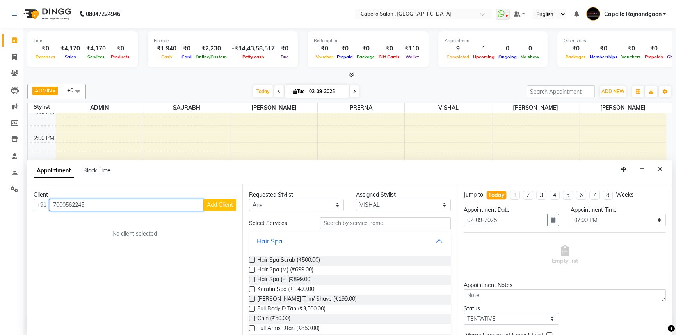
click at [186, 202] on input "7000562245" at bounding box center [127, 205] width 154 height 12
drag, startPoint x: 655, startPoint y: 168, endPoint x: 474, endPoint y: 172, distance: 180.7
click at [655, 168] on button "Close" at bounding box center [659, 170] width 11 height 12
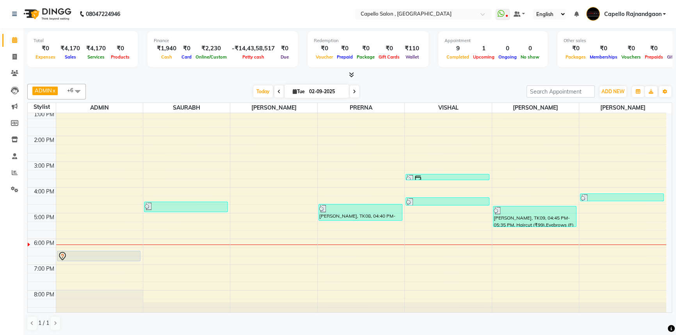
scroll to position [82, 0]
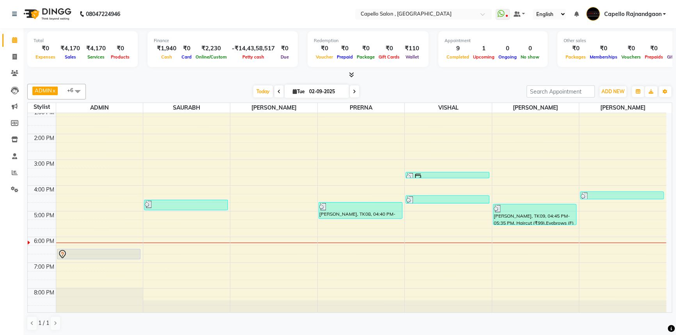
click at [429, 263] on div "10:00 AM 11:00 AM 12:00 PM 1:00 PM 2:00 PM 3:00 PM 4:00 PM 5:00 PM 6:00 PM 7:00…" at bounding box center [347, 172] width 638 height 283
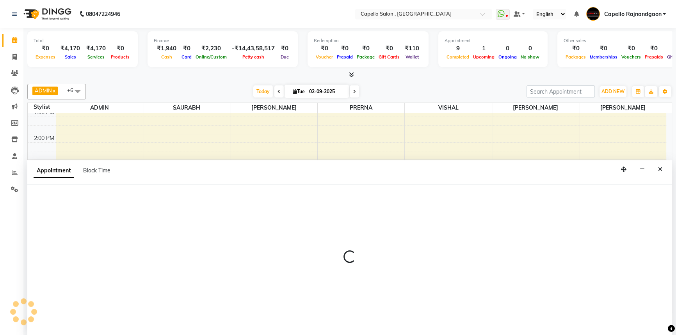
select select "34173"
select select "tentative"
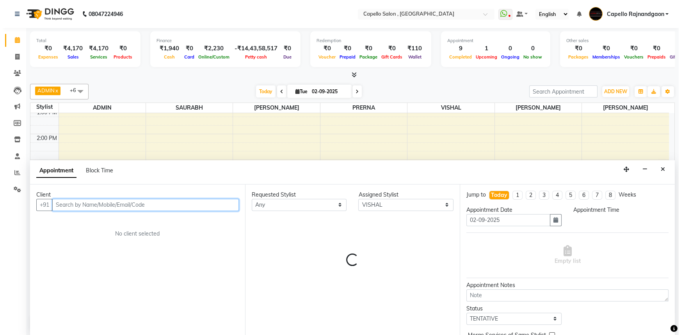
scroll to position [0, 0]
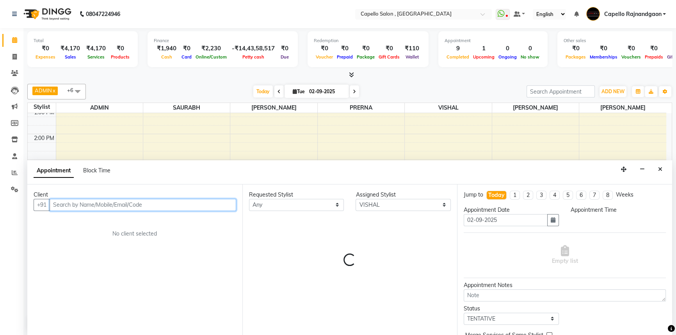
select select "1140"
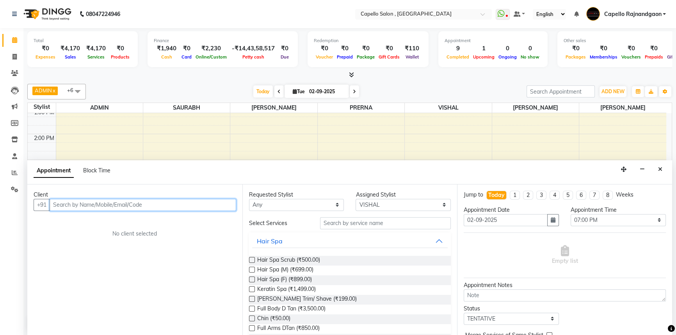
click at [169, 199] on input "text" at bounding box center [143, 205] width 187 height 12
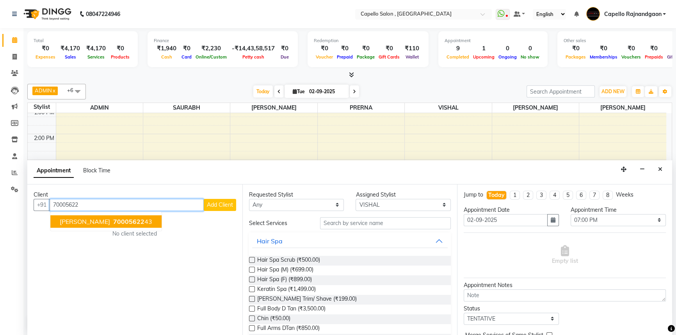
click at [107, 219] on span "[PERSON_NAME]" at bounding box center [85, 222] width 50 height 8
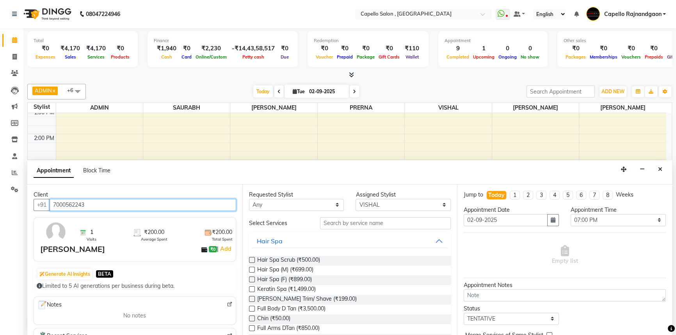
click at [139, 204] on input "7000562243" at bounding box center [143, 205] width 187 height 12
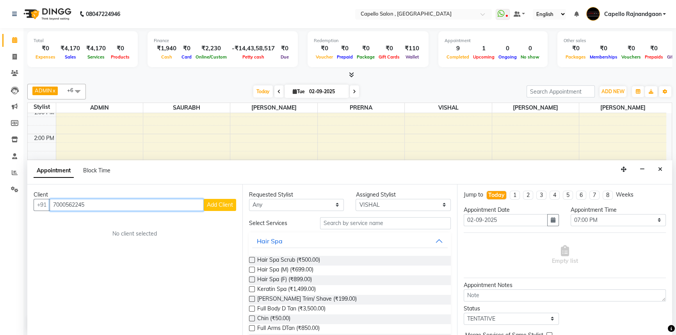
type input "7000562245"
click at [226, 207] on span "Add Client" at bounding box center [220, 204] width 26 height 7
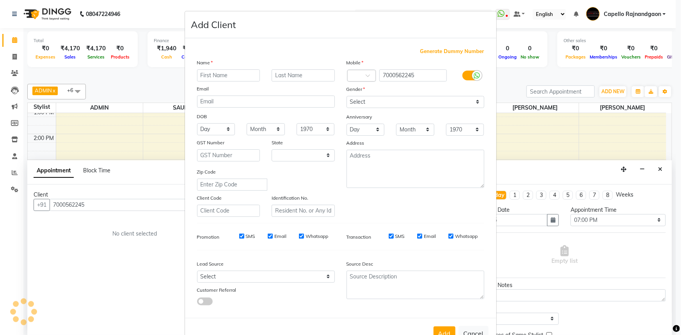
select select "7"
click at [219, 78] on input "text" at bounding box center [228, 75] width 63 height 12
type input "[PERSON_NAME]"
click at [279, 76] on input "text" at bounding box center [303, 75] width 63 height 12
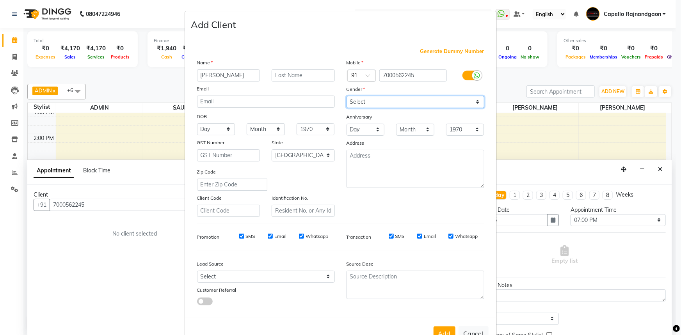
click at [383, 99] on select "Select [DEMOGRAPHIC_DATA] [DEMOGRAPHIC_DATA] Other Prefer Not To Say" at bounding box center [416, 102] width 138 height 12
select select "[DEMOGRAPHIC_DATA]"
click at [347, 96] on select "Select [DEMOGRAPHIC_DATA] [DEMOGRAPHIC_DATA] Other Prefer Not To Say" at bounding box center [416, 102] width 138 height 12
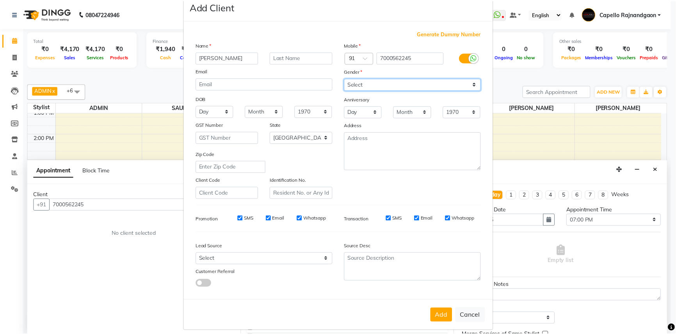
scroll to position [27, 0]
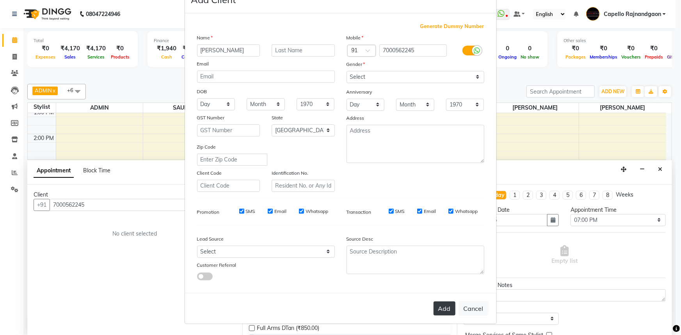
click at [436, 307] on button "Add" at bounding box center [445, 309] width 22 height 14
select select
select select "null"
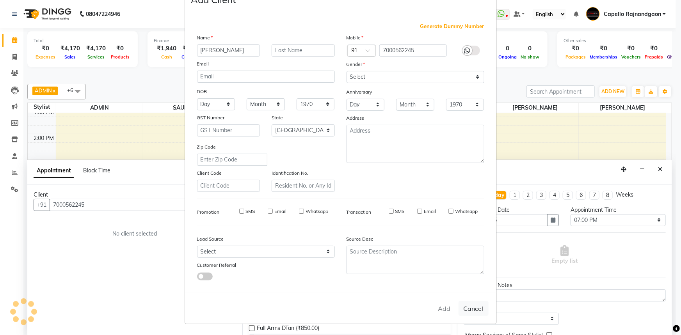
select select
checkbox input "false"
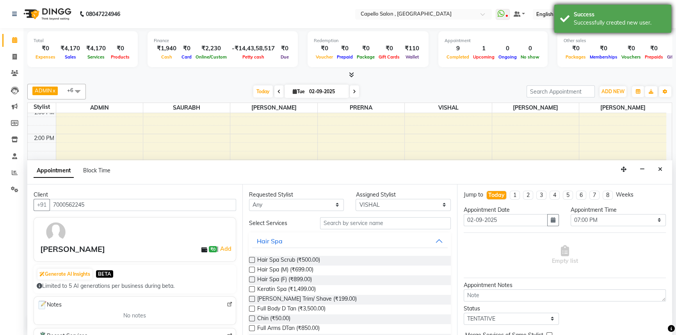
click at [609, 19] on div "Successfully created new user." at bounding box center [620, 23] width 92 height 8
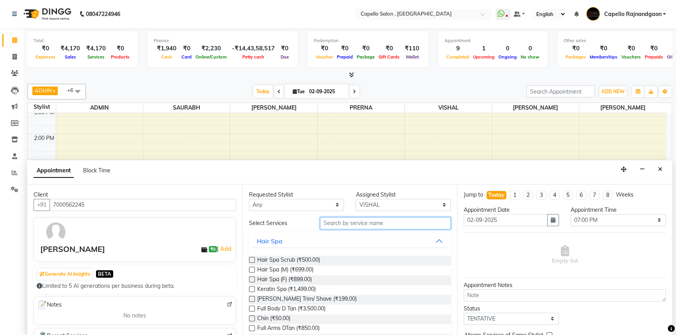
click at [337, 222] on input "text" at bounding box center [385, 223] width 131 height 12
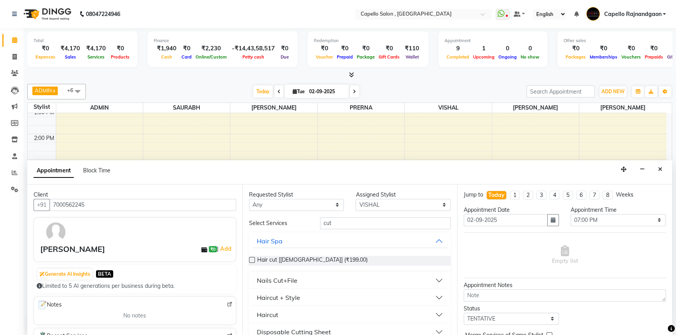
click at [433, 316] on button "Haircut" at bounding box center [350, 315] width 196 height 14
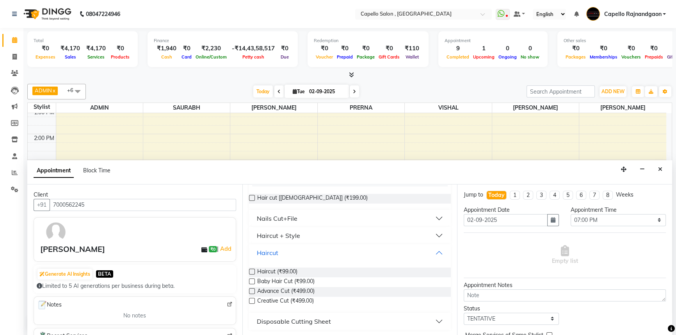
scroll to position [62, 0]
click at [250, 272] on label at bounding box center [252, 271] width 6 height 6
click at [250, 272] on input "checkbox" at bounding box center [251, 272] width 5 height 5
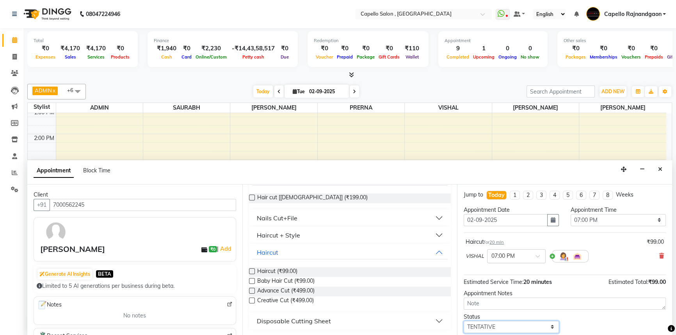
click at [484, 328] on select "Select TENTATIVE CONFIRM CHECK-IN UPCOMING" at bounding box center [511, 327] width 95 height 12
click at [464, 321] on select "Select TENTATIVE CONFIRM CHECK-IN UPCOMING" at bounding box center [511, 327] width 95 height 12
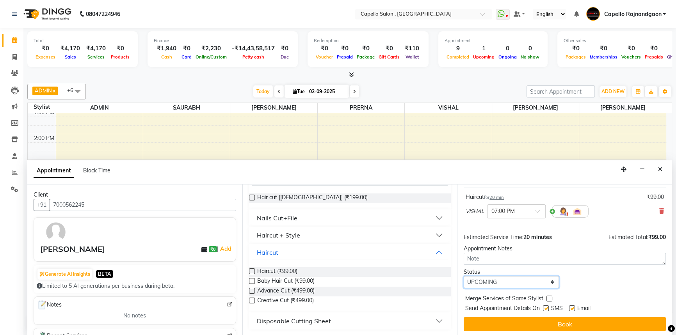
scroll to position [46, 0]
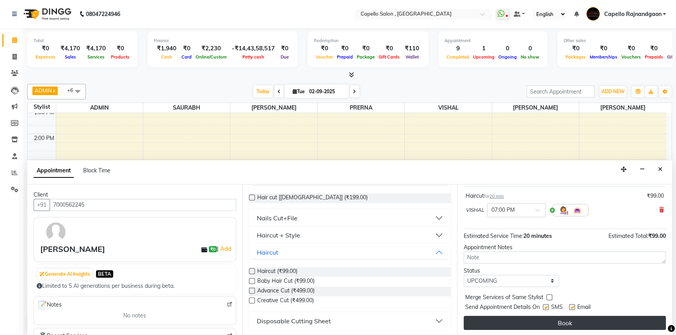
click at [564, 323] on button "Book" at bounding box center [565, 323] width 202 height 14
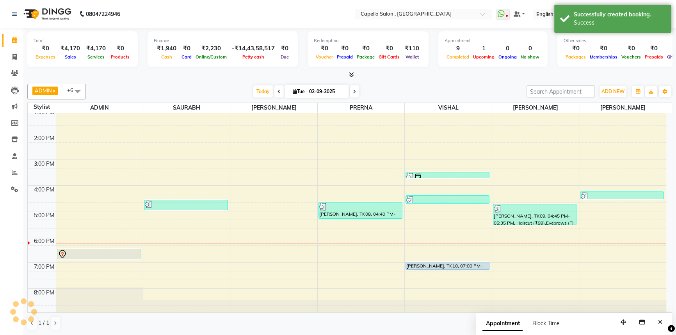
scroll to position [0, 0]
click at [585, 26] on div "Success" at bounding box center [620, 23] width 92 height 8
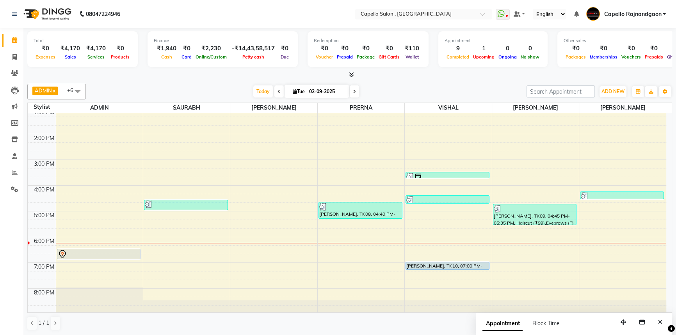
click at [482, 90] on div "[DATE] [DATE]" at bounding box center [306, 92] width 433 height 12
click at [311, 86] on input "02-09-2025" at bounding box center [326, 92] width 39 height 12
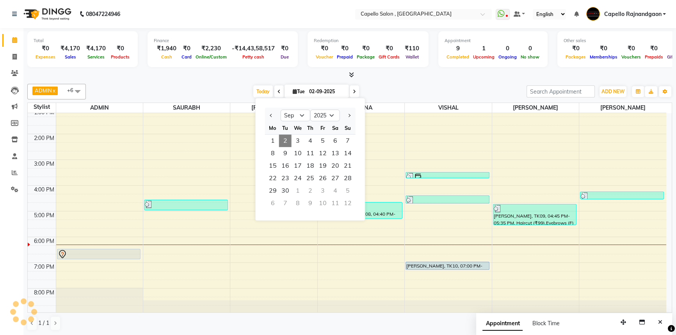
click at [422, 75] on div at bounding box center [349, 75] width 645 height 8
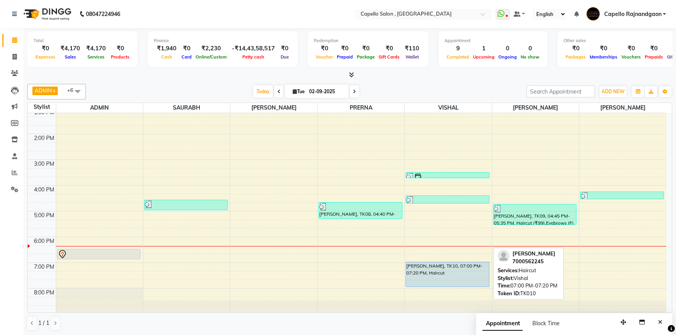
drag, startPoint x: 418, startPoint y: 267, endPoint x: 420, endPoint y: 278, distance: 11.6
click at [420, 278] on div "[PERSON_NAME], TK04, 03:30 PM-03:45 PM, Hair Wash [PERSON_NAME], TK07, 04:25 PM…" at bounding box center [448, 172] width 87 height 283
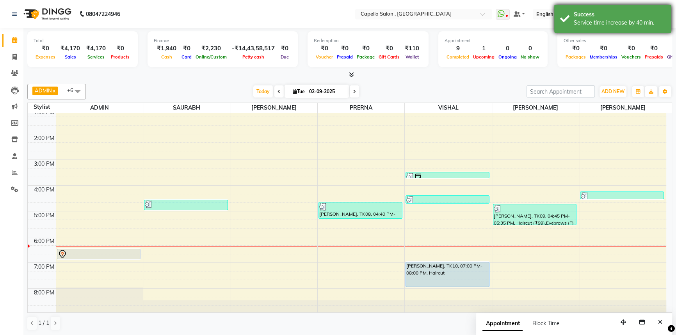
click at [585, 17] on div "Success" at bounding box center [620, 15] width 92 height 8
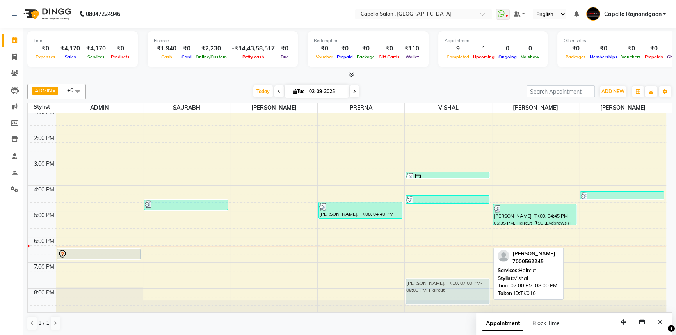
drag, startPoint x: 422, startPoint y: 260, endPoint x: 425, endPoint y: 270, distance: 10.7
click at [425, 270] on div "10:00 AM 11:00 AM 12:00 PM 1:00 PM 2:00 PM 3:00 PM 4:00 PM 5:00 PM 6:00 PM 7:00…" at bounding box center [347, 172] width 638 height 283
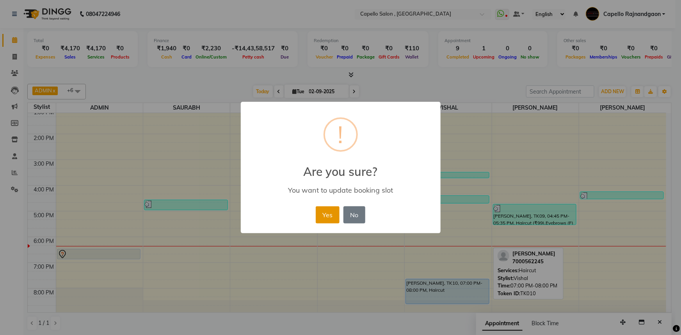
click at [330, 213] on button "Yes" at bounding box center [328, 214] width 24 height 17
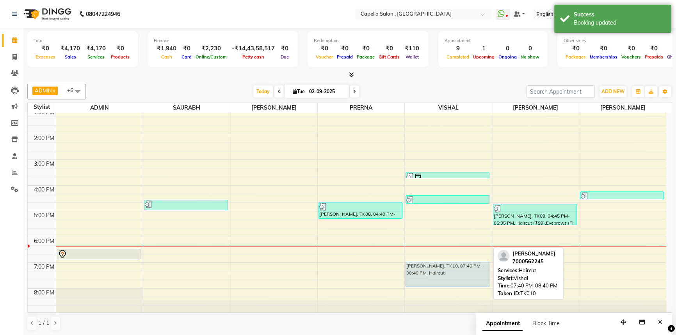
drag, startPoint x: 419, startPoint y: 289, endPoint x: 423, endPoint y: 274, distance: 15.2
click at [423, 274] on div "[PERSON_NAME], TK04, 03:30 PM-03:45 PM, Hair Wash [PERSON_NAME], TK07, 04:25 PM…" at bounding box center [448, 172] width 87 height 283
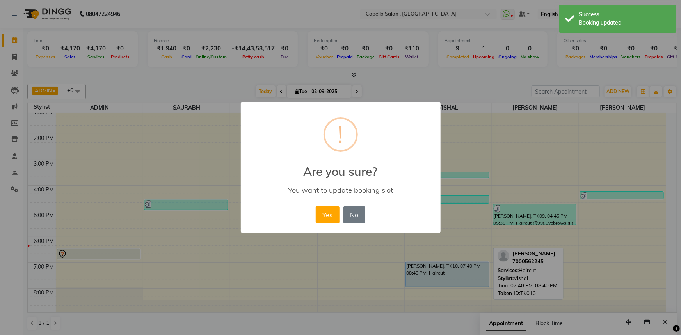
drag, startPoint x: 331, startPoint y: 217, endPoint x: 329, endPoint y: 210, distance: 6.8
click at [331, 215] on button "Yes" at bounding box center [328, 214] width 24 height 17
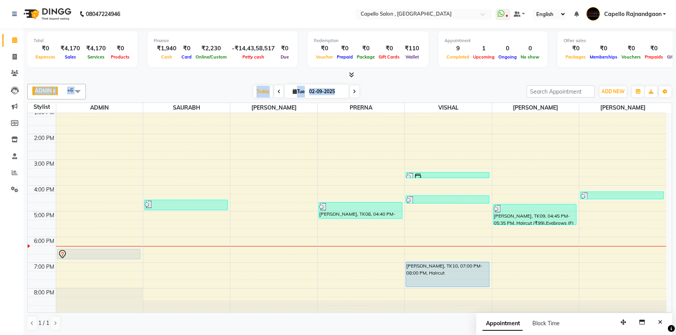
click at [502, 77] on div "Total ₹0 Expenses ₹4,170 Sales ₹4,170 Services ₹0 Products Finance ₹1,940 Cash …" at bounding box center [349, 182] width 652 height 308
click at [502, 77] on div at bounding box center [349, 75] width 645 height 8
click at [18, 171] on span at bounding box center [15, 173] width 14 height 9
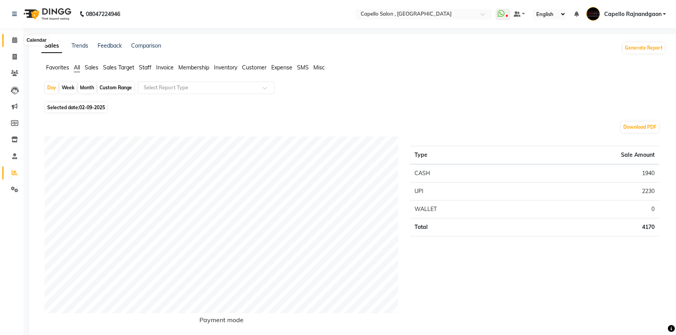
click at [16, 42] on icon at bounding box center [14, 40] width 5 height 6
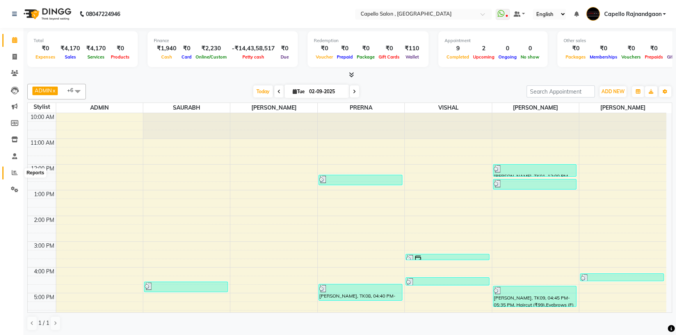
drag, startPoint x: 11, startPoint y: 171, endPoint x: 26, endPoint y: 166, distance: 16.4
click at [11, 171] on span at bounding box center [15, 173] width 14 height 9
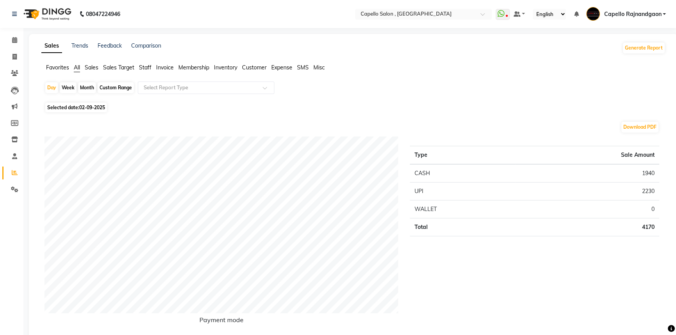
click at [89, 86] on div "Month" at bounding box center [87, 87] width 18 height 11
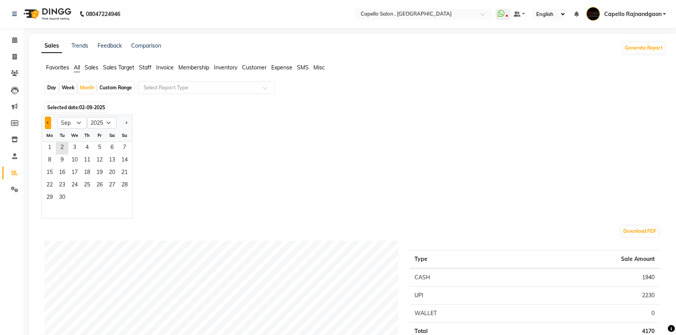
click at [48, 122] on span "Previous month" at bounding box center [48, 122] width 3 height 3
click at [97, 145] on span "1" at bounding box center [99, 148] width 12 height 12
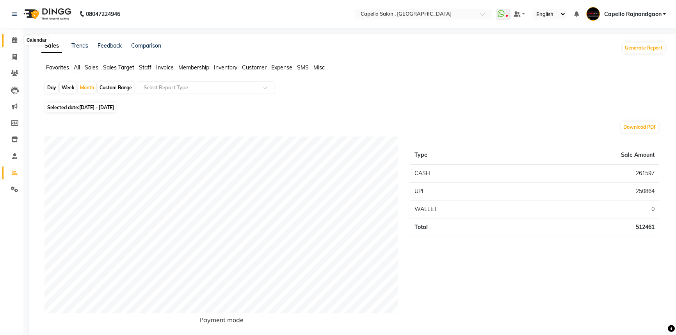
click at [12, 40] on icon at bounding box center [14, 40] width 5 height 6
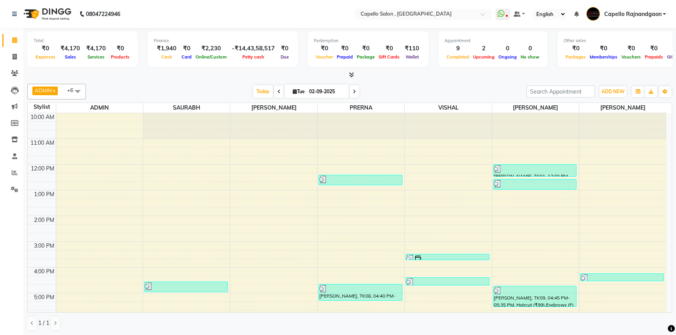
click at [619, 85] on div "ADMIN x [PERSON_NAME] x [PERSON_NAME] x [PERSON_NAME] x [PERSON_NAME] x VISHAL …" at bounding box center [349, 92] width 645 height 16
click at [615, 90] on span "ADD NEW" at bounding box center [612, 92] width 23 height 6
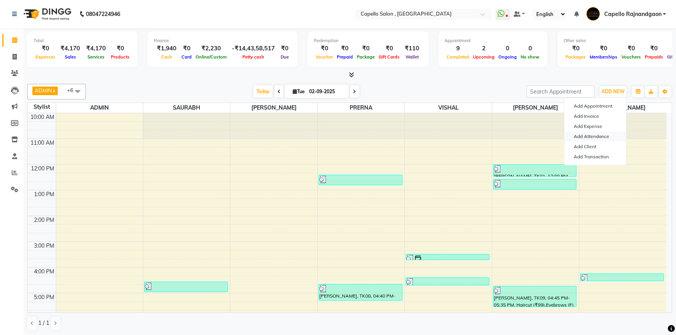
click at [605, 140] on link "Add Attendance" at bounding box center [595, 137] width 62 height 10
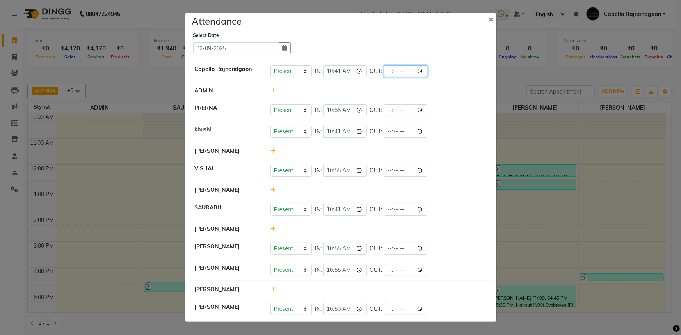
click at [406, 70] on input "time" at bounding box center [406, 71] width 44 height 12
click at [403, 70] on input "time" at bounding box center [406, 71] width 44 height 12
click at [445, 114] on div "Present Absent Late Half Day Weekly Off IN: 10:55 OUT:" at bounding box center [378, 110] width 216 height 12
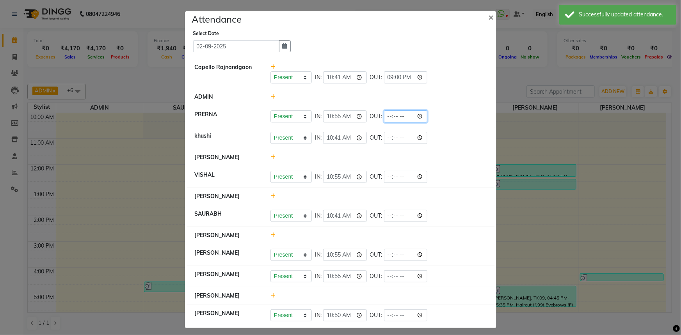
click at [384, 117] on input "time" at bounding box center [406, 116] width 44 height 12
click at [384, 78] on input "21:00" at bounding box center [406, 77] width 44 height 12
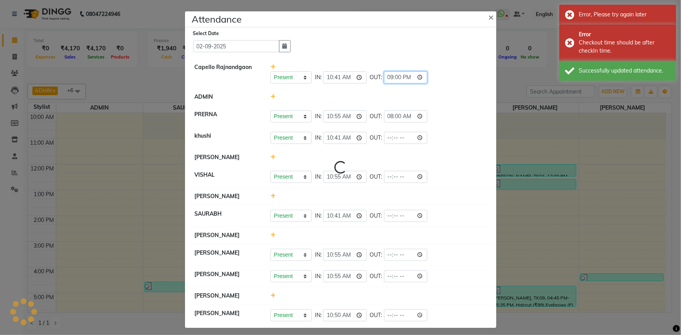
click at [384, 78] on input "21:00" at bounding box center [406, 77] width 44 height 12
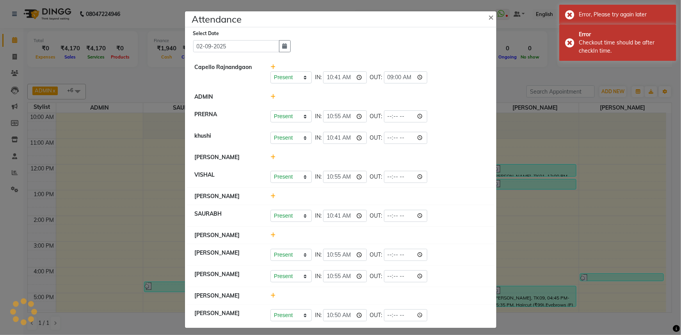
click at [462, 101] on div at bounding box center [379, 97] width 228 height 8
click at [384, 117] on input "time" at bounding box center [406, 116] width 44 height 12
click at [429, 128] on li "khushi Present Absent Late Half Day Weekly Off IN: 10:41 OUT:" at bounding box center [340, 138] width 307 height 22
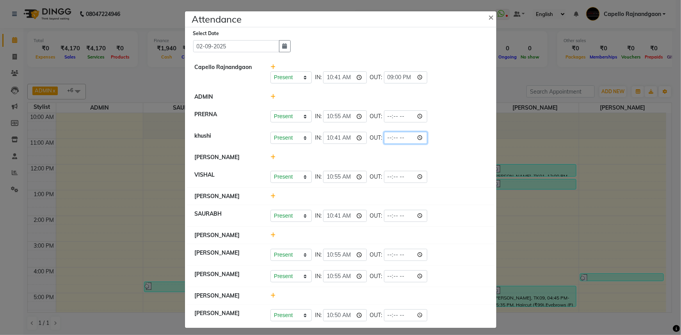
click at [384, 138] on input "time" at bounding box center [406, 138] width 44 height 12
click at [384, 139] on input "time" at bounding box center [406, 138] width 44 height 12
click at [400, 119] on input "time" at bounding box center [406, 116] width 44 height 12
click at [463, 164] on li "[PERSON_NAME]" at bounding box center [340, 158] width 307 height 18
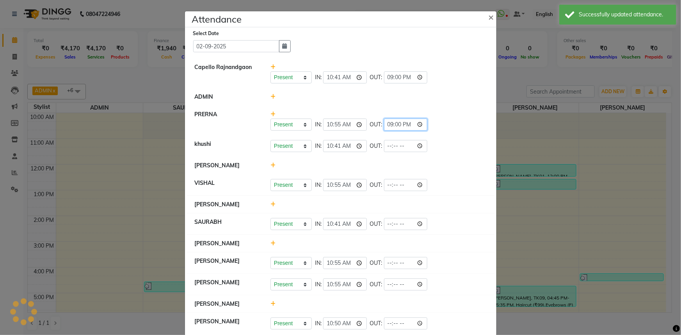
click at [384, 129] on input "21:00" at bounding box center [406, 125] width 44 height 12
click at [384, 126] on input "21:00" at bounding box center [406, 125] width 44 height 12
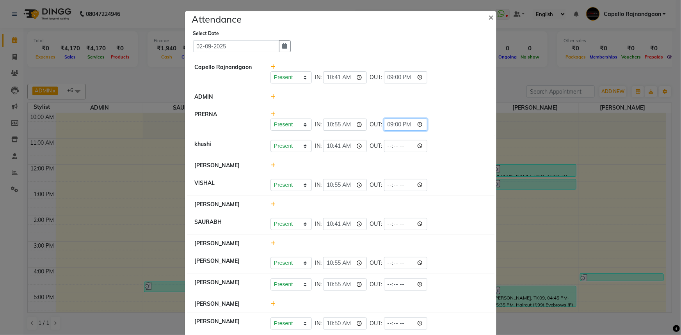
click at [384, 123] on input "21:00" at bounding box center [406, 125] width 44 height 12
click at [398, 122] on input "21:00" at bounding box center [406, 125] width 44 height 12
click at [451, 164] on div at bounding box center [379, 166] width 228 height 8
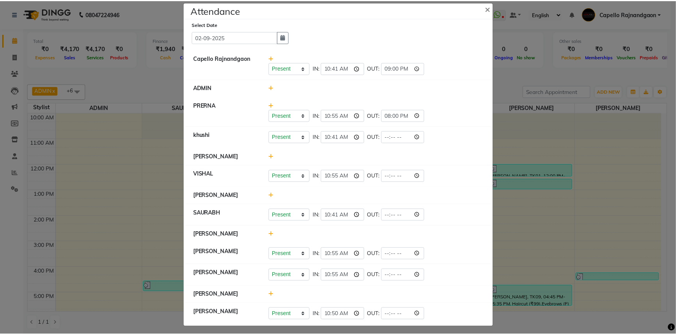
scroll to position [12, 0]
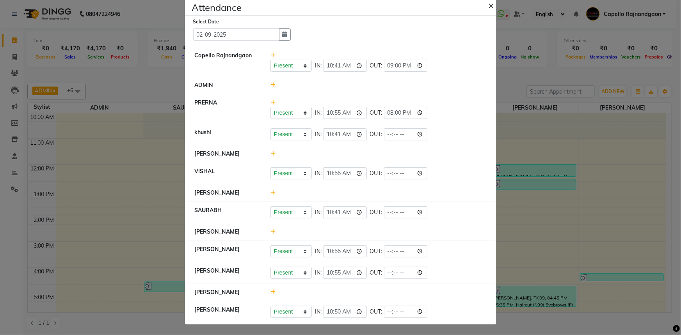
click at [489, 8] on span "×" at bounding box center [491, 5] width 5 height 12
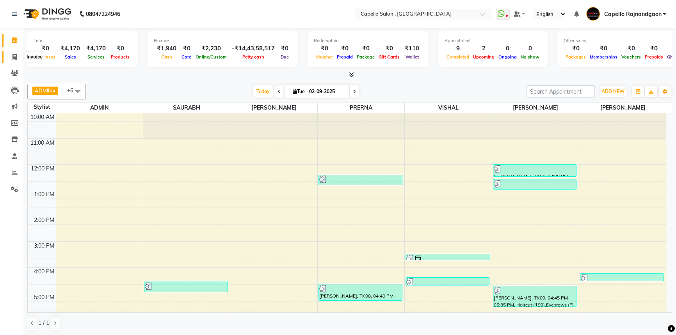
click at [10, 58] on span at bounding box center [15, 57] width 14 height 9
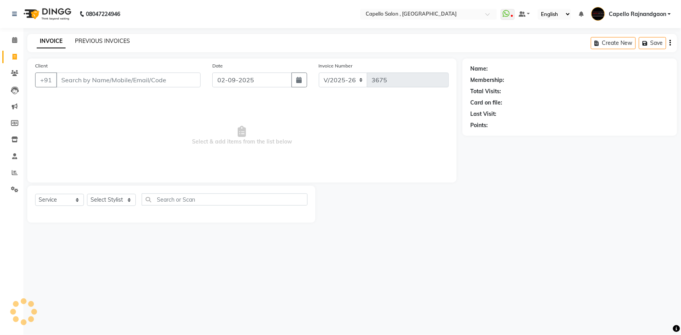
click at [85, 42] on link "PREVIOUS INVOICES" at bounding box center [102, 40] width 55 height 7
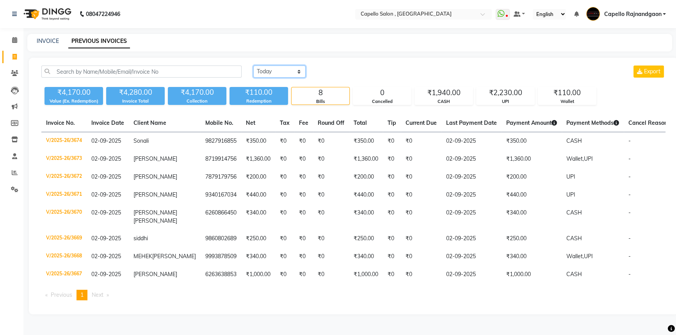
click at [267, 75] on select "[DATE] [DATE] Custom Range" at bounding box center [279, 72] width 52 height 12
click at [253, 66] on select "[DATE] [DATE] Custom Range" at bounding box center [279, 72] width 52 height 12
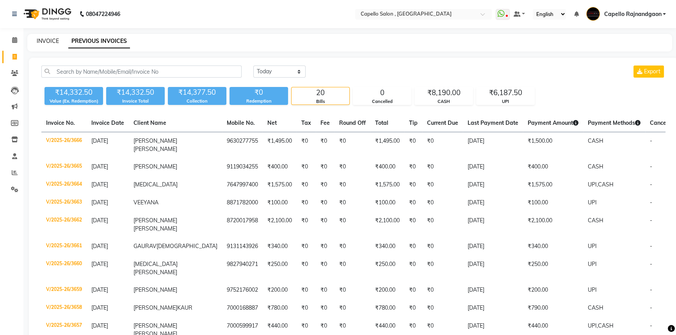
click at [53, 41] on link "INVOICE" at bounding box center [48, 40] width 22 height 7
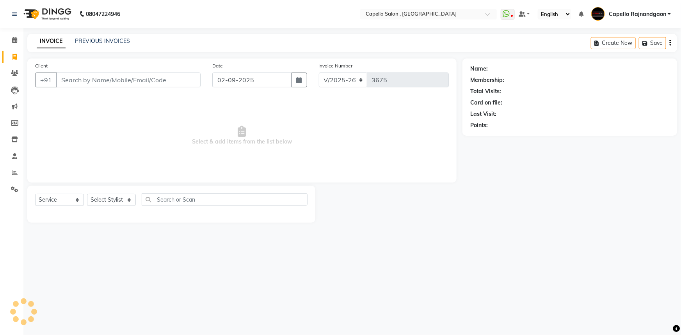
click at [102, 80] on input "Client" at bounding box center [128, 80] width 144 height 15
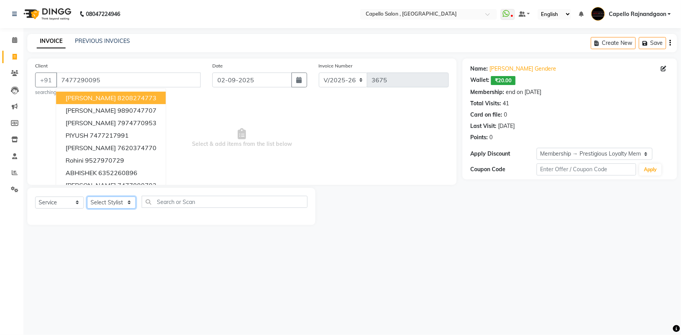
drag, startPoint x: 124, startPoint y: 199, endPoint x: 124, endPoint y: 206, distance: 7.8
click at [124, 199] on select "Select Stylist ADMIN Capello [GEOGRAPHIC_DATA] [GEOGRAPHIC_DATA] [PERSON_NAME] …" at bounding box center [111, 203] width 49 height 12
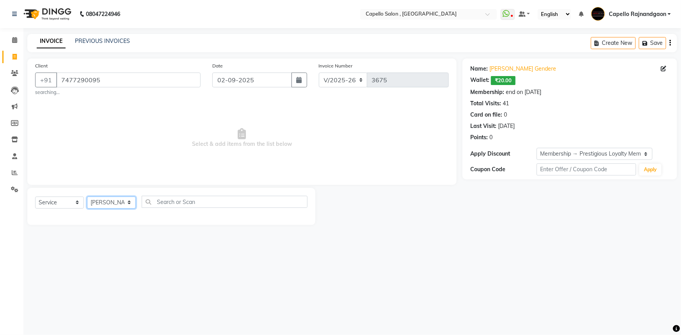
click at [87, 197] on select "Select Stylist ADMIN Capello [GEOGRAPHIC_DATA] [GEOGRAPHIC_DATA] [PERSON_NAME] …" at bounding box center [111, 203] width 49 height 12
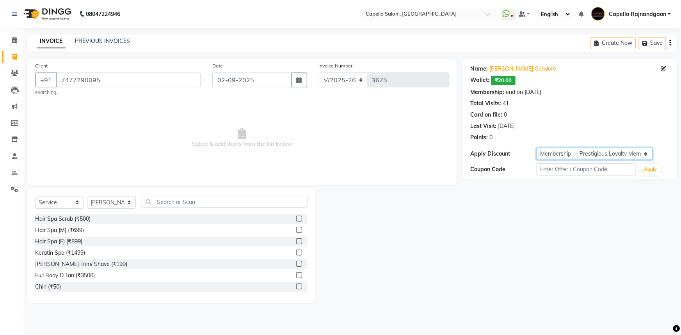
drag, startPoint x: 579, startPoint y: 148, endPoint x: 579, endPoint y: 156, distance: 7.8
click at [579, 148] on select "Select Membership → Prestigious Loyalty Membership" at bounding box center [595, 154] width 116 height 12
click at [537, 148] on select "Select Membership → Prestigious Loyalty Membership" at bounding box center [595, 154] width 116 height 12
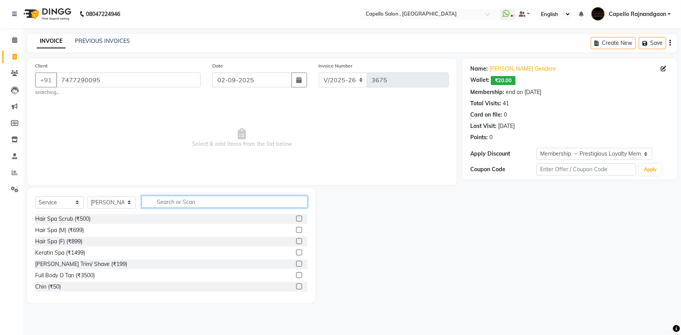
click at [190, 203] on input "text" at bounding box center [225, 202] width 166 height 12
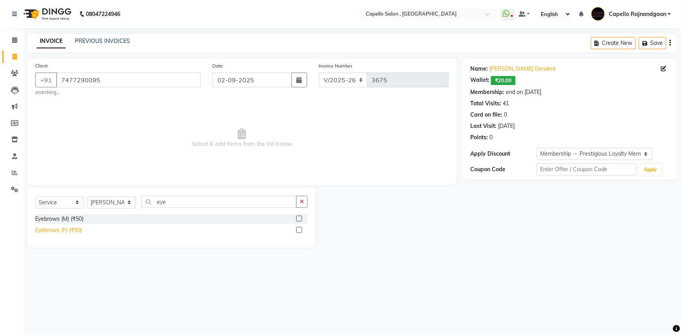
click at [65, 233] on div "Eyebrows (F) (₹50)" at bounding box center [58, 230] width 47 height 8
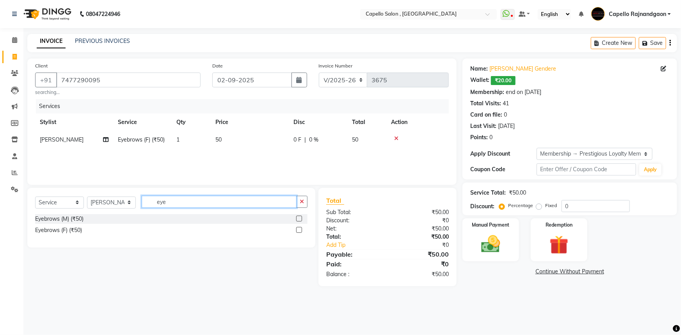
drag, startPoint x: 154, startPoint y: 204, endPoint x: 173, endPoint y: 206, distance: 19.2
click at [173, 206] on input "eye" at bounding box center [219, 202] width 155 height 12
click at [67, 216] on div "Upper Lips (₹50)" at bounding box center [55, 219] width 41 height 8
drag, startPoint x: 158, startPoint y: 201, endPoint x: 199, endPoint y: 204, distance: 41.5
click at [199, 204] on input "upp" at bounding box center [219, 202] width 155 height 12
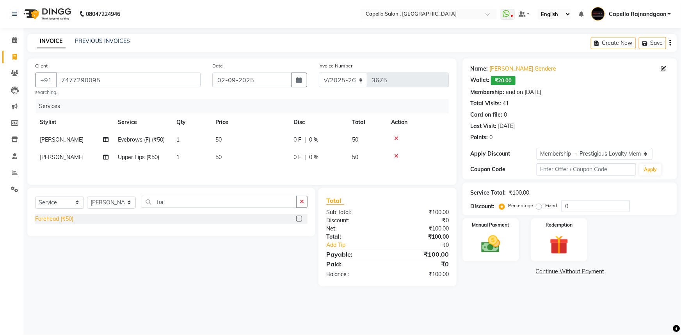
click at [46, 217] on div "Forehead (₹50)" at bounding box center [54, 219] width 38 height 8
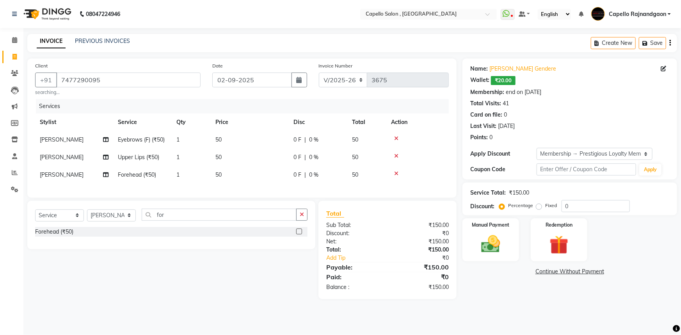
drag, startPoint x: 464, startPoint y: 300, endPoint x: 518, endPoint y: 270, distance: 61.9
click at [466, 299] on div "Name: [PERSON_NAME] Gendere Wallet: ₹20.00 Membership: end on [DATE] Total Visi…" at bounding box center [572, 179] width 220 height 241
click at [506, 243] on img at bounding box center [491, 244] width 32 height 23
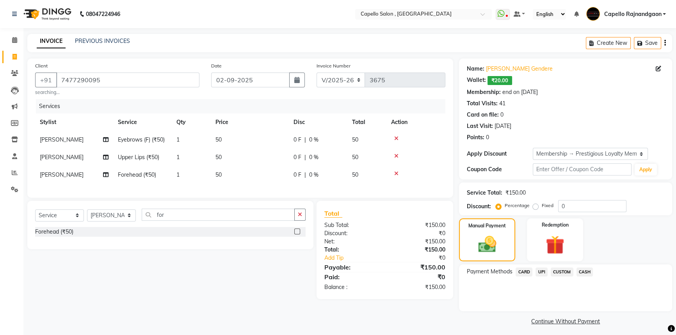
click at [587, 273] on span "CASH" at bounding box center [584, 272] width 17 height 9
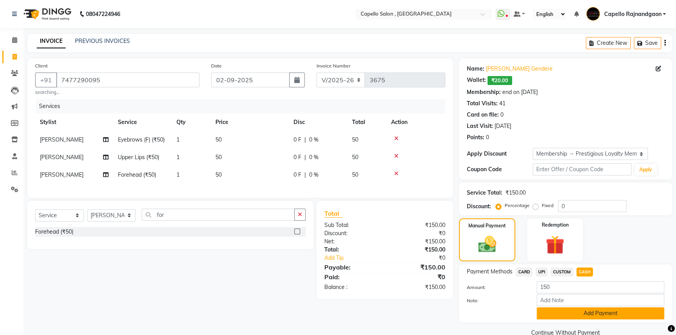
click at [583, 311] on button "Add Payment" at bounding box center [601, 313] width 128 height 12
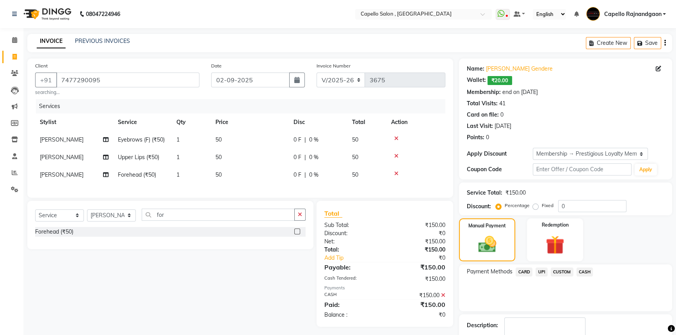
scroll to position [47, 0]
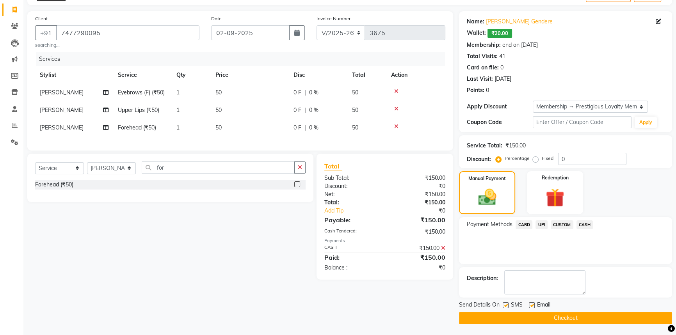
click at [547, 321] on button "Checkout" at bounding box center [565, 318] width 213 height 12
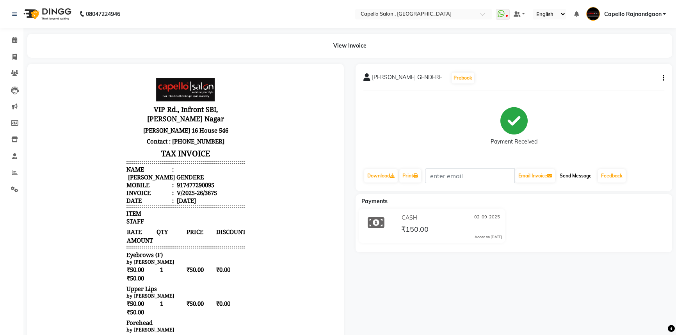
click at [570, 175] on button "Send Message" at bounding box center [575, 175] width 38 height 13
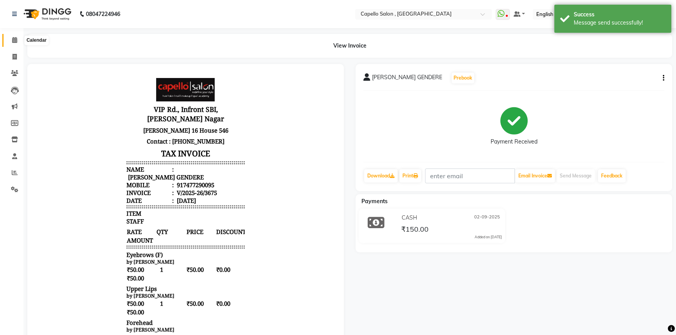
click at [10, 42] on span at bounding box center [15, 40] width 14 height 9
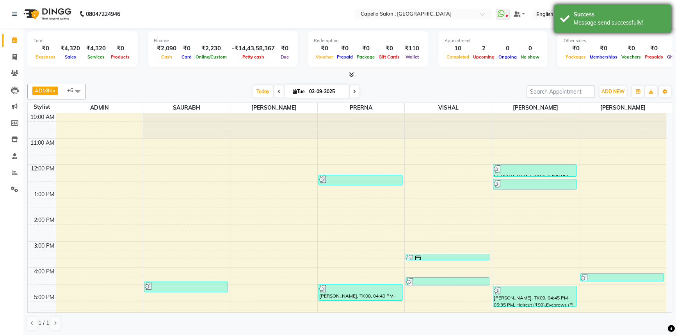
click at [574, 26] on div "Message send successfully!" at bounding box center [620, 23] width 92 height 8
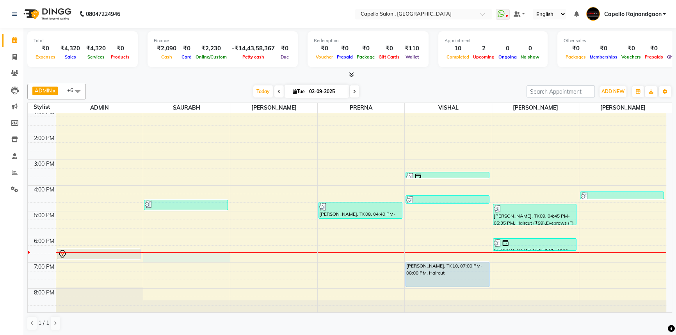
click at [171, 260] on div "10:00 AM 11:00 AM 12:00 PM 1:00 PM 2:00 PM 3:00 PM 4:00 PM 5:00 PM 6:00 PM 7:00…" at bounding box center [347, 172] width 638 height 283
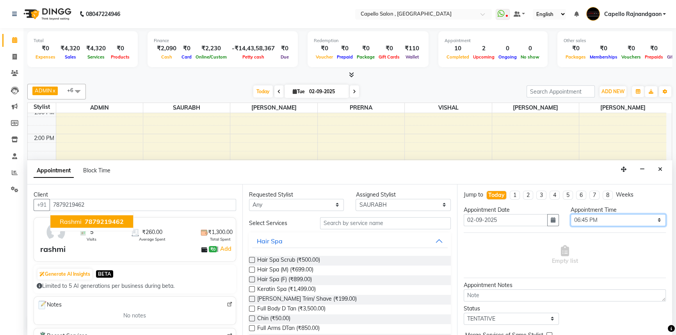
click at [582, 218] on select "Select 11:00 AM 11:15 AM 11:30 AM 11:45 AM 12:00 PM 12:15 PM 12:30 PM 12:45 PM …" at bounding box center [618, 220] width 95 height 12
click at [592, 218] on select "Select 11:00 AM 11:15 AM 11:30 AM 11:45 AM 12:00 PM 12:15 PM 12:30 PM 12:45 PM …" at bounding box center [618, 220] width 95 height 12
click at [589, 216] on select "Select 11:00 AM 11:15 AM 11:30 AM 11:45 AM 12:00 PM 12:15 PM 12:30 PM 12:45 PM …" at bounding box center [618, 220] width 95 height 12
click at [571, 214] on select "Select 11:00 AM 11:15 AM 11:30 AM 11:45 AM 12:00 PM 12:15 PM 12:30 PM 12:45 PM …" at bounding box center [618, 220] width 95 height 12
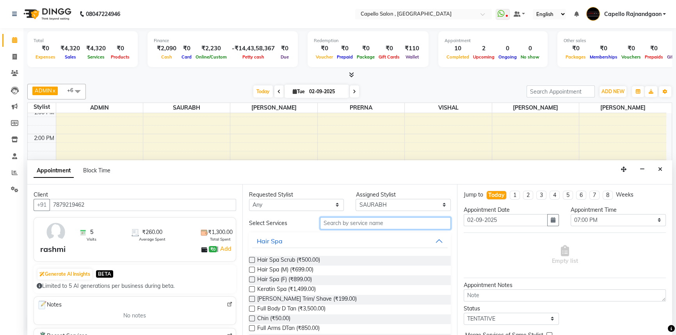
click at [354, 219] on input "text" at bounding box center [385, 223] width 131 height 12
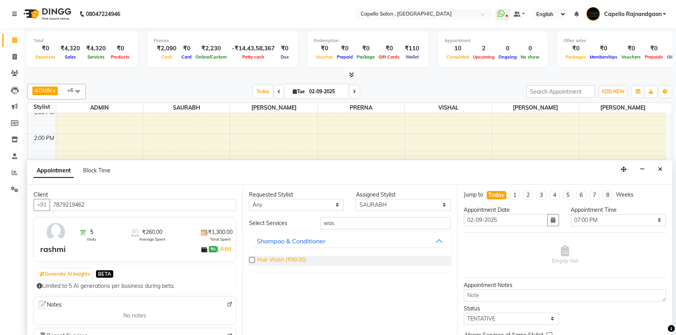
click at [280, 262] on span "Hair Wash (₹99.00)" at bounding box center [281, 261] width 49 height 10
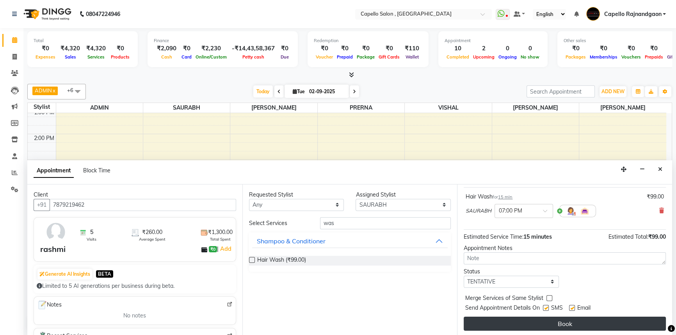
scroll to position [46, 0]
click at [535, 319] on button "Book" at bounding box center [565, 323] width 202 height 14
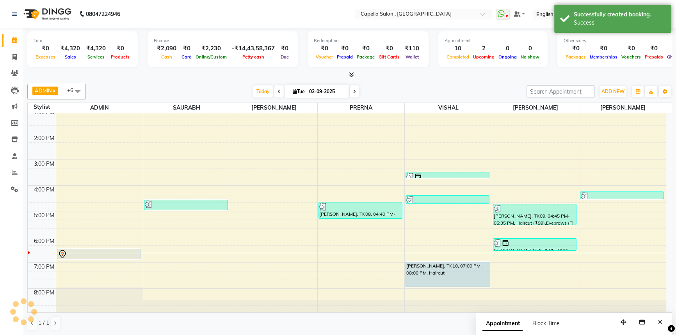
scroll to position [0, 0]
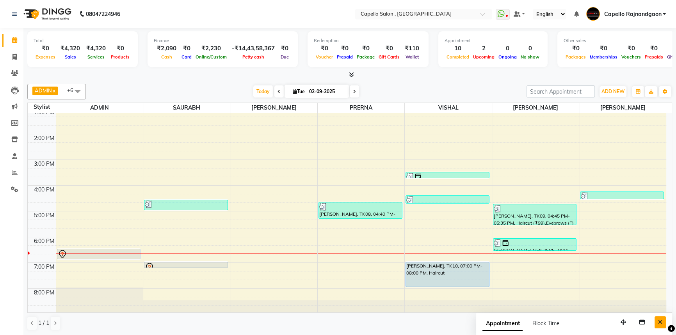
click at [660, 320] on icon "Close" at bounding box center [660, 322] width 4 height 5
click at [15, 58] on icon at bounding box center [14, 57] width 4 height 6
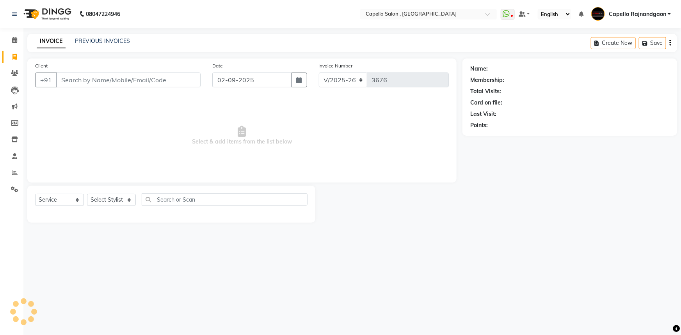
click at [117, 80] on input "Client" at bounding box center [128, 80] width 144 height 15
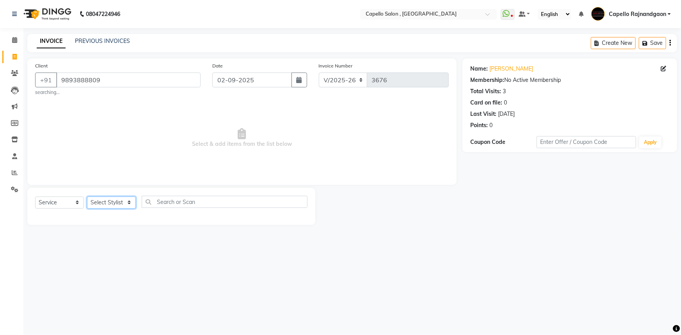
click at [123, 198] on select "Select Stylist ADMIN Capello [GEOGRAPHIC_DATA] [GEOGRAPHIC_DATA] [PERSON_NAME] …" at bounding box center [111, 203] width 49 height 12
click at [87, 197] on select "Select Stylist ADMIN Capello [GEOGRAPHIC_DATA] [GEOGRAPHIC_DATA] [PERSON_NAME] …" at bounding box center [111, 203] width 49 height 12
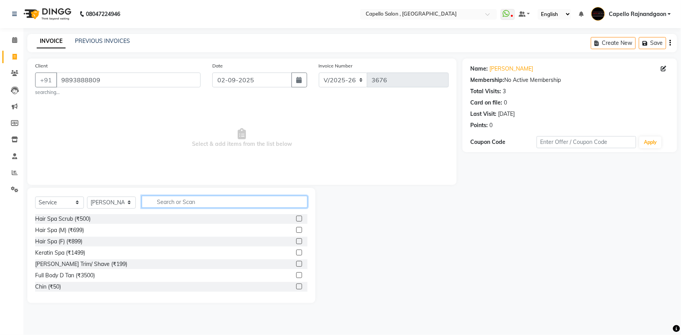
click at [156, 206] on input "text" at bounding box center [225, 202] width 166 height 12
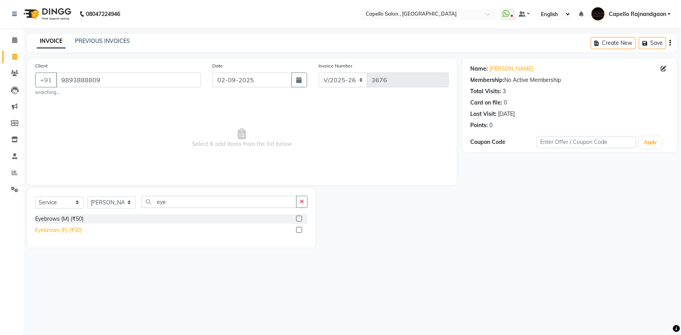
click at [50, 235] on div "Eyebrows (F) (₹50)" at bounding box center [58, 230] width 47 height 8
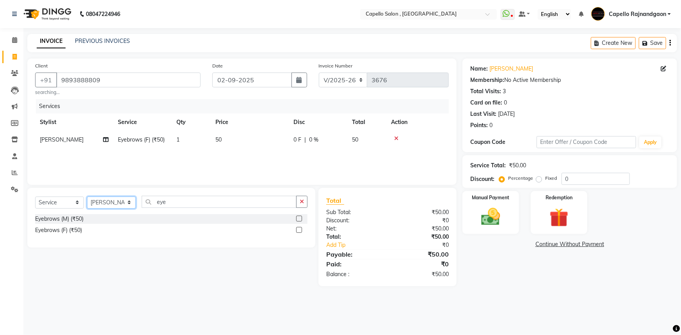
drag, startPoint x: 108, startPoint y: 201, endPoint x: 105, endPoint y: 206, distance: 6.4
click at [108, 201] on select "Select Stylist ADMIN Capello [GEOGRAPHIC_DATA] [GEOGRAPHIC_DATA] [PERSON_NAME] …" at bounding box center [111, 203] width 49 height 12
click at [87, 197] on select "Select Stylist ADMIN Capello [GEOGRAPHIC_DATA] [GEOGRAPHIC_DATA] [PERSON_NAME] …" at bounding box center [111, 203] width 49 height 12
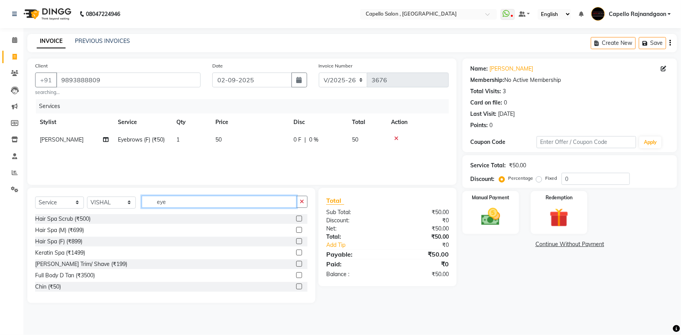
drag, startPoint x: 167, startPoint y: 203, endPoint x: 187, endPoint y: 204, distance: 19.2
click at [187, 204] on input "eye" at bounding box center [219, 202] width 155 height 12
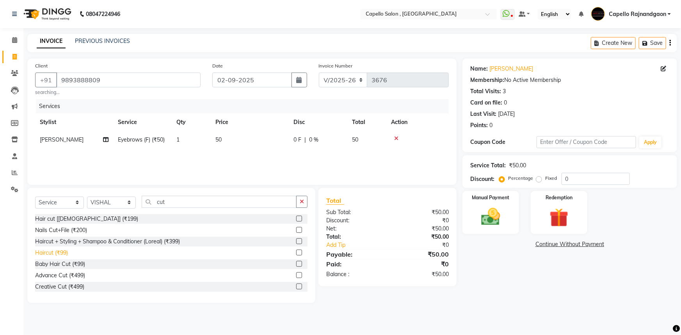
click at [62, 251] on div "Haircut (₹99)" at bounding box center [51, 253] width 33 height 8
click at [256, 158] on td "99" at bounding box center [250, 158] width 78 height 18
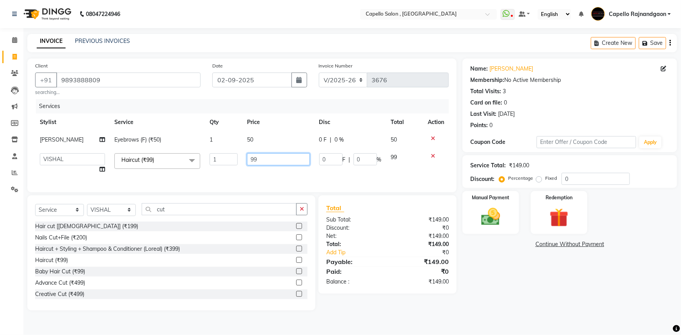
drag, startPoint x: 246, startPoint y: 158, endPoint x: 311, endPoint y: 167, distance: 66.1
click at [312, 171] on td "99" at bounding box center [278, 164] width 72 height 30
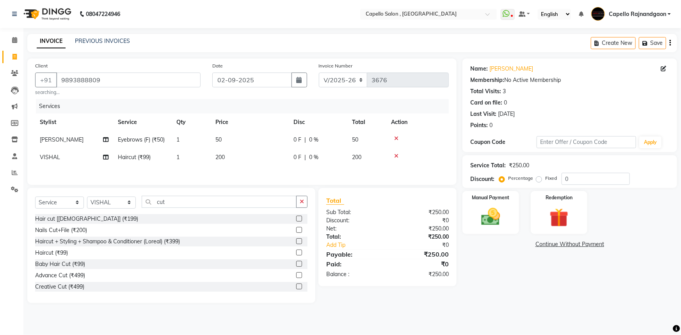
click at [487, 298] on div "Name: [PERSON_NAME] Membership: No Active Membership Total Visits: 3 Card on fi…" at bounding box center [572, 181] width 220 height 245
click at [493, 218] on img at bounding box center [491, 217] width 32 height 23
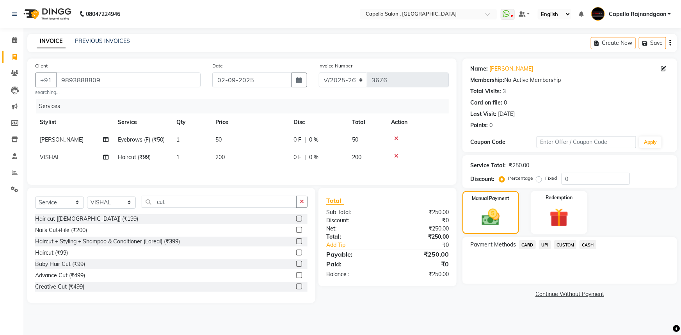
click at [589, 239] on div "Payment Methods CARD UPI CUSTOM CASH" at bounding box center [569, 260] width 215 height 47
click at [587, 246] on span "CASH" at bounding box center [587, 244] width 17 height 9
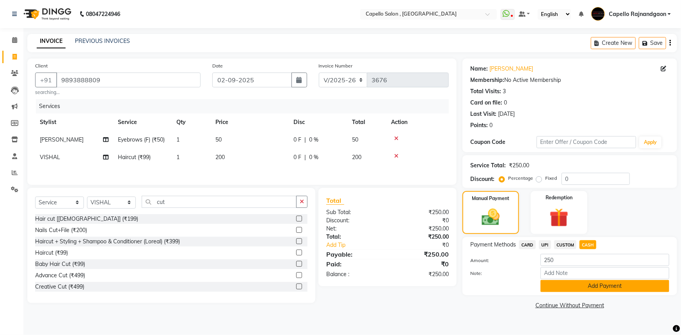
click at [571, 290] on button "Add Payment" at bounding box center [604, 286] width 129 height 12
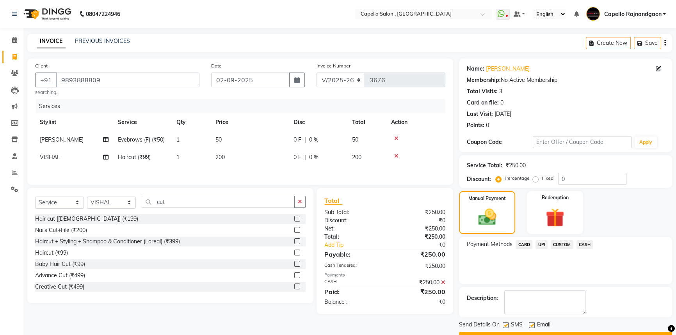
scroll to position [20, 0]
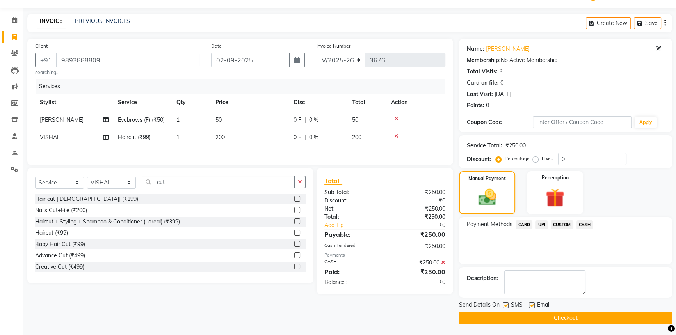
click at [561, 318] on button "Checkout" at bounding box center [565, 318] width 213 height 12
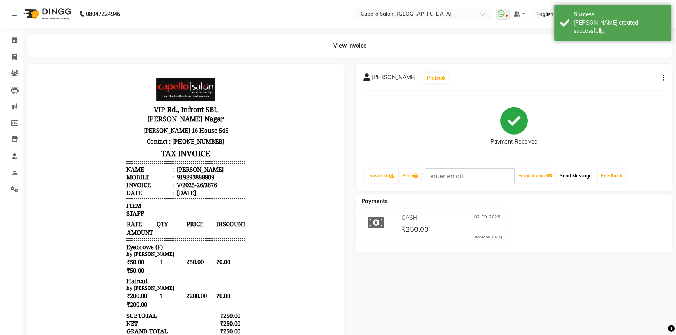
click at [566, 172] on button "Send Message" at bounding box center [575, 175] width 38 height 13
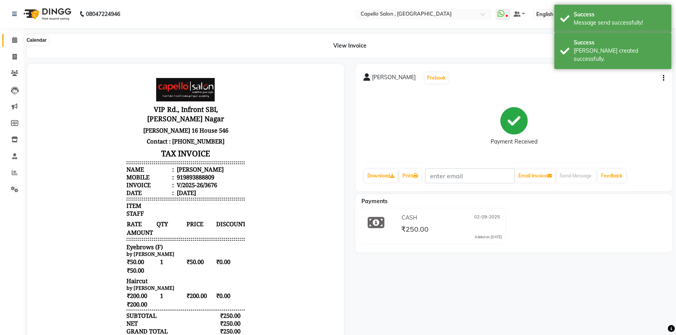
click at [10, 42] on span at bounding box center [15, 40] width 14 height 9
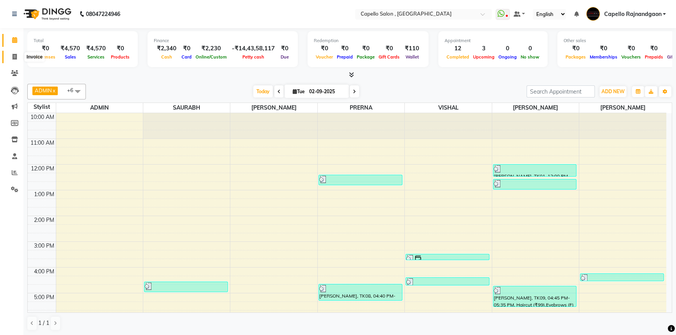
click at [13, 53] on span at bounding box center [15, 57] width 14 height 9
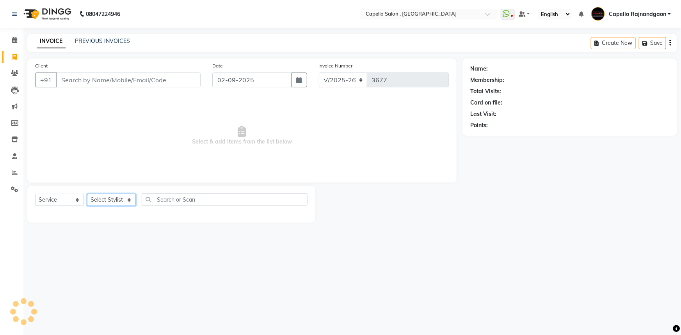
click at [98, 204] on select "Select Stylist" at bounding box center [111, 200] width 49 height 12
click at [87, 194] on select "Select Stylist ADMIN Capello [GEOGRAPHIC_DATA] [GEOGRAPHIC_DATA] [PERSON_NAME] …" at bounding box center [111, 200] width 49 height 12
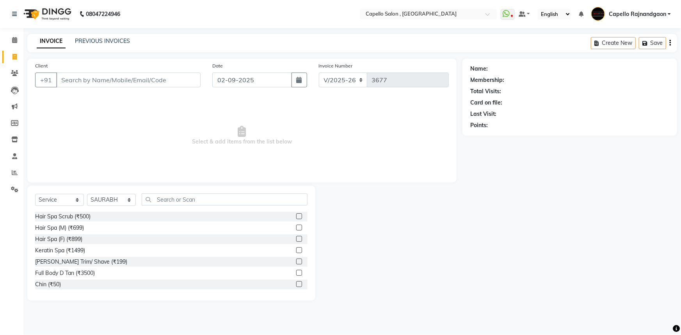
click at [158, 206] on div "Select Service Product Membership Package Voucher Prepaid Gift Card Select Styl…" at bounding box center [171, 203] width 272 height 18
click at [164, 202] on input "text" at bounding box center [225, 200] width 166 height 12
click at [156, 236] on div "Haircut + Styling + Shampoo & Conditioner (Loreal) (₹399)" at bounding box center [107, 239] width 145 height 8
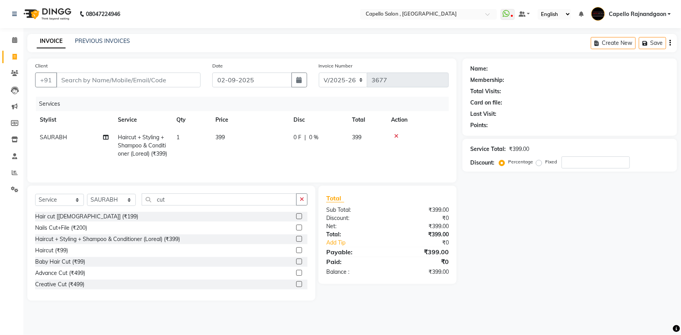
click at [277, 147] on td "399" at bounding box center [250, 146] width 78 height 34
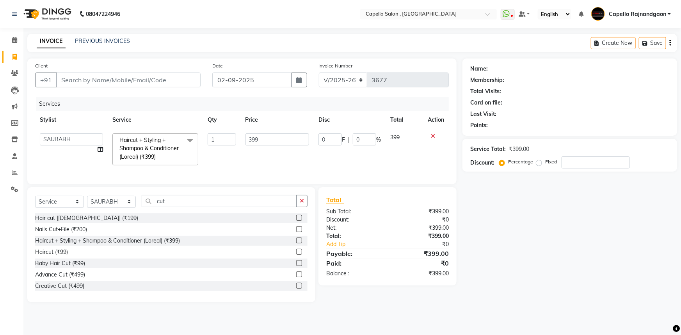
click at [277, 143] on input "399" at bounding box center [277, 139] width 64 height 12
click at [149, 75] on input "Client" at bounding box center [128, 80] width 144 height 15
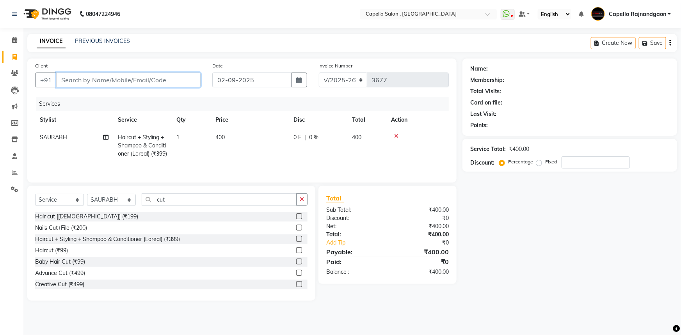
click at [149, 75] on input "Client" at bounding box center [128, 80] width 144 height 15
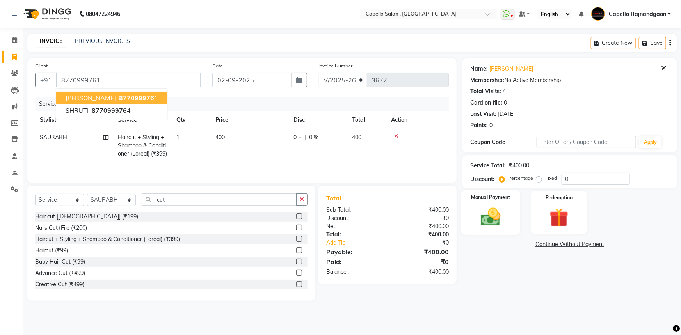
click at [493, 219] on img at bounding box center [491, 217] width 32 height 23
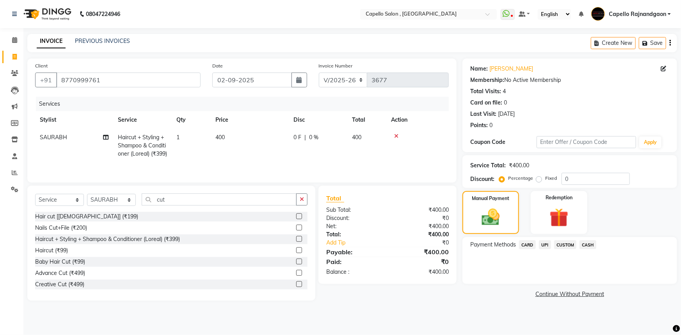
click at [586, 245] on span "CASH" at bounding box center [587, 244] width 17 height 9
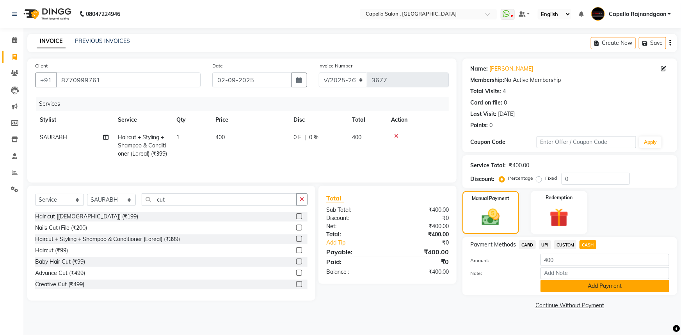
click at [593, 284] on button "Add Payment" at bounding box center [604, 286] width 129 height 12
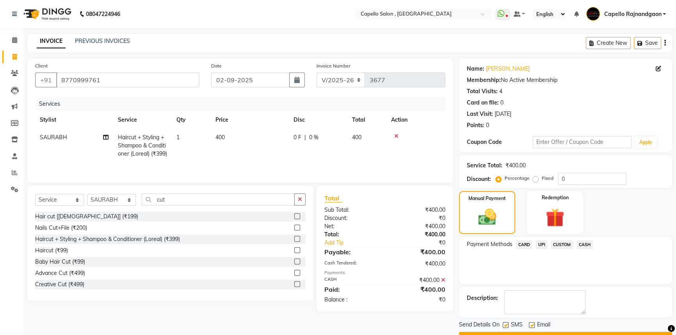
scroll to position [20, 0]
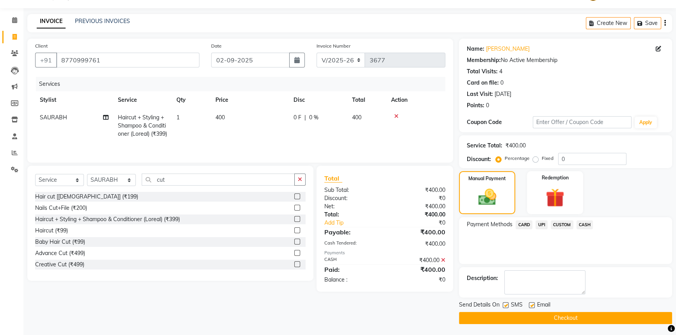
click at [617, 314] on button "Checkout" at bounding box center [565, 318] width 213 height 12
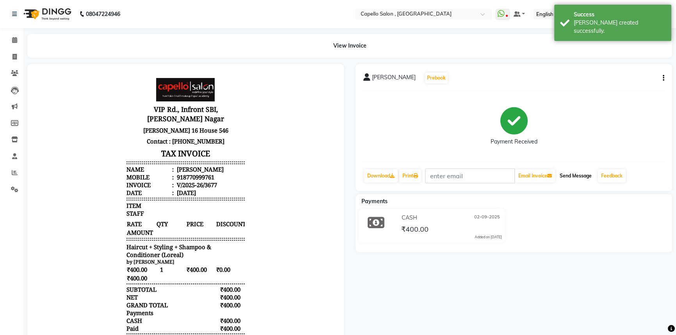
click at [574, 178] on button "Send Message" at bounding box center [575, 175] width 38 height 13
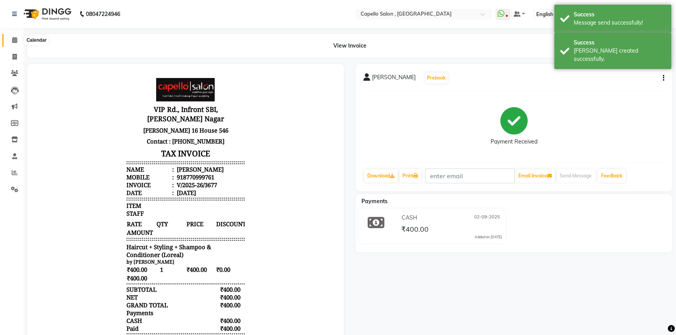
drag, startPoint x: 11, startPoint y: 39, endPoint x: 0, endPoint y: 62, distance: 25.7
click at [12, 39] on icon at bounding box center [14, 40] width 5 height 6
